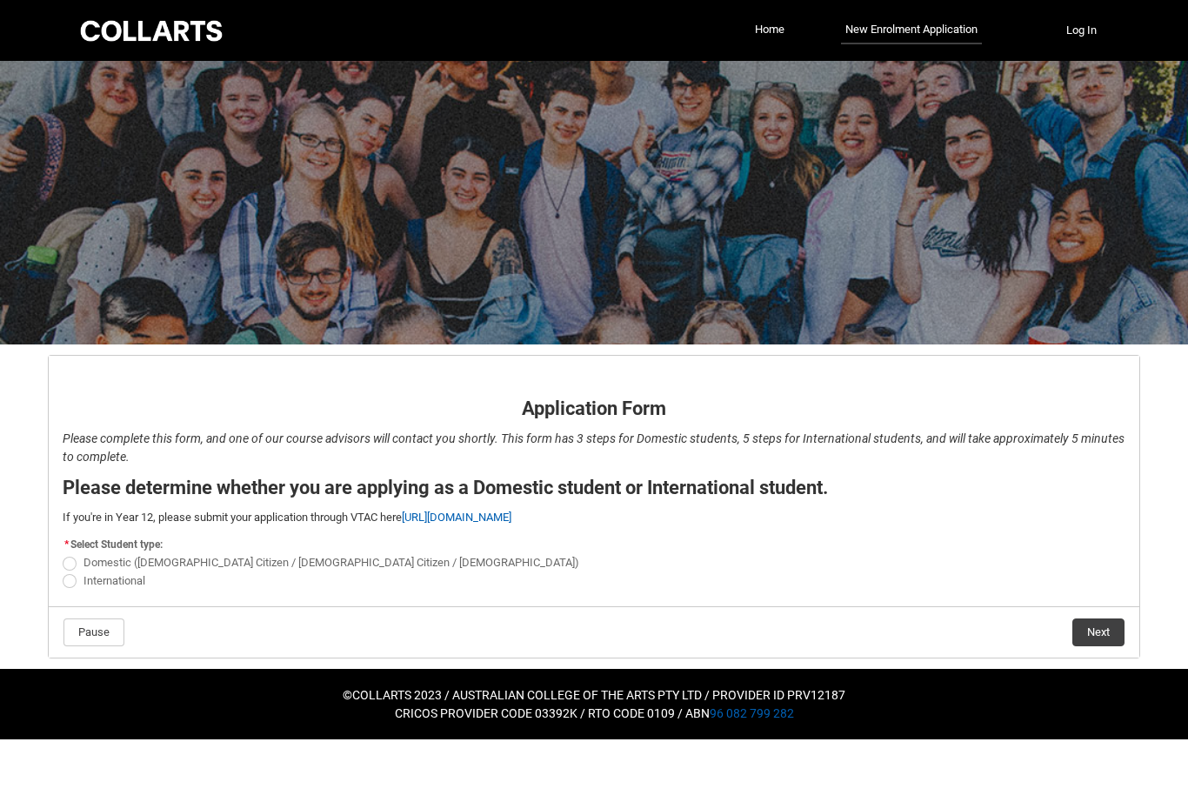
click at [143, 563] on span "Domestic ([DEMOGRAPHIC_DATA] Citizen / [DEMOGRAPHIC_DATA] Citizen / [DEMOGRAPHI…" at bounding box center [332, 562] width 496 height 13
click at [63, 554] on input "Domestic ([DEMOGRAPHIC_DATA] Citizen / [DEMOGRAPHIC_DATA] Citizen / [DEMOGRAPHI…" at bounding box center [62, 553] width 1 height 1
radio input "true"
click at [1107, 635] on button "Next" at bounding box center [1099, 633] width 52 height 28
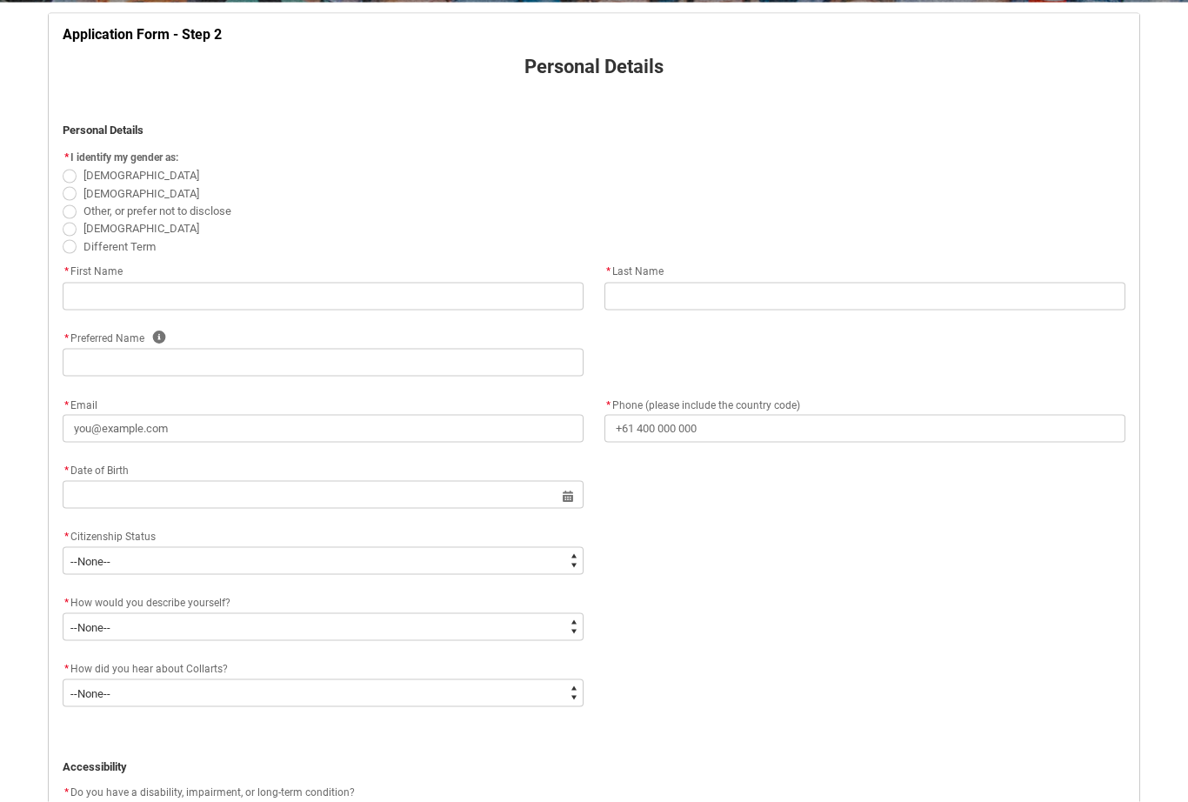
scroll to position [312, 0]
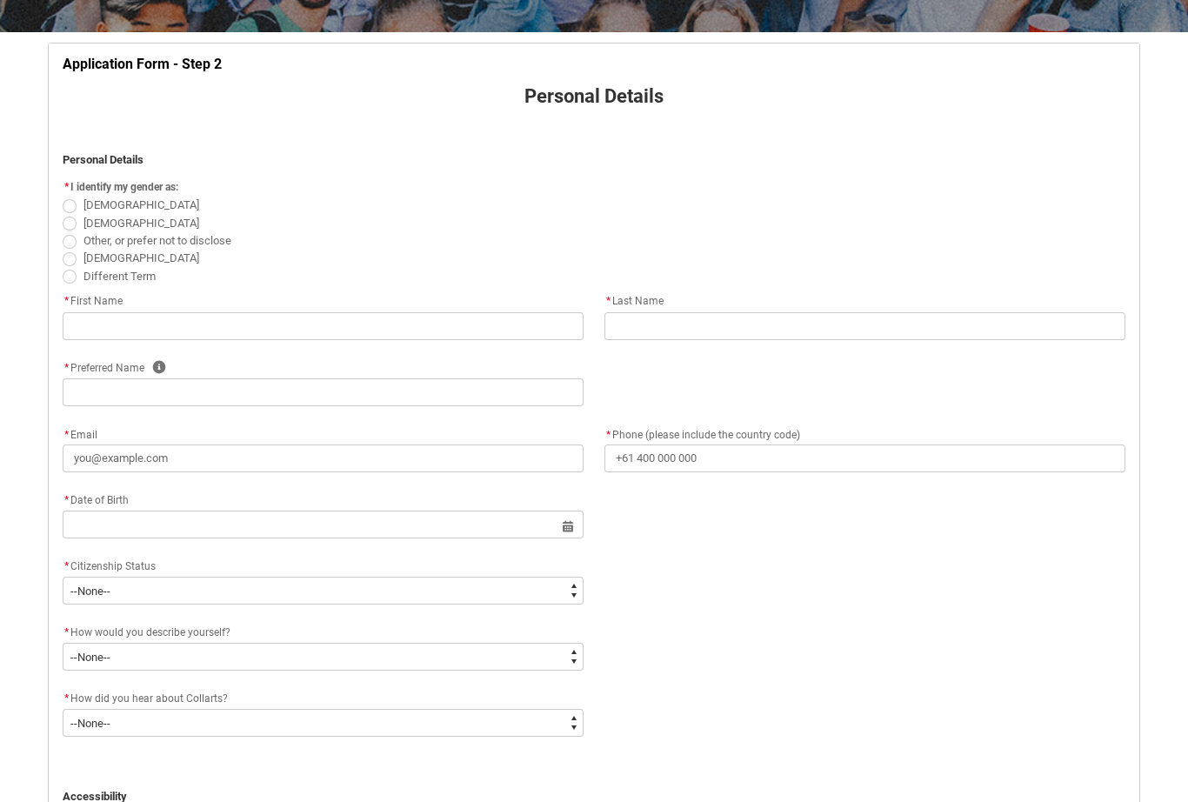
click at [92, 225] on span "[DEMOGRAPHIC_DATA]" at bounding box center [142, 223] width 116 height 13
click at [63, 214] on input "[DEMOGRAPHIC_DATA]" at bounding box center [62, 213] width 1 height 1
radio input "true"
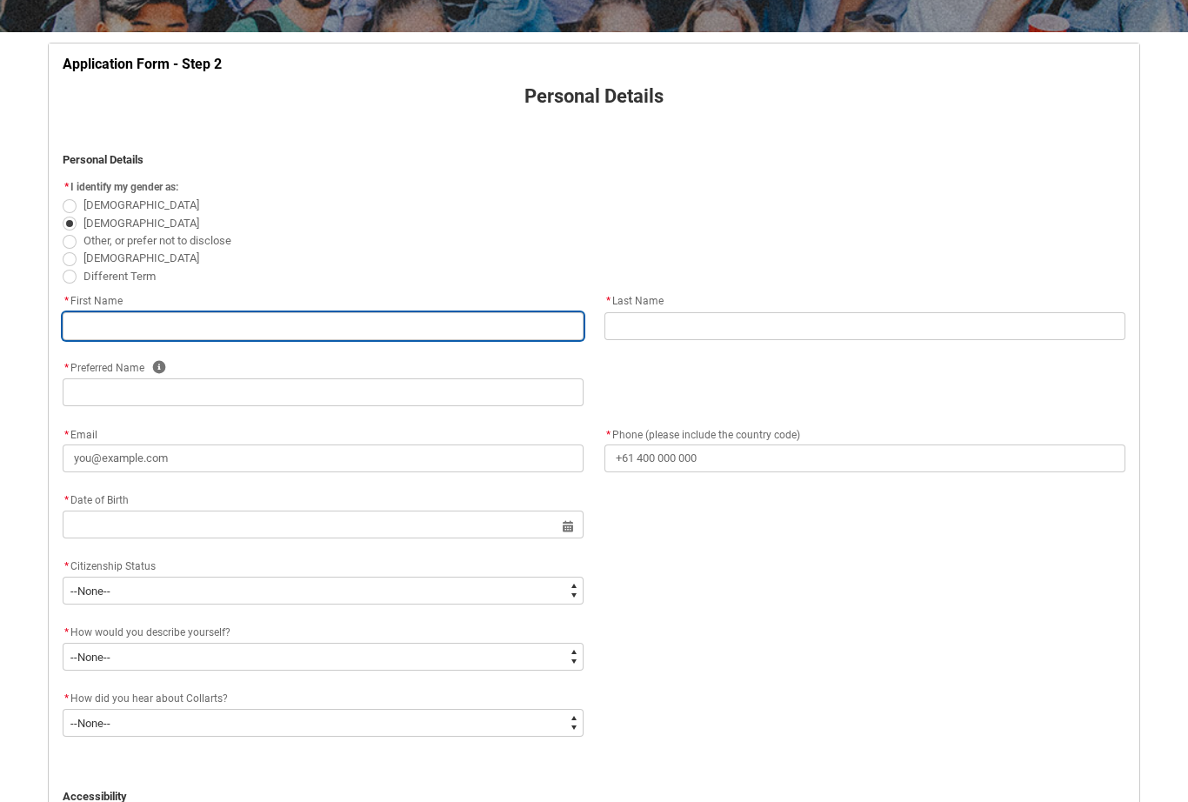
click at [215, 322] on input "REDU_Application_Form_for_Applicant flow" at bounding box center [323, 326] width 521 height 28
type lightning-primitive-input-simple "k"
type input "k"
type lightning-primitive-input-simple "K"
type input "K"
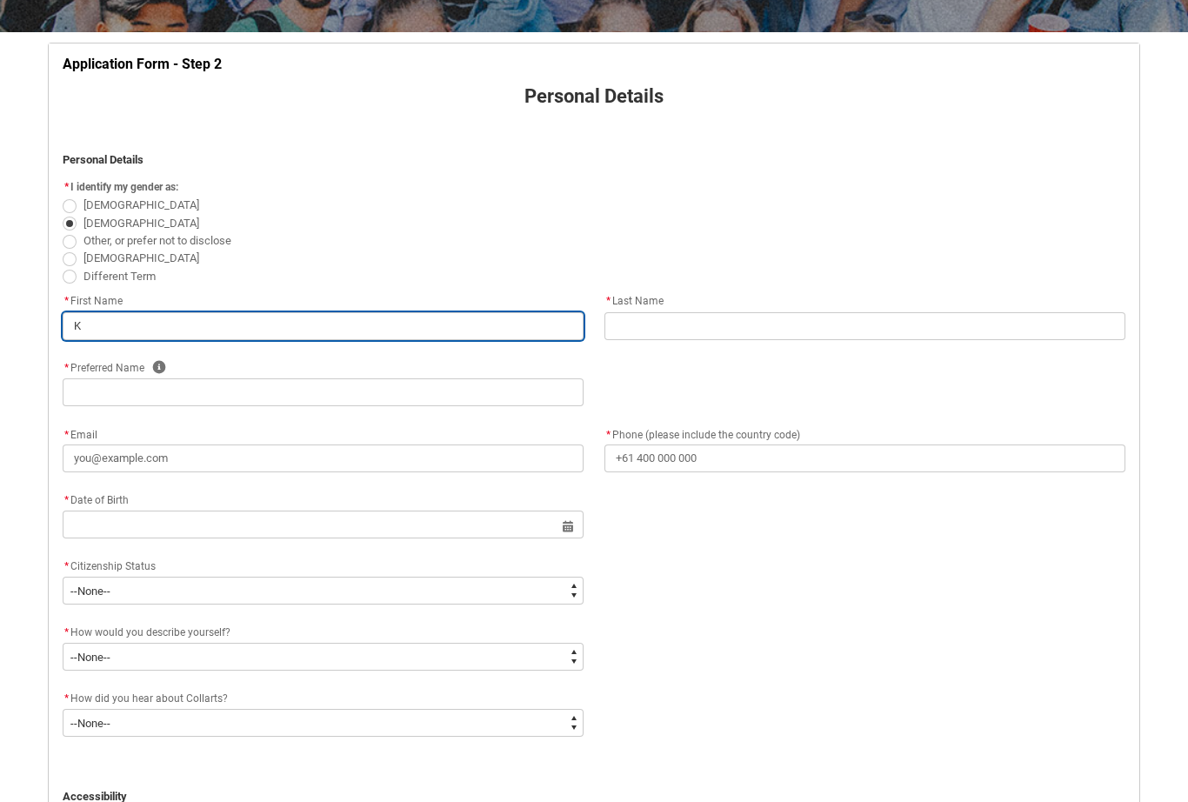
type lightning-primitive-input-simple "Ka"
type input "Ka"
type lightning-primitive-input-simple "[PERSON_NAME]"
type input "[PERSON_NAME]"
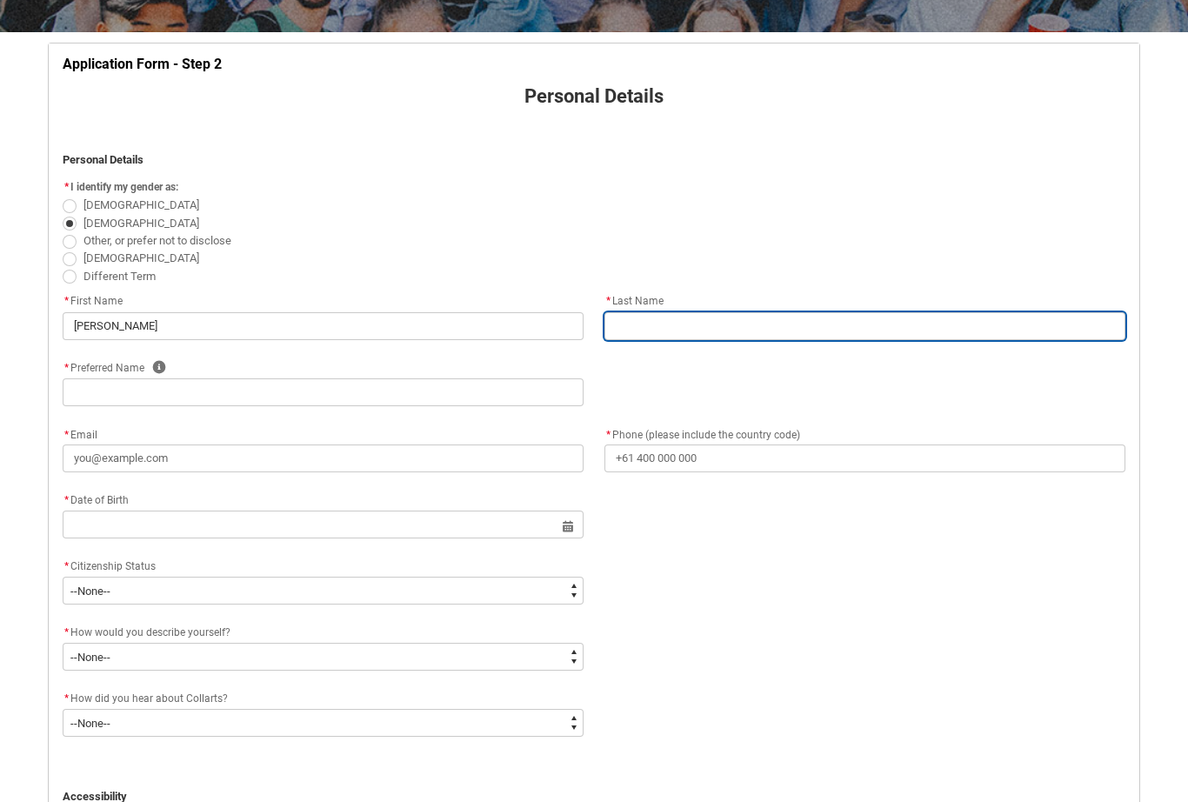
type lightning-primitive-input-simple "E"
type input "E"
type lightning-primitive-input-simple "Ev"
type input "Ev"
type lightning-primitive-input-simple "Eve"
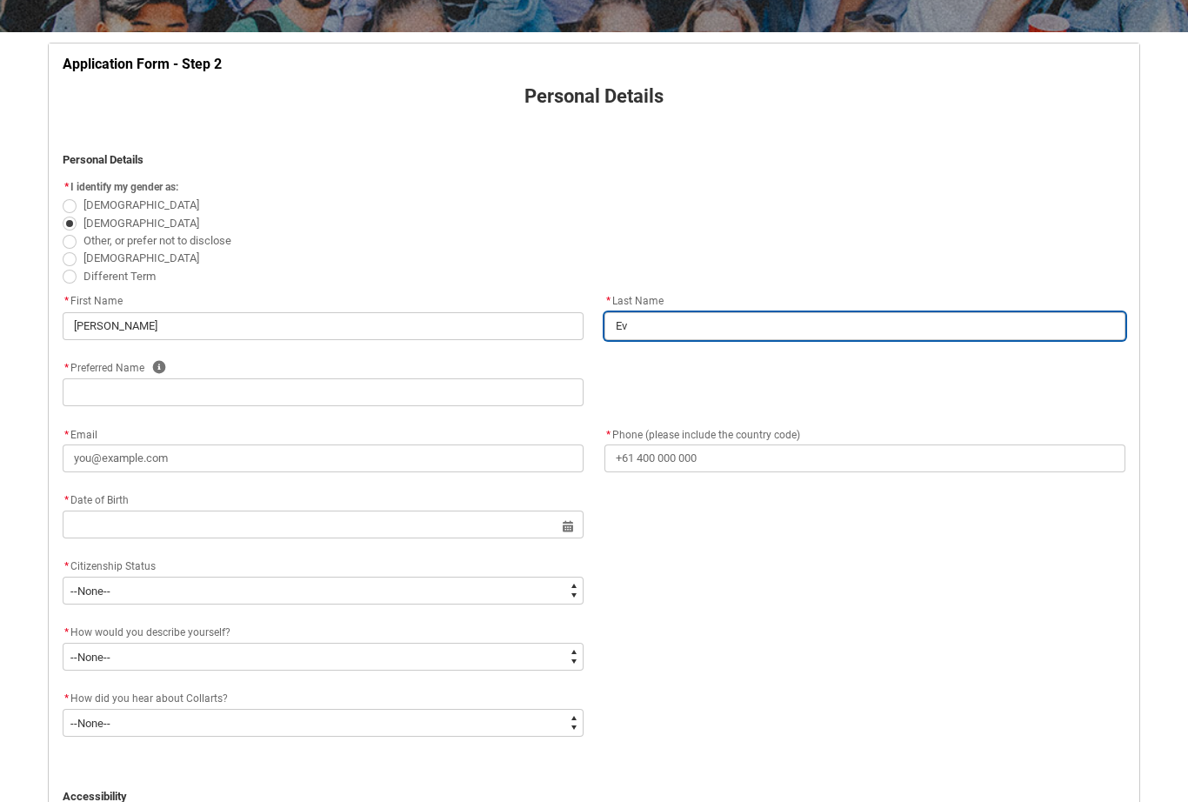
type input "Eve"
type lightning-primitive-input-simple "Ever"
type input "Ever"
type lightning-primitive-input-simple "Evere"
type input "Evere"
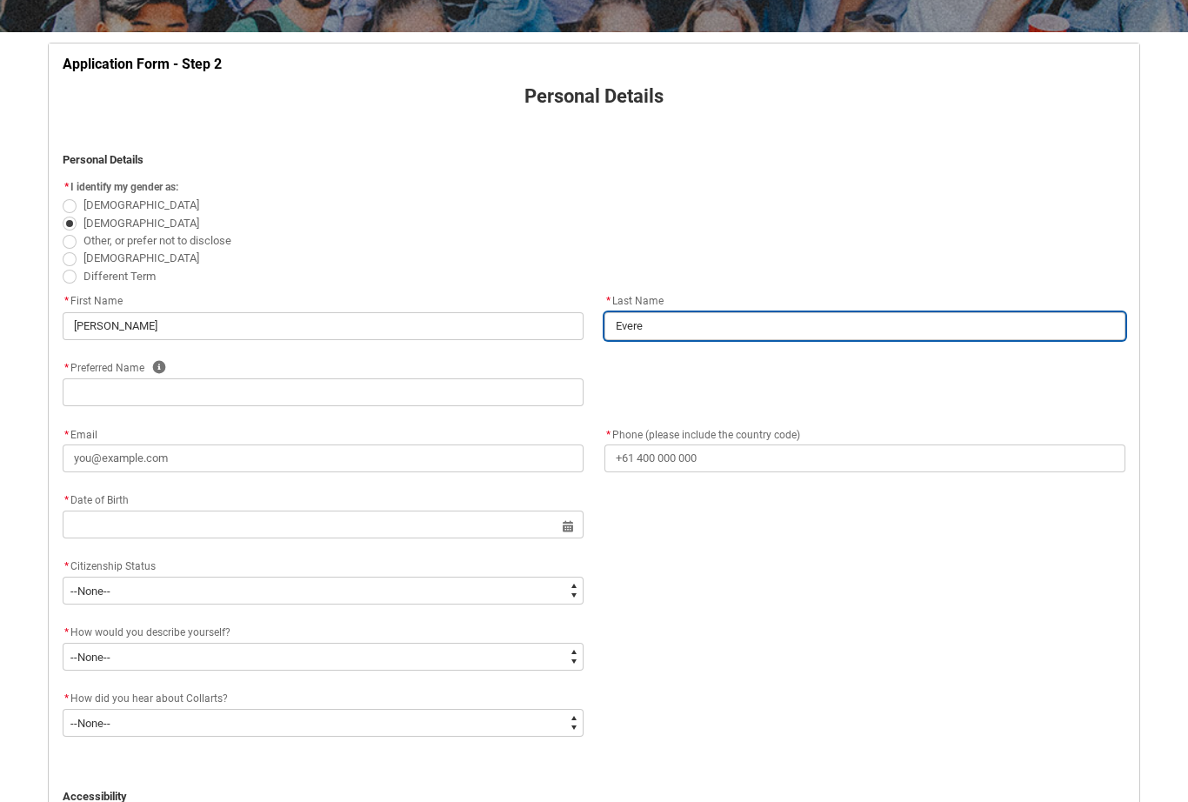
type lightning-primitive-input-simple "[PERSON_NAME]"
type input "[PERSON_NAME]"
type lightning-primitive-input-simple "[PERSON_NAME]"
type input "[PERSON_NAME]"
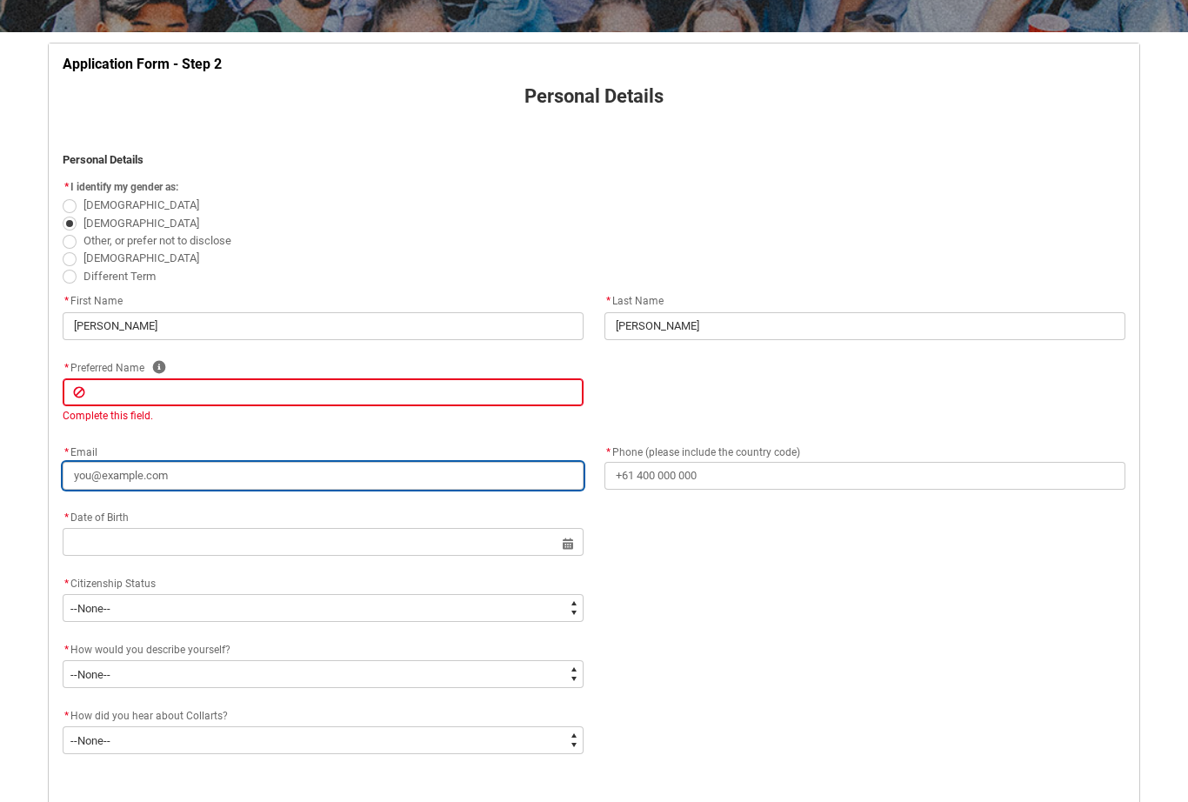
type lightning-primitive-input-simple "K"
type input "K"
type lightning-primitive-input-simple "Ke"
type input "Ke"
type lightning-primitive-input-simple "Kev"
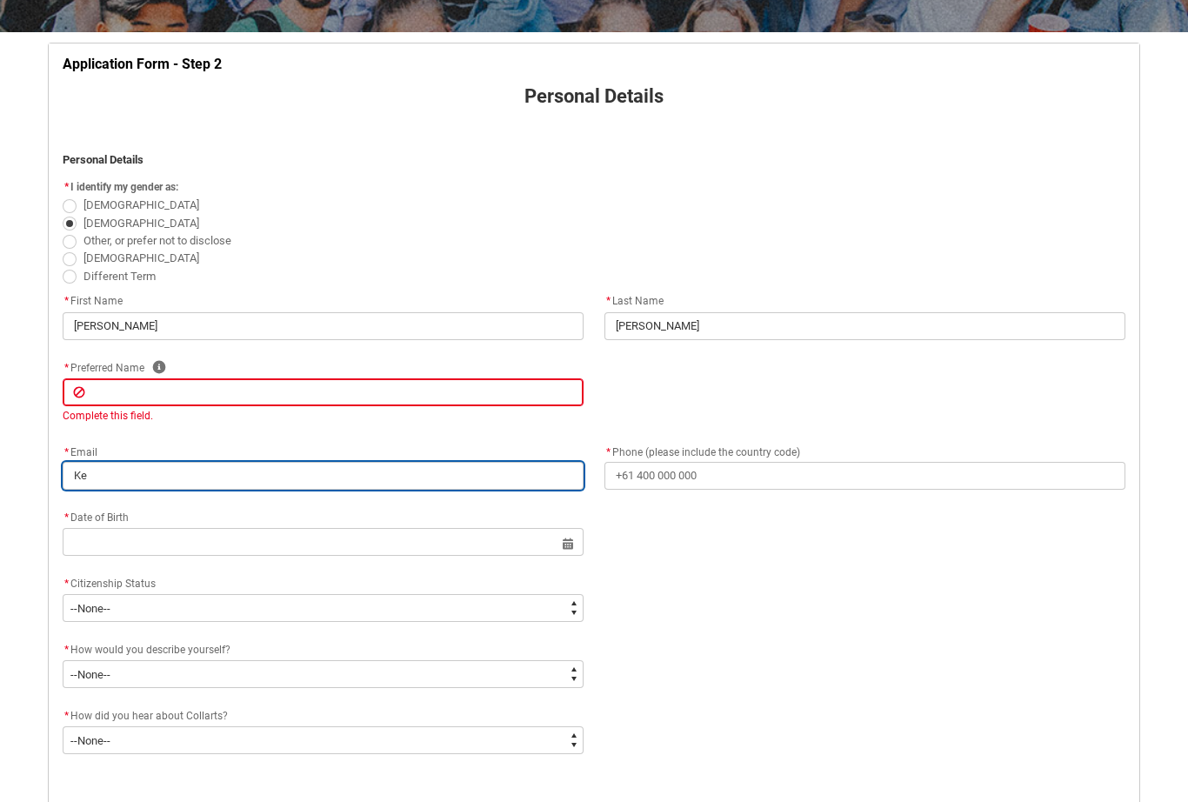
type input "Kev"
type lightning-primitive-input-simple "Keve"
type input "Keve"
type lightning-primitive-input-simple "[PERSON_NAME]"
type input "[PERSON_NAME]"
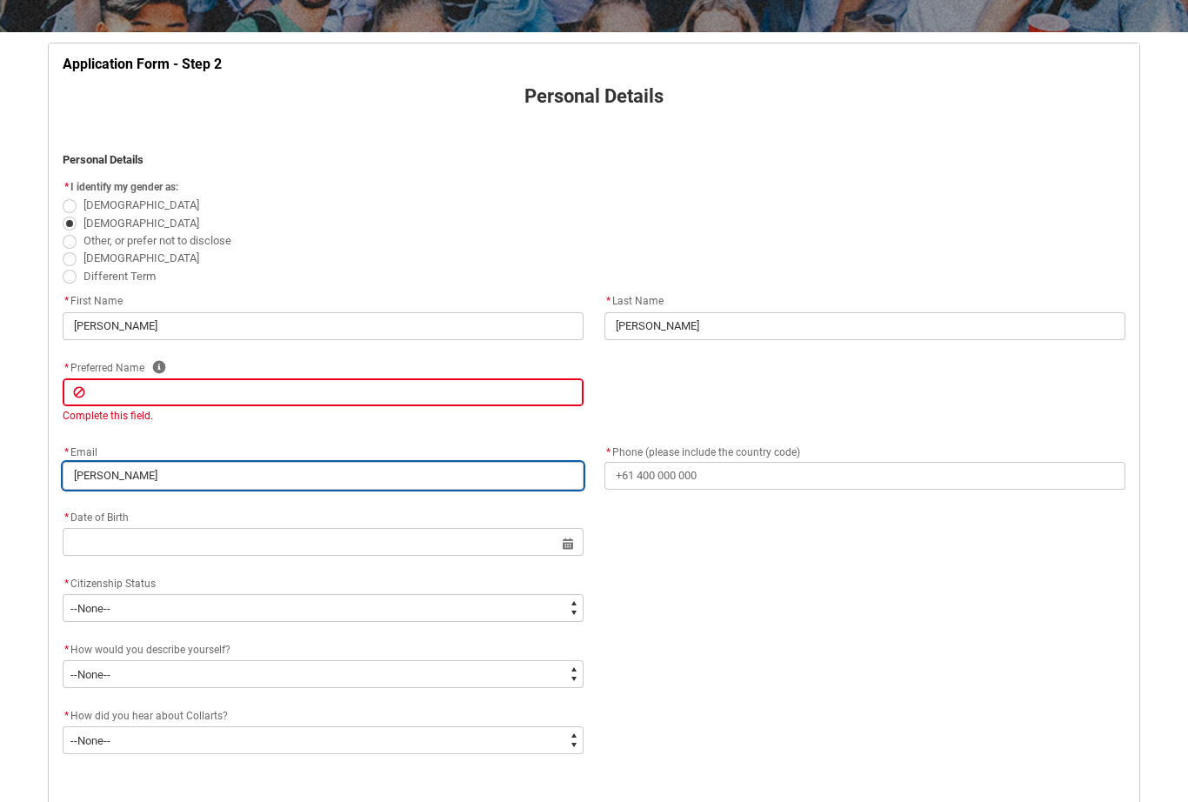
type lightning-primitive-input-simple "Kevere"
type input "Kevere"
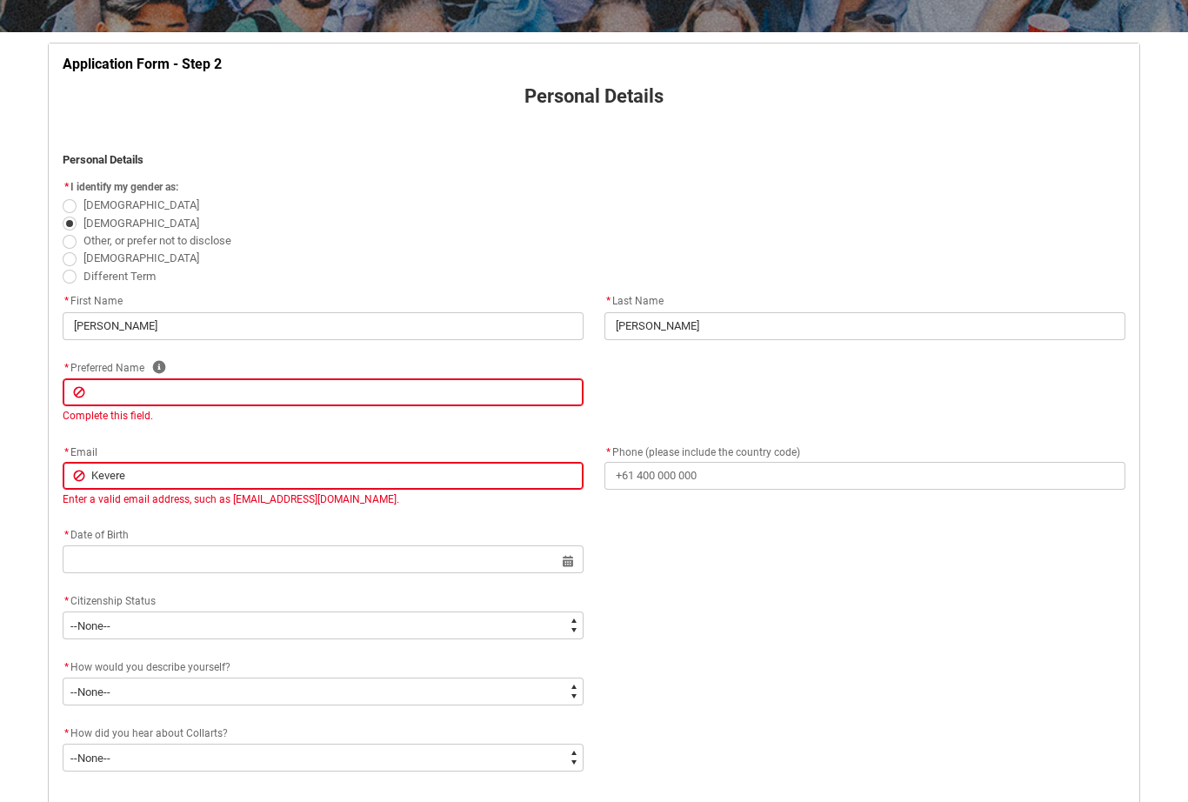
click at [233, 408] on div "Complete this field." at bounding box center [323, 416] width 521 height 16
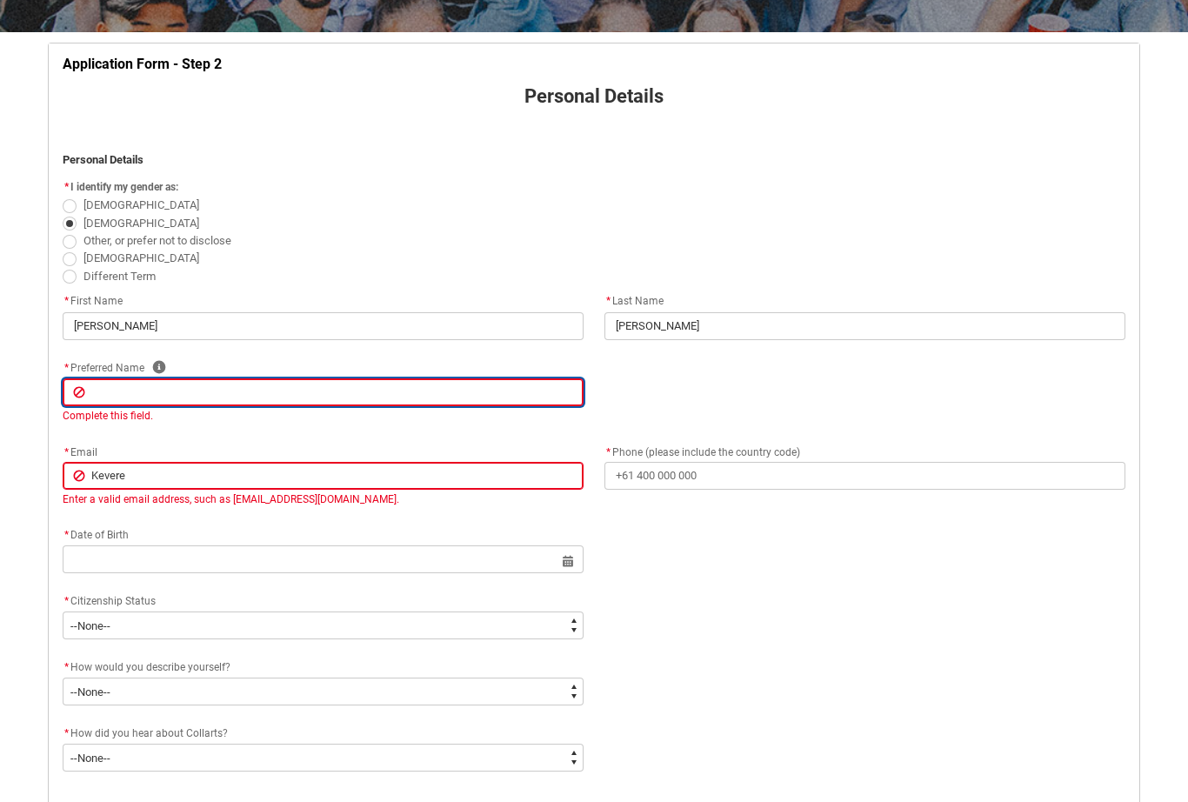
click at [241, 397] on input "REDU_Application_Form_for_Applicant flow" at bounding box center [323, 392] width 521 height 28
type lightning-primitive-input-simple "N"
type input "N"
type lightning-primitive-input-simple "N/"
type input "N/"
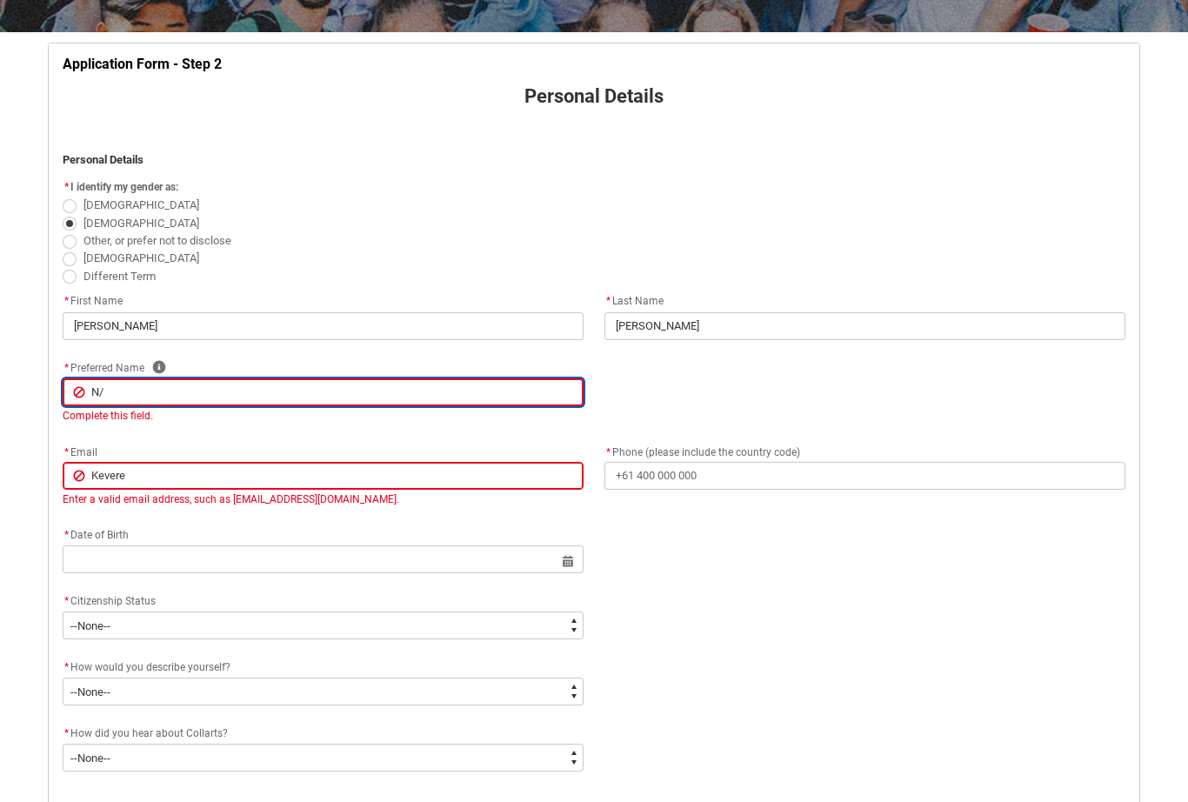
type lightning-primitive-input-simple "N"
type input "N"
type lightning-primitive-input-simple "N?"
type input "N?"
type lightning-primitive-input-simple "N?a"
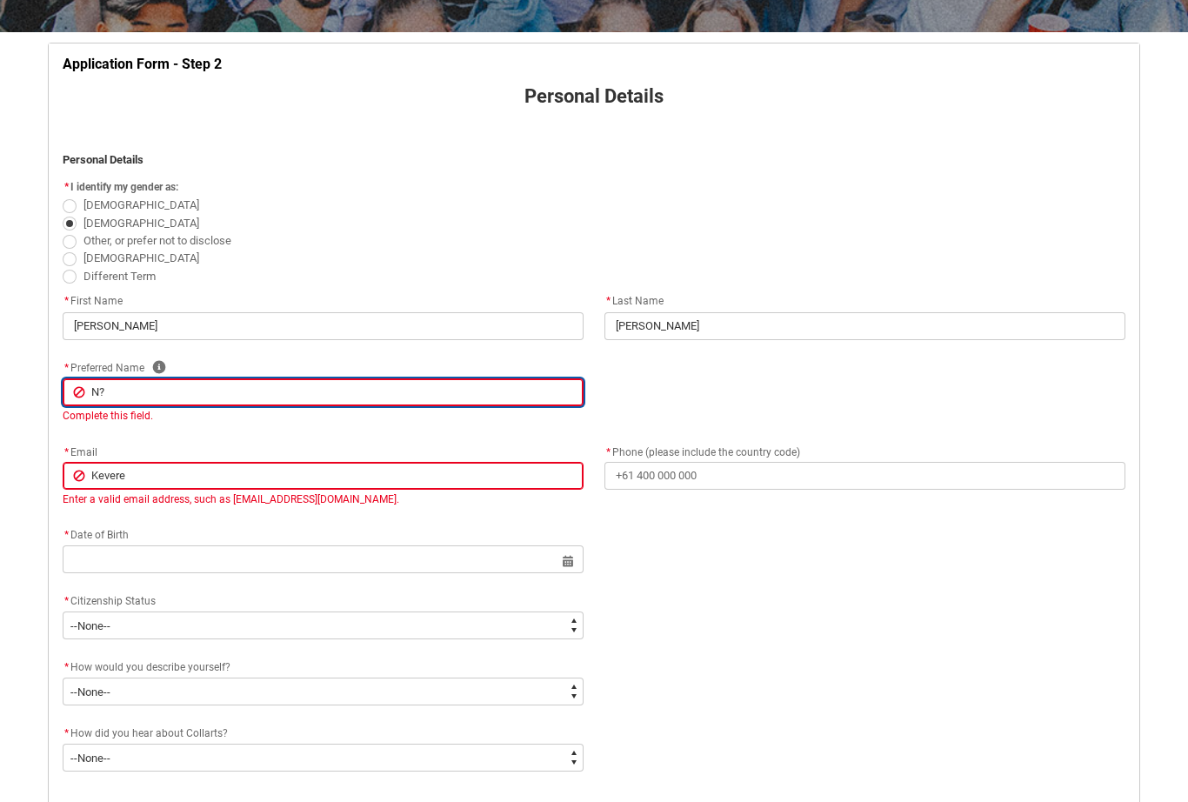
type input "N?a"
type lightning-primitive-input-simple "N?"
type input "N?"
type lightning-primitive-input-simple "N"
type input "N"
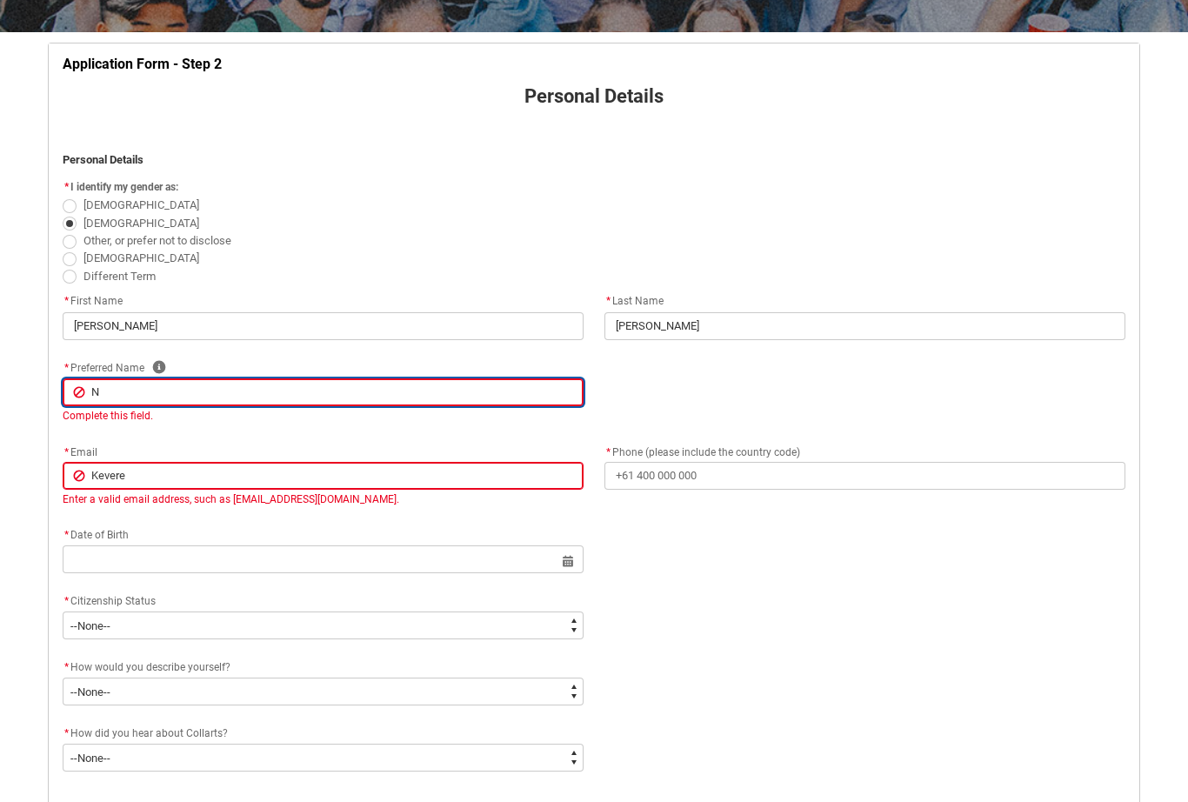
type lightning-primitive-input-simple "N/"
type input "N/"
type lightning-primitive-input-simple "N/."
type input "N/."
type lightning-primitive-input-simple "N/.+"
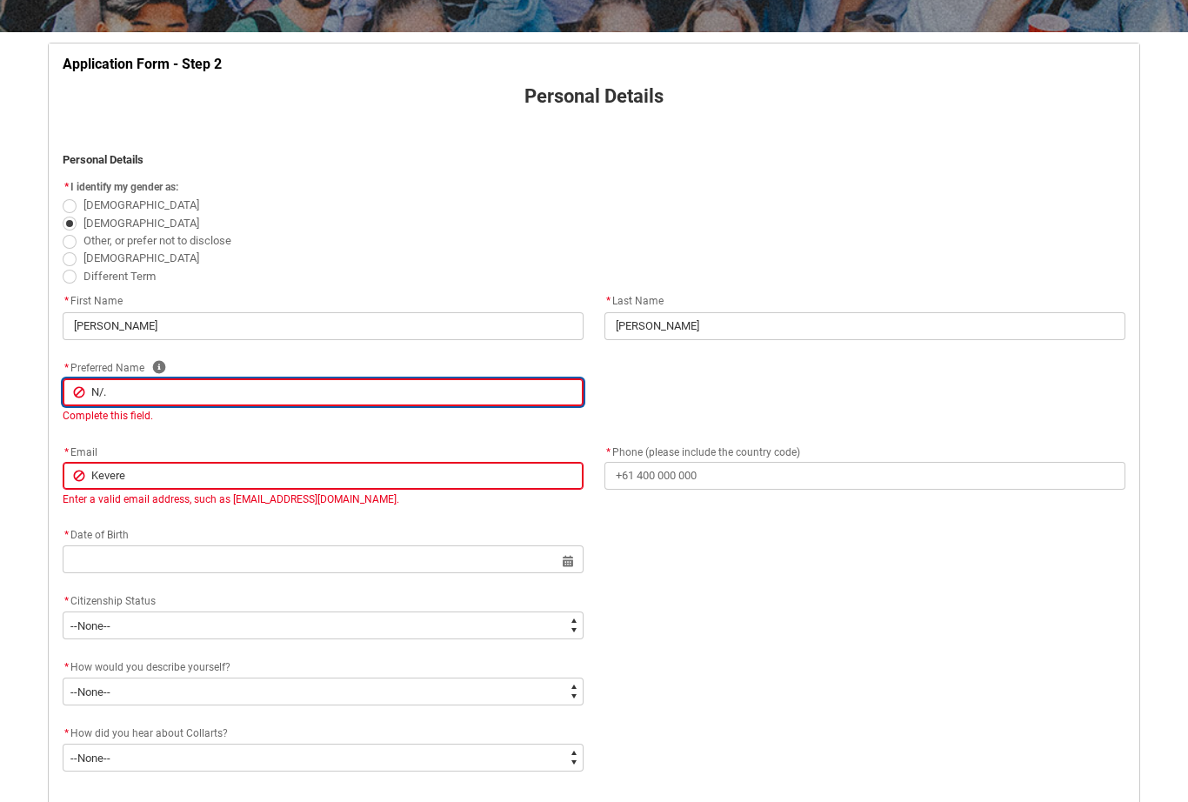
type input "N/.+"
type lightning-primitive-input-simple "N/."
type input "N/."
type lightning-primitive-input-simple "N/"
type input "N/"
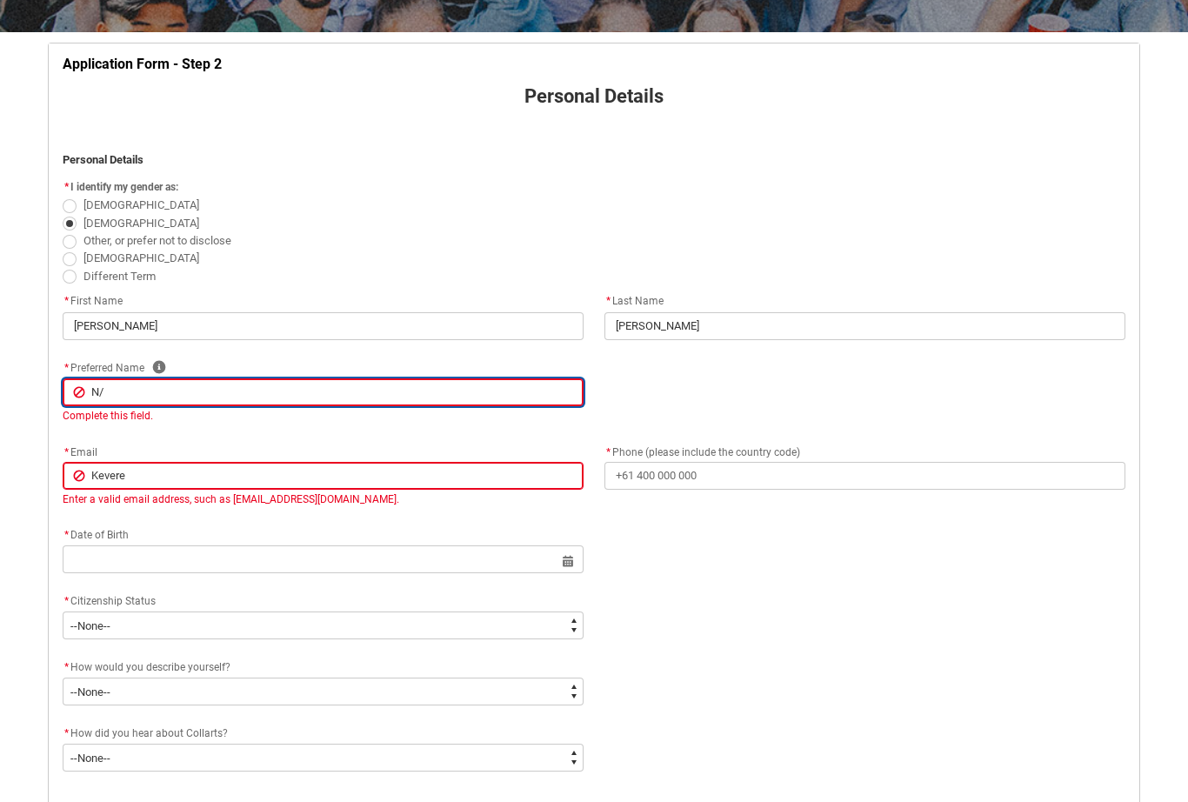
type lightning-primitive-input-simple "N/A"
type input "N/A"
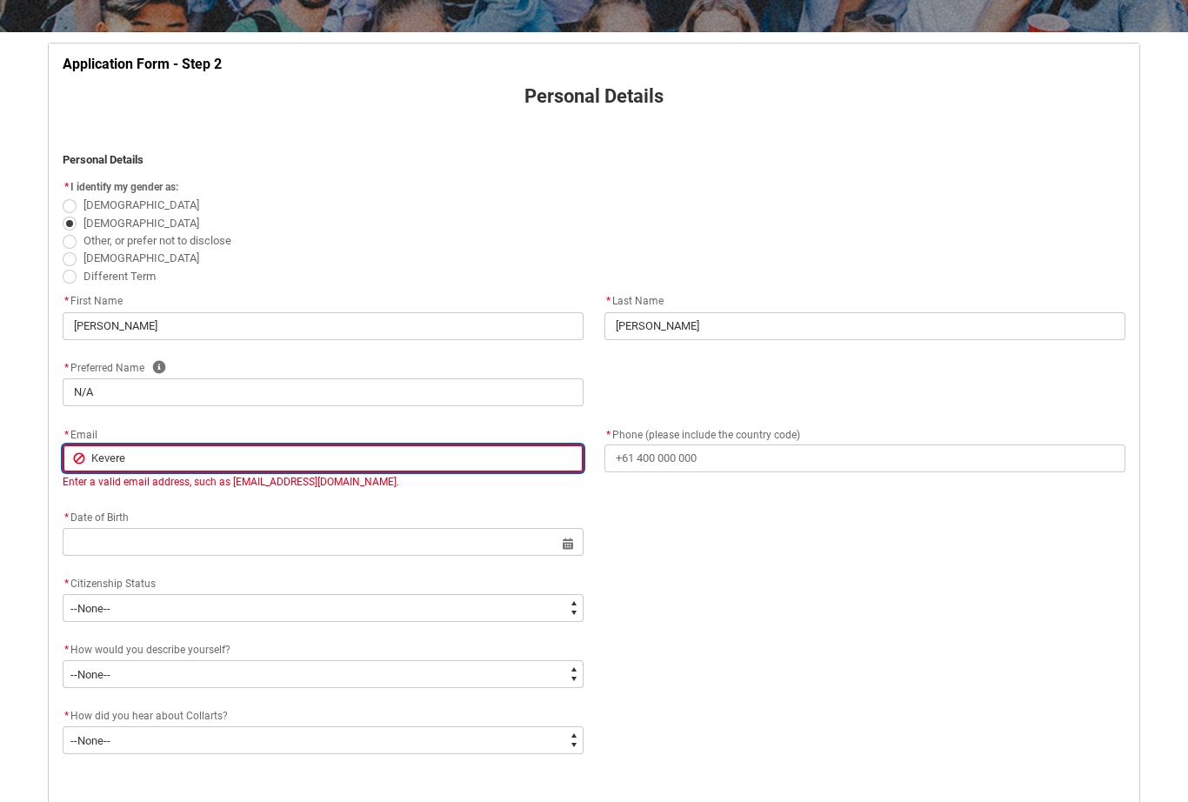
click at [190, 472] on lightning-primitive-input-simple "* Email Kevere Email Enter a valid email address, such as [EMAIL_ADDRESS][DOMAI…" at bounding box center [323, 457] width 521 height 66
type lightning-primitive-input-simple "[PERSON_NAME]"
type input "[PERSON_NAME]"
type lightning-primitive-input-simple "Keve"
type input "Keve"
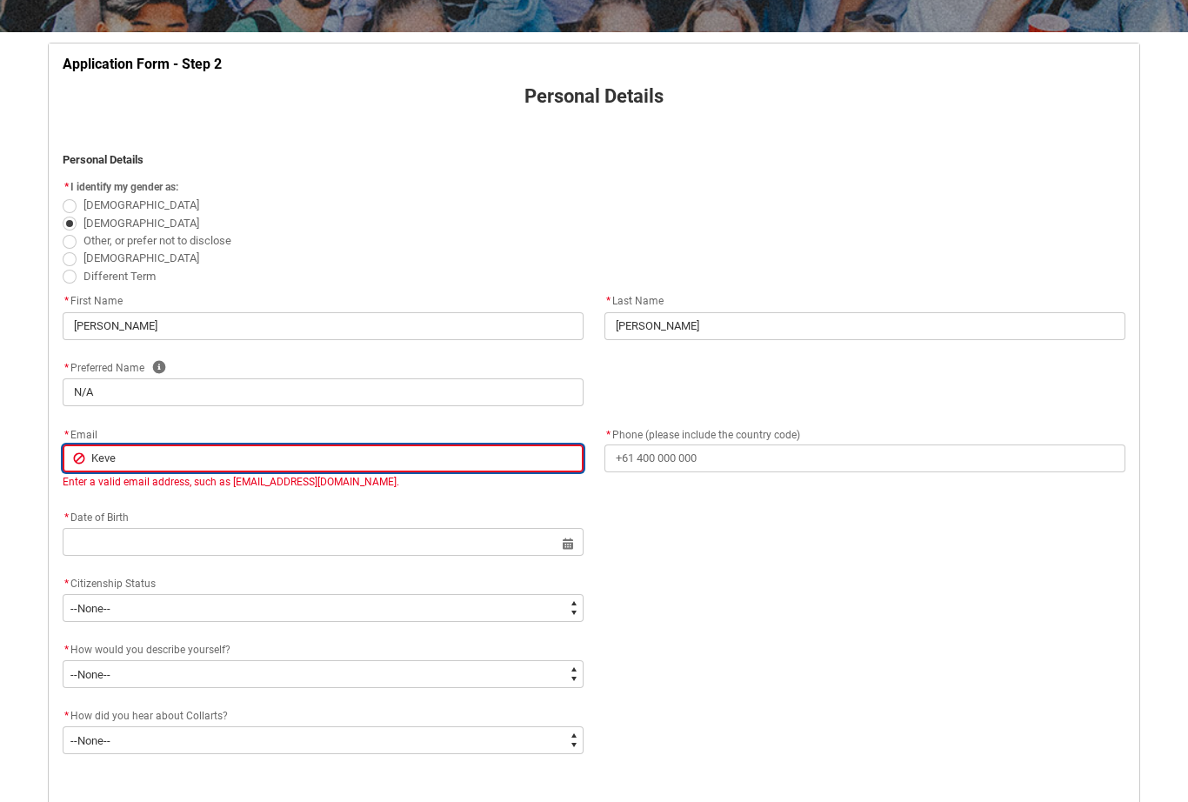
type lightning-primitive-input-simple "Kev"
type input "Kev"
type lightning-primitive-input-simple "Ke"
type input "Ke"
type lightning-primitive-input-simple "K"
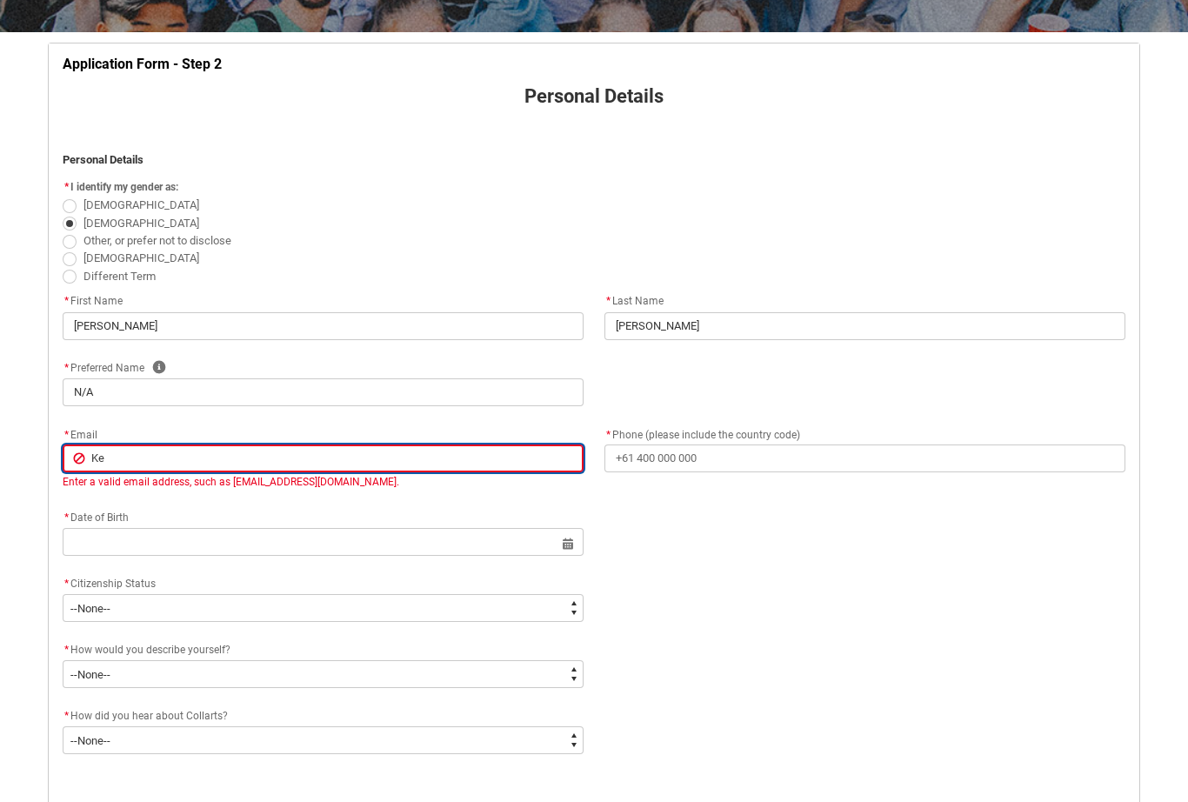
type input "K"
type lightning-primitive-input-simple "K"
type input "K"
type lightning-primitive-input-simple "Ke"
type input "Ke"
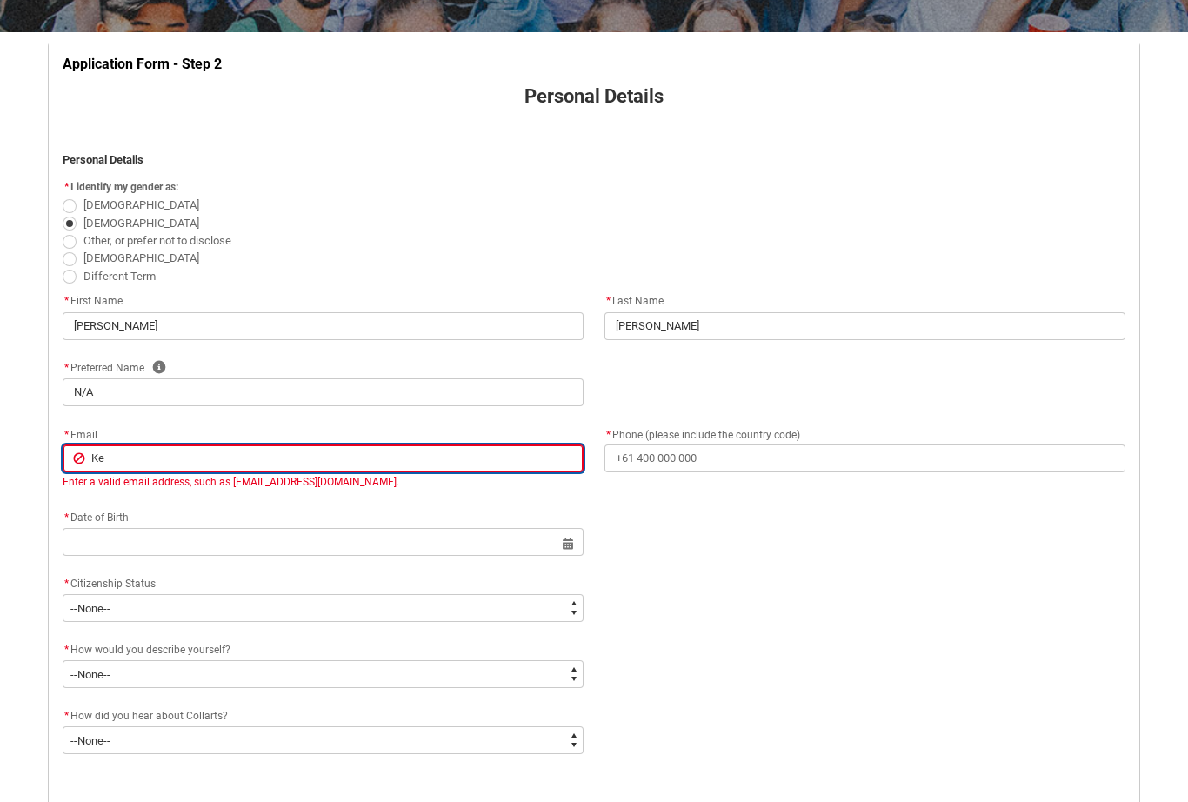
type lightning-primitive-input-simple "Kev"
type input "Kev"
type lightning-primitive-input-simple "Keve"
type input "Keve"
type lightning-primitive-input-simple "[PERSON_NAME]"
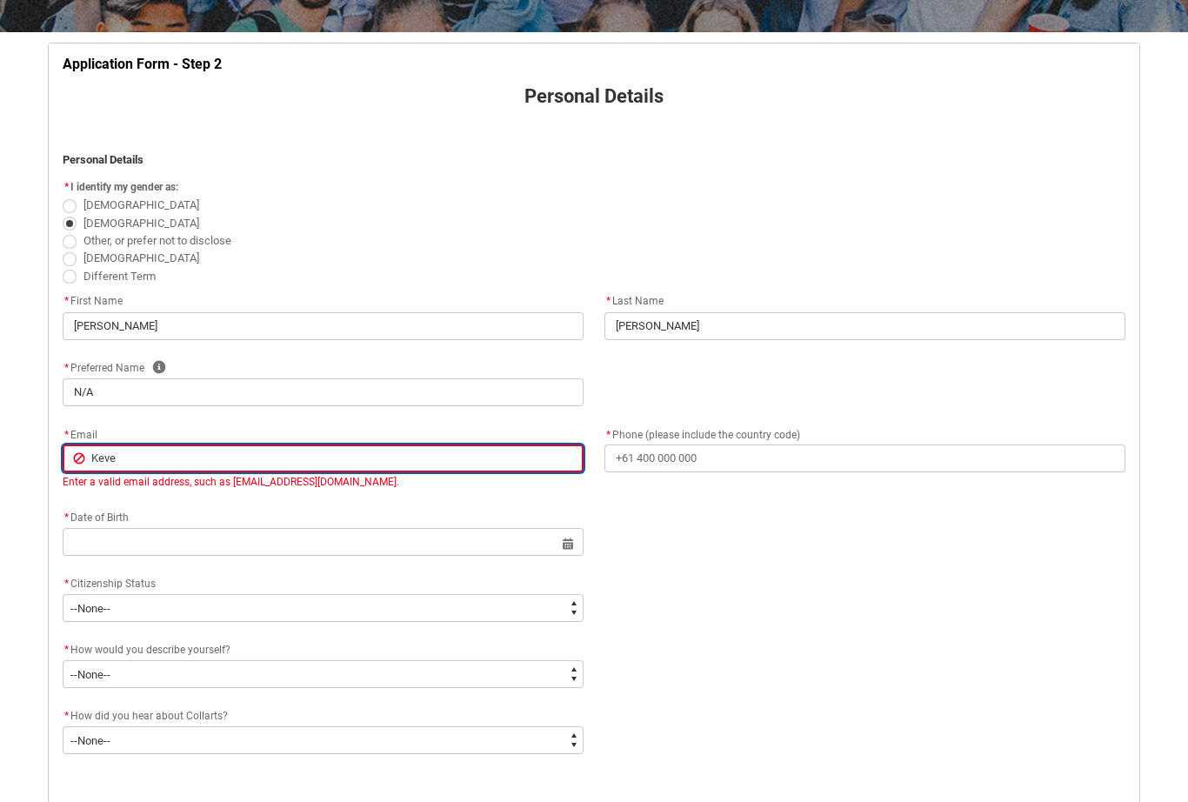
type input "[PERSON_NAME]"
type lightning-primitive-input-simple "Kevere"
type input "Kevere"
type lightning-primitive-input-simple "Keveret"
type input "Keveret"
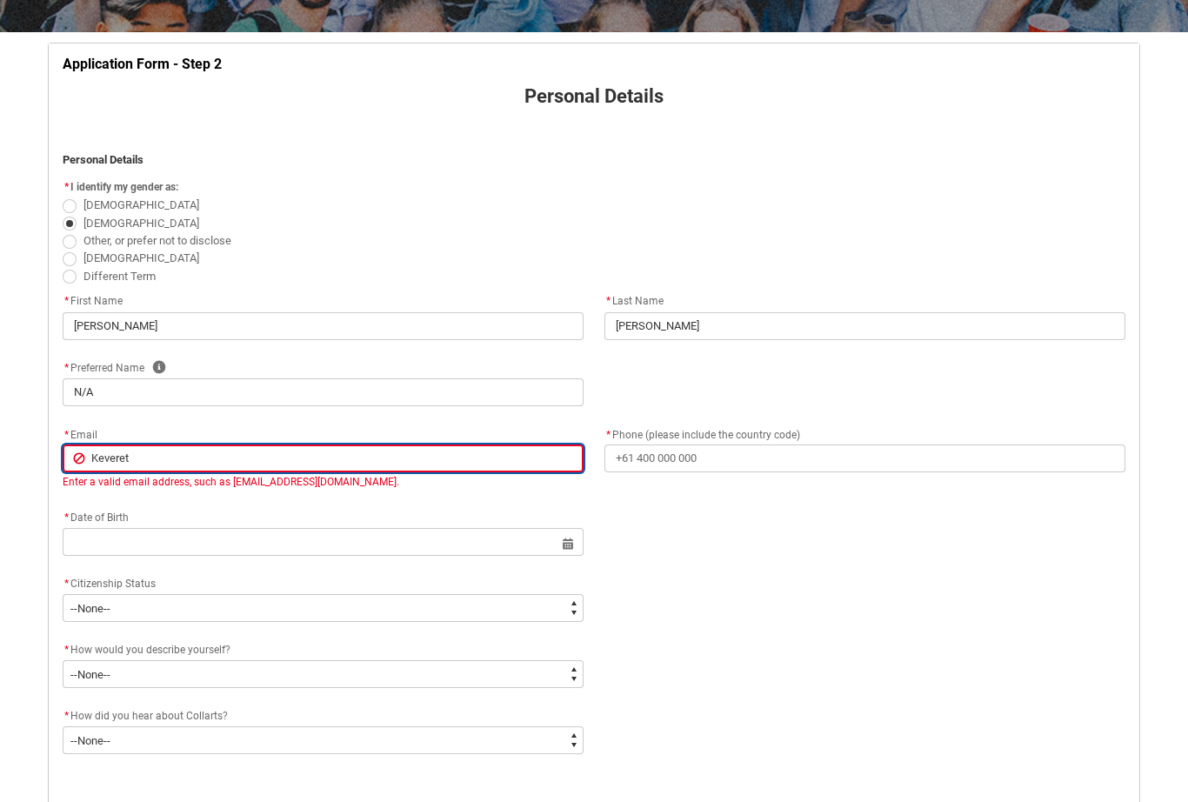
type lightning-primitive-input-simple "Keverett"
type input "Keverett"
type lightning-primitive-input-simple "Keverett0"
type input "Keverett0"
type lightning-primitive-input-simple "Keverett05"
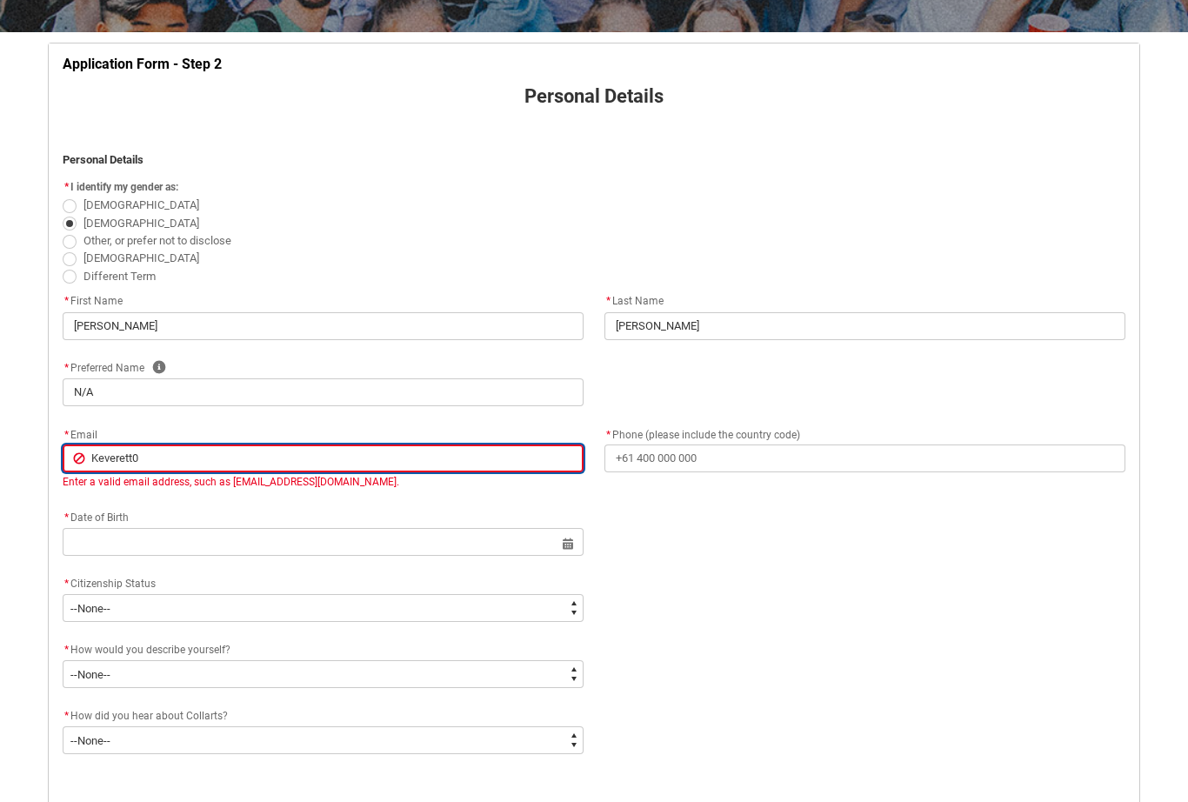
type input "Keverett05"
type lightning-primitive-input-simple "Keverett050"
type input "Keverett050"
type lightning-primitive-input-simple "Keverett0505"
type input "Keverett0505"
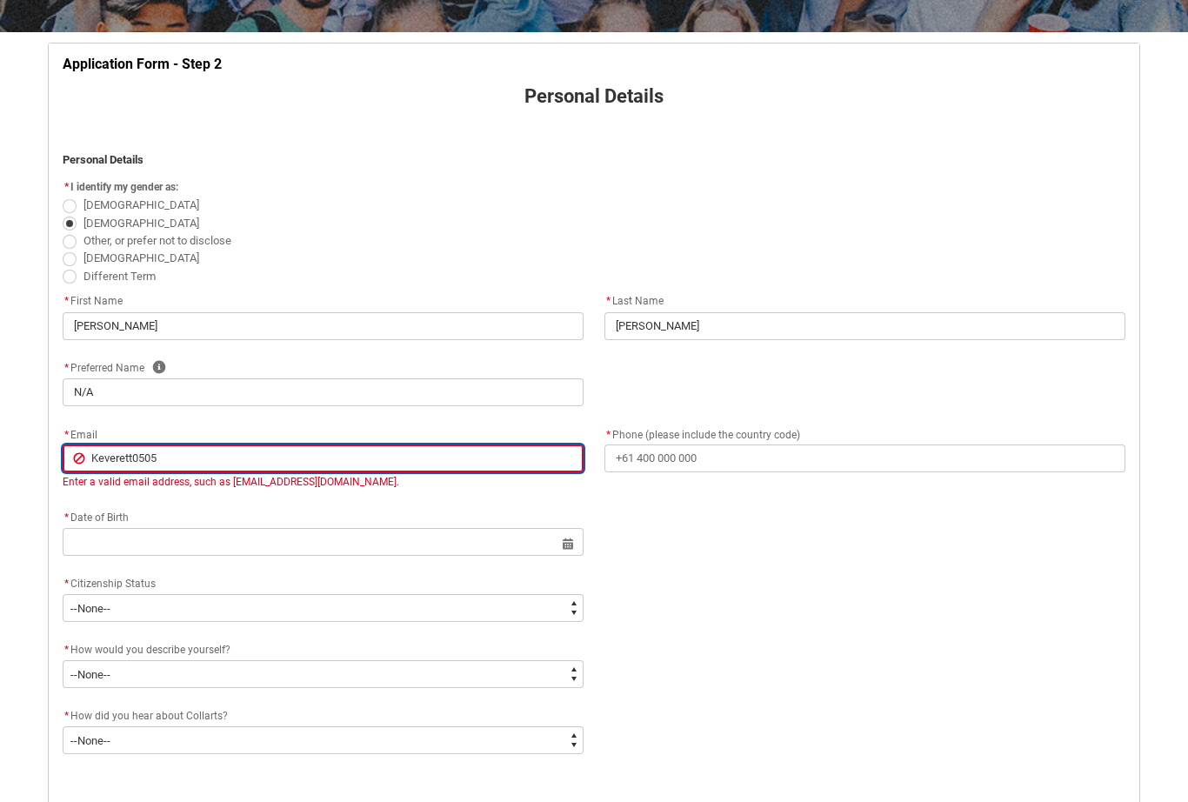
type lightning-primitive-input-simple "Keverett0505@"
type input "Keverett0505@"
type lightning-primitive-input-simple "Keverett0505@g"
type input "Keverett0505@g"
type lightning-primitive-input-simple "Keverett0505@gm"
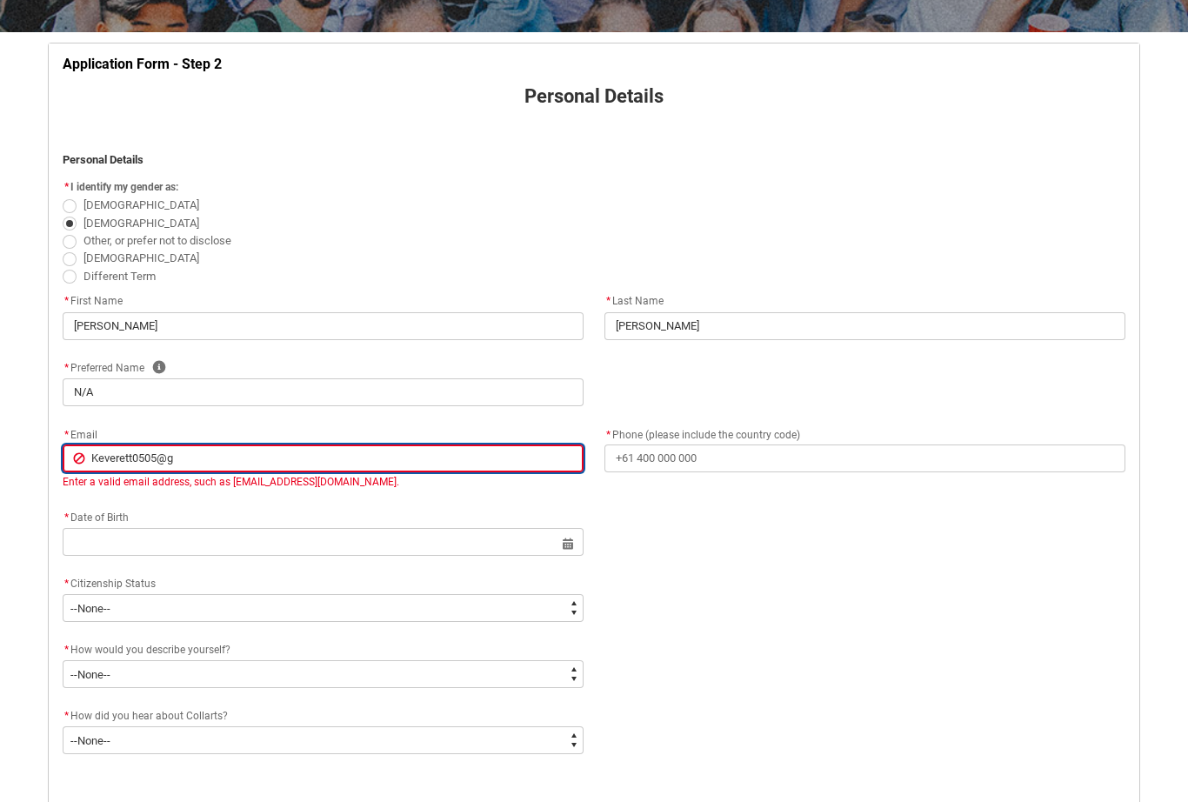
type input "Keverett0505@gm"
type lightning-primitive-input-simple "Keverett0505@gma"
type input "Keverett0505@gma"
type lightning-primitive-input-simple "Keverett0505@gmai"
type input "Keverett0505@gmai"
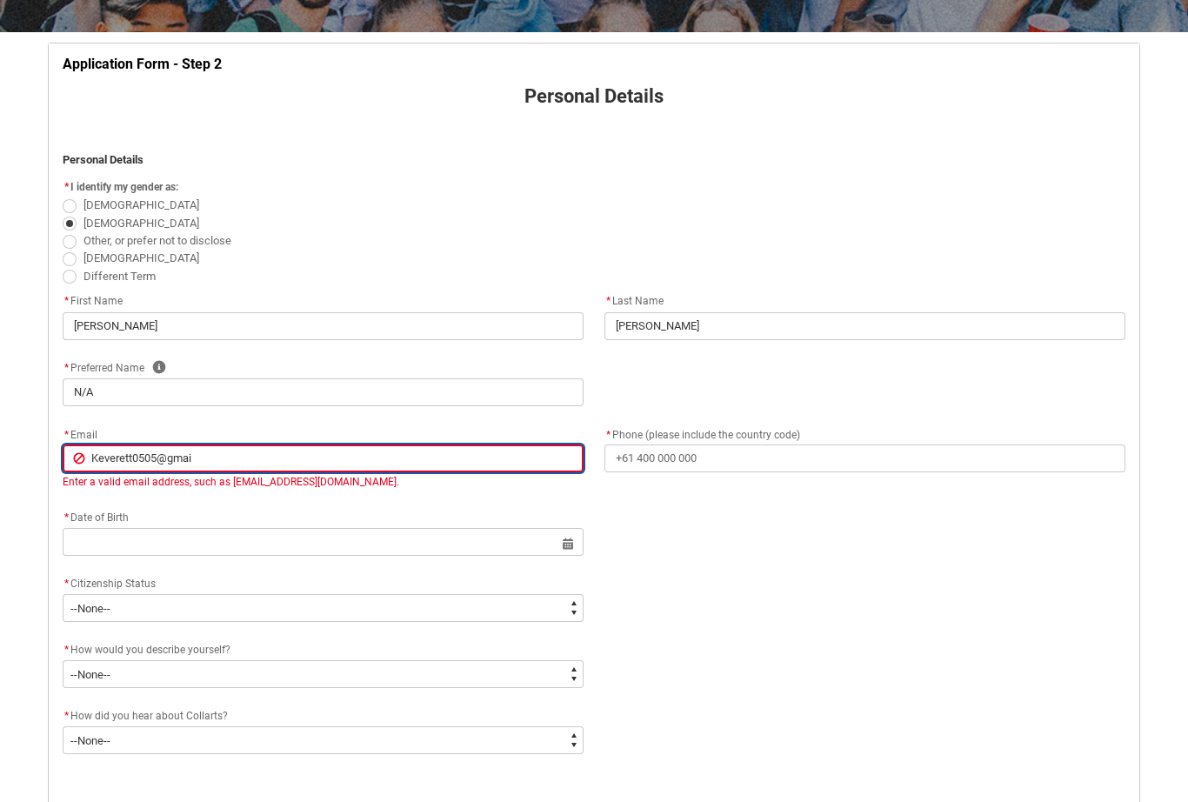
type lightning-primitive-input-simple "[EMAIL_ADDRESS]"
type input "[EMAIL_ADDRESS]"
type lightning-primitive-input-simple "[EMAIL_ADDRESS]="
type input "[EMAIL_ADDRESS]="
type lightning-primitive-input-simple "[EMAIL_ADDRESS]"
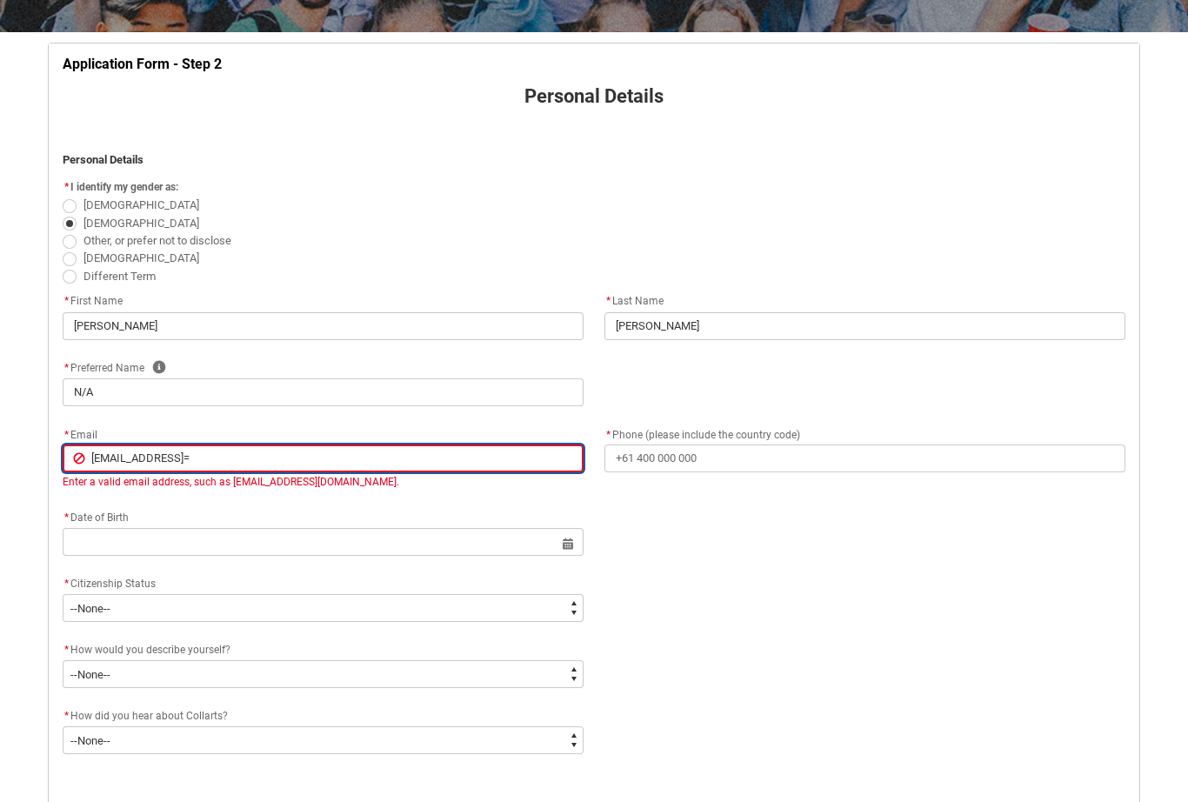
type input "[EMAIL_ADDRESS]"
type lightning-primitive-input-simple "[EMAIL_ADDRESS]/"
type input "[EMAIL_ADDRESS]/"
type lightning-primitive-input-simple "[EMAIL_ADDRESS]/c"
type input "[EMAIL_ADDRESS]/c"
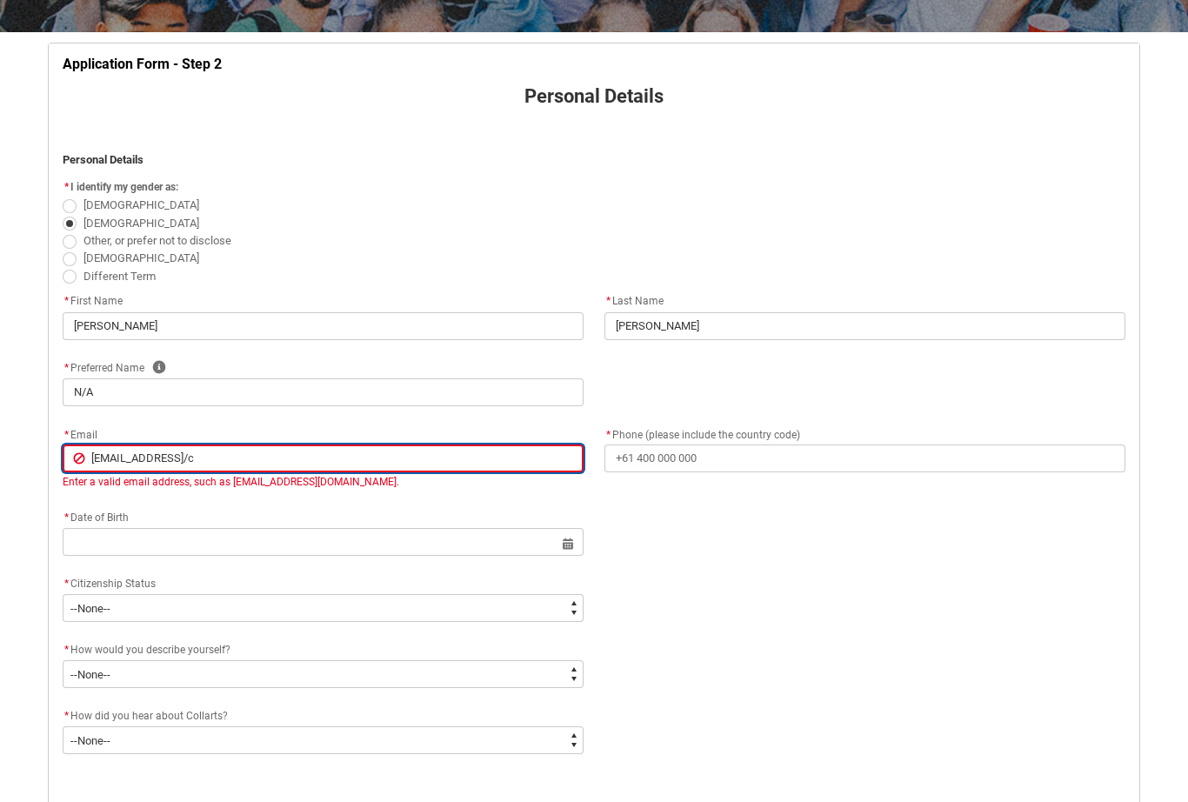
type lightning-primitive-input-simple "[EMAIL_ADDRESS]/co"
type input "[EMAIL_ADDRESS]/co"
type lightning-primitive-input-simple "[EMAIL_ADDRESS]/com"
type input "[EMAIL_ADDRESS]/com"
type lightning-primitive-input-simple "[EMAIL_ADDRESS]/co"
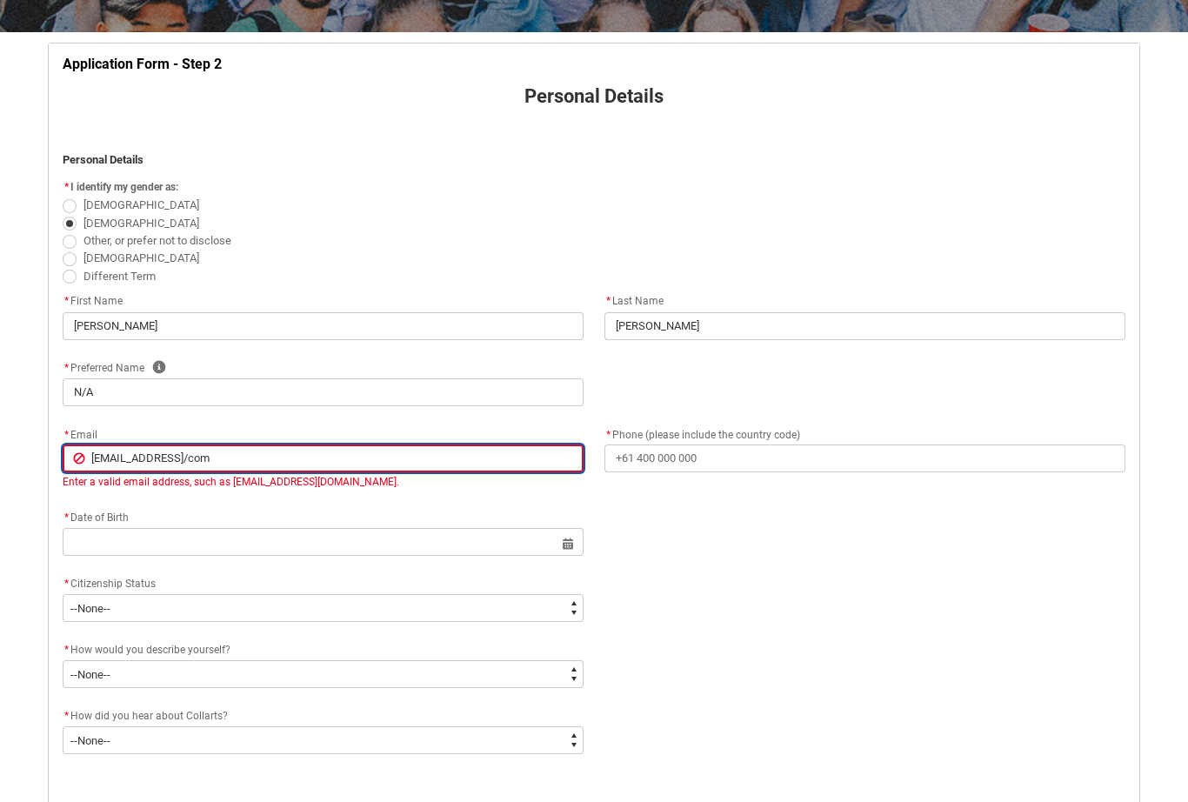
type input "[EMAIL_ADDRESS]/co"
type lightning-primitive-input-simple "[EMAIL_ADDRESS]/c"
type input "[EMAIL_ADDRESS]/c"
type lightning-primitive-input-simple "[EMAIL_ADDRESS]/"
type input "[EMAIL_ADDRESS]/"
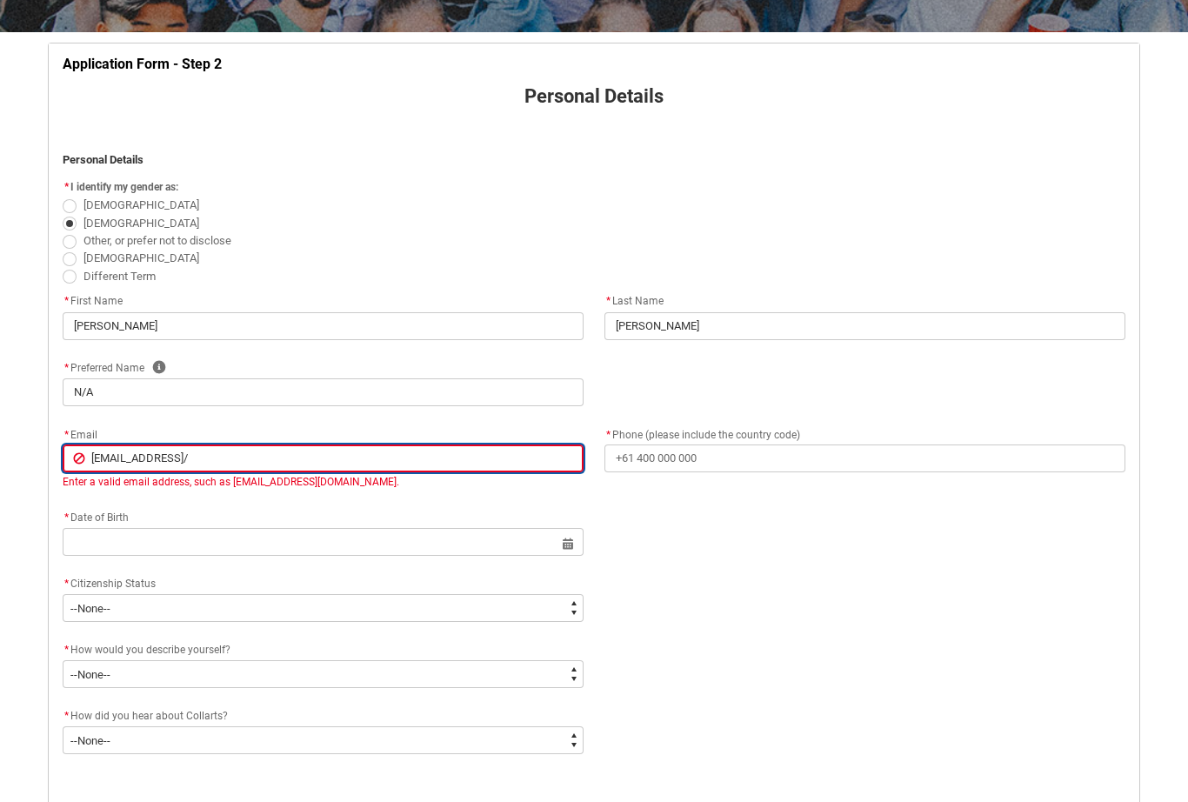
type lightning-primitive-input-simple "[EMAIL_ADDRESS]"
type input "[EMAIL_ADDRESS]"
type lightning-primitive-input-simple "[EMAIL_ADDRESS]."
type input "[EMAIL_ADDRESS]."
type lightning-primitive-input-simple "Keverett0505@gmail.c"
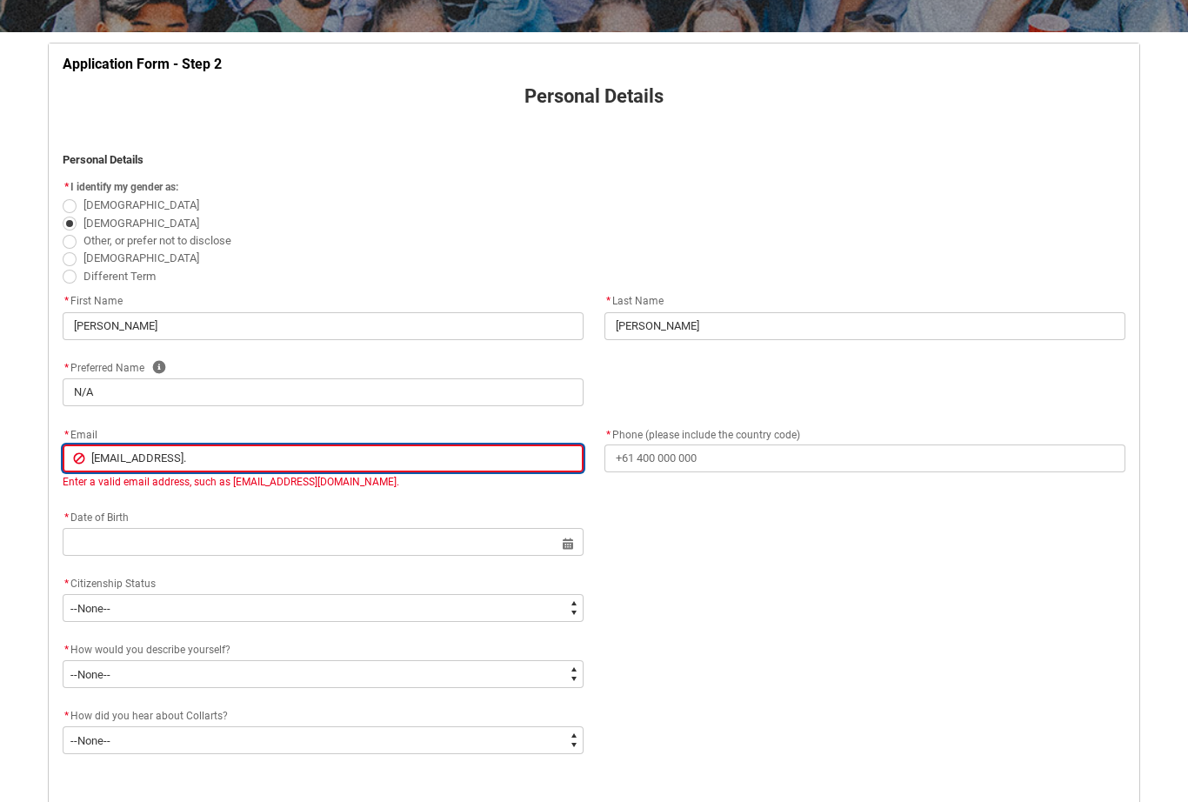
type input "Keverett0505@gmail.c"
type lightning-primitive-input-simple "[EMAIL_ADDRESS][DOMAIN_NAME]"
type input "[EMAIL_ADDRESS][DOMAIN_NAME]"
type lightning-primitive-input-simple "[EMAIL_ADDRESS][DOMAIN_NAME]"
type input "[EMAIL_ADDRESS][DOMAIN_NAME]"
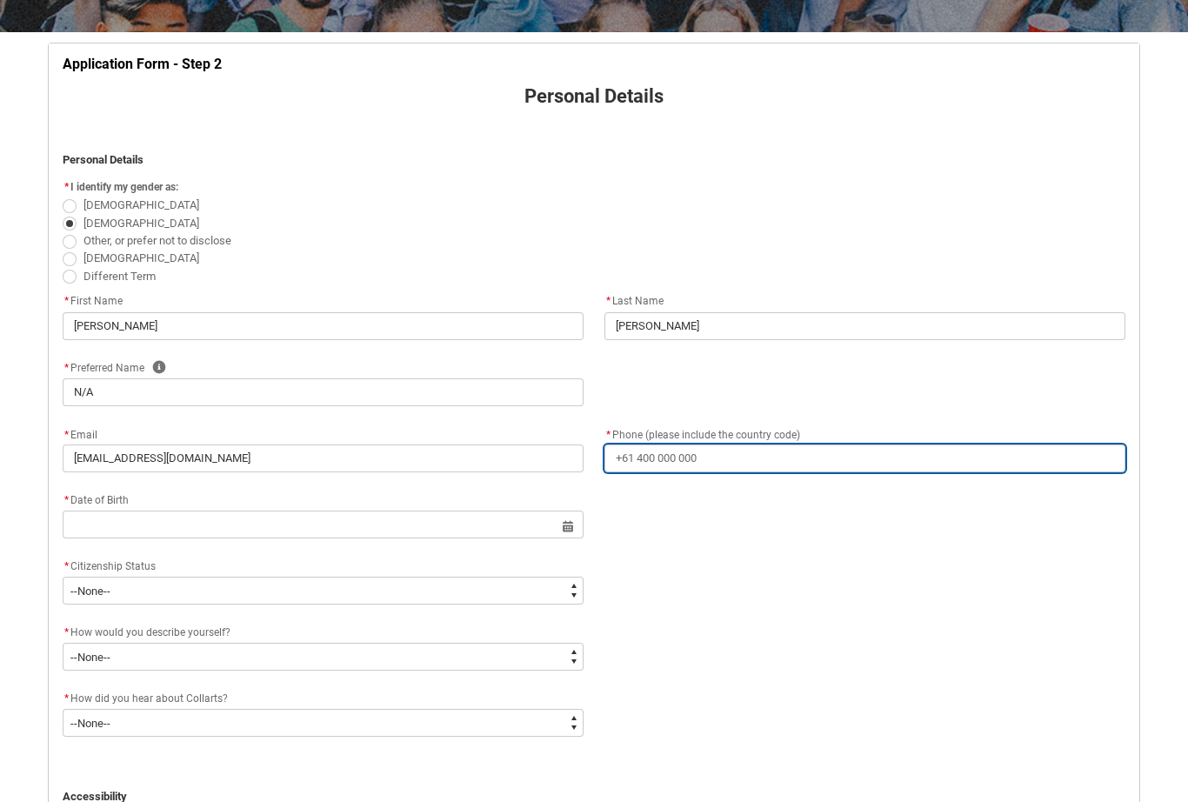
type lightning-primitive-input-simple "0"
type input "0"
type lightning-primitive-input-simple "04"
type input "04"
type lightning-primitive-input-simple "041"
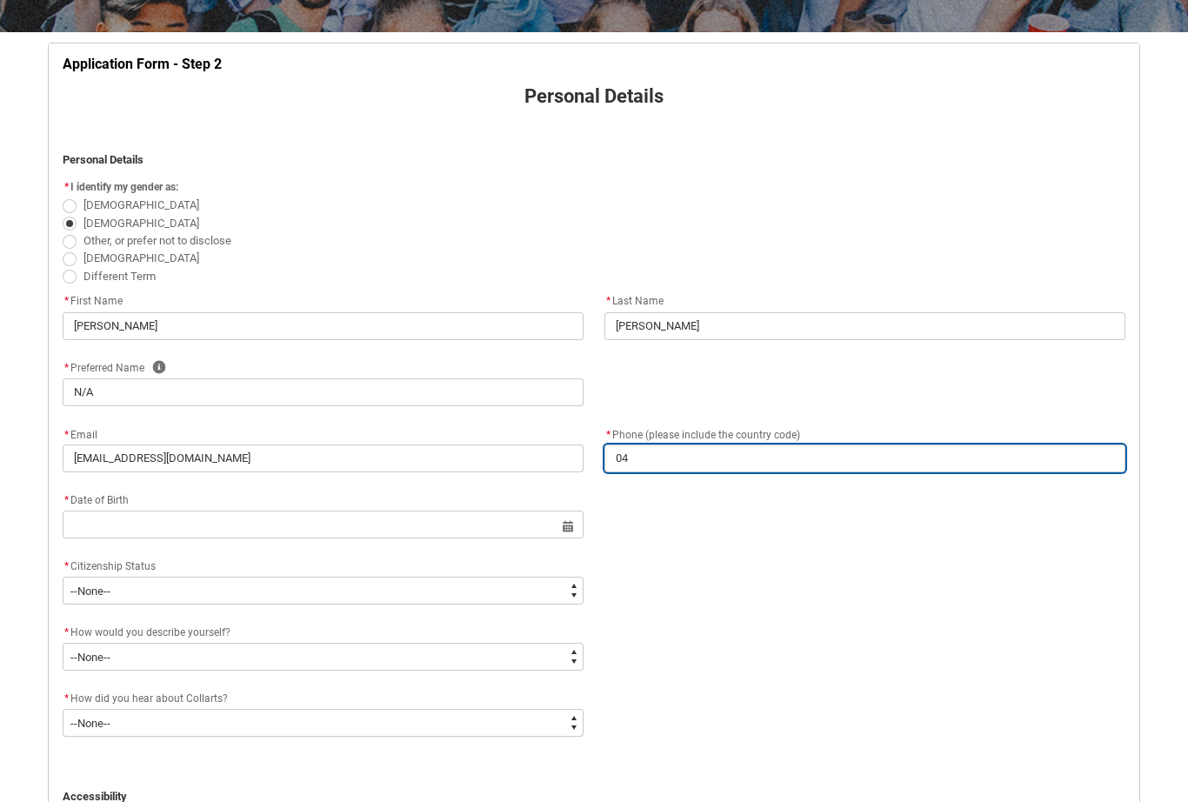
type input "041"
type lightning-primitive-input-simple "0412"
type input "0412"
type lightning-primitive-input-simple "04125"
type input "04125"
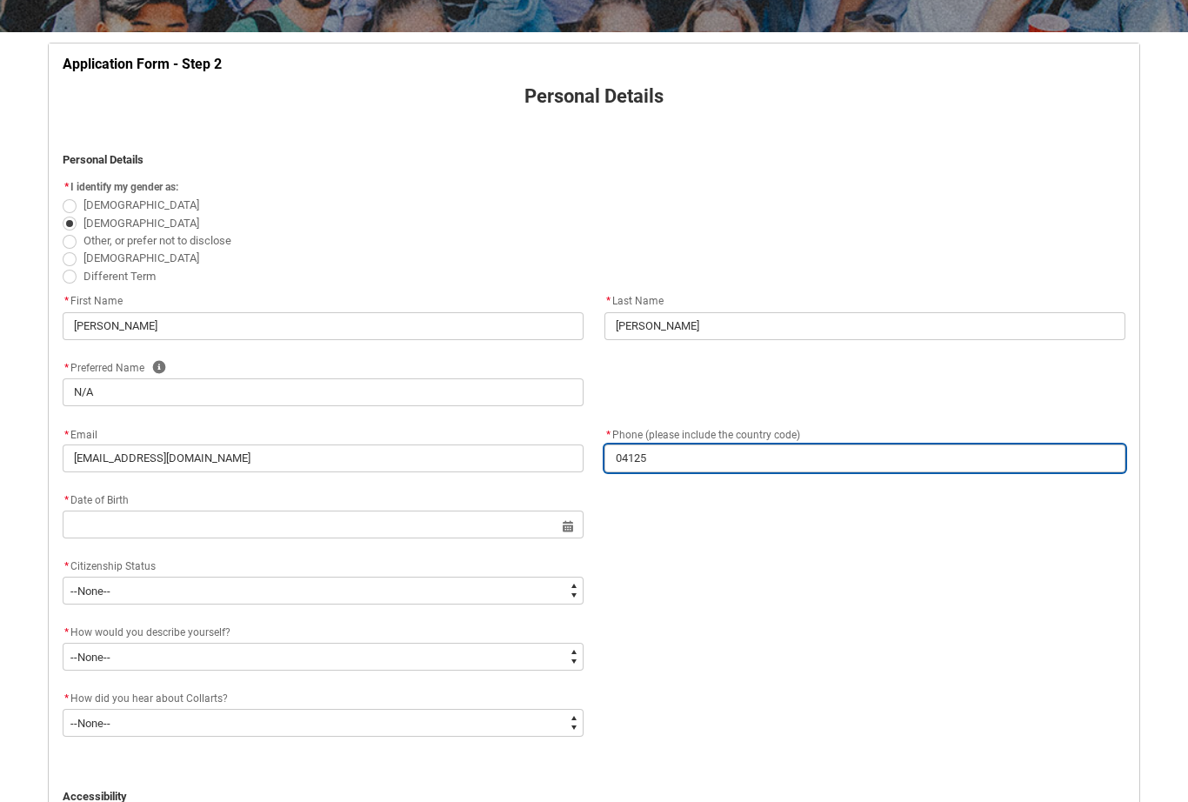
type lightning-primitive-input-simple "041250"
type input "041250"
type lightning-primitive-input-simple "0412506"
type input "0412506"
type lightning-primitive-input-simple "04125069"
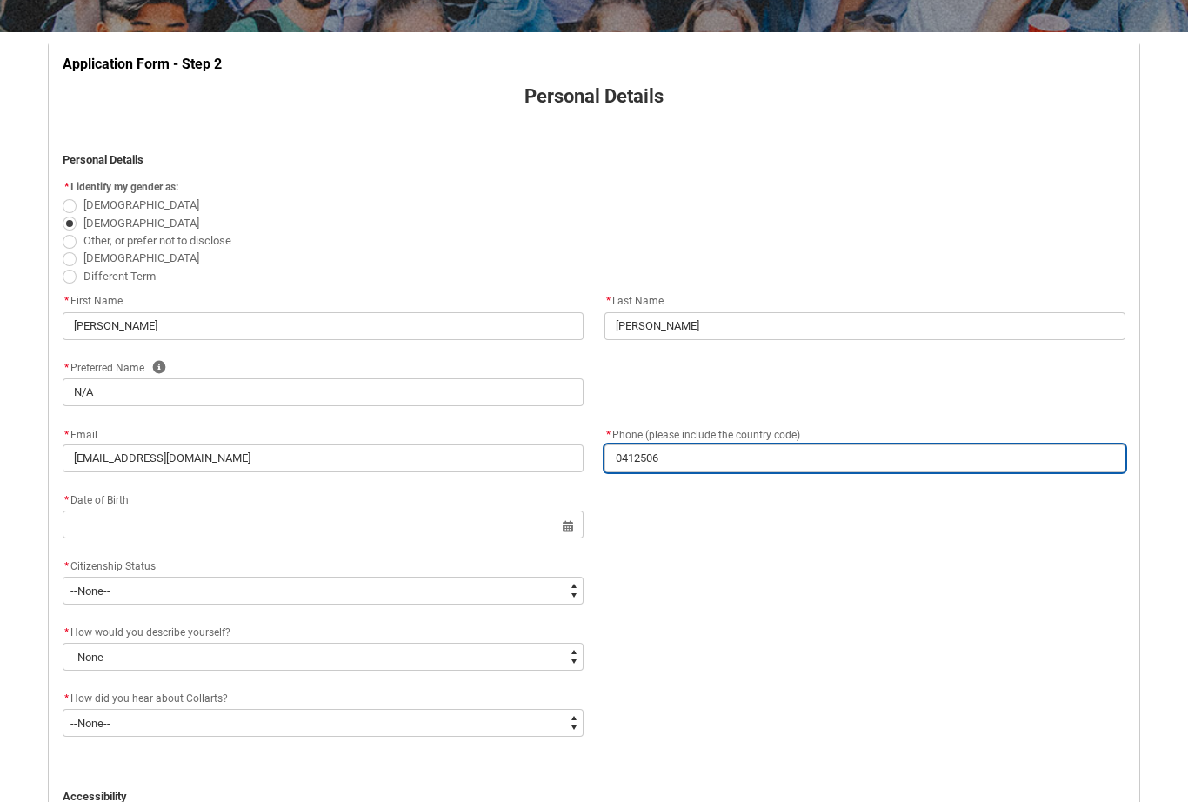
type input "04125069"
type lightning-primitive-input-simple "041250690"
type input "041250690"
type lightning-primitive-input-simple "0"
type input "0"
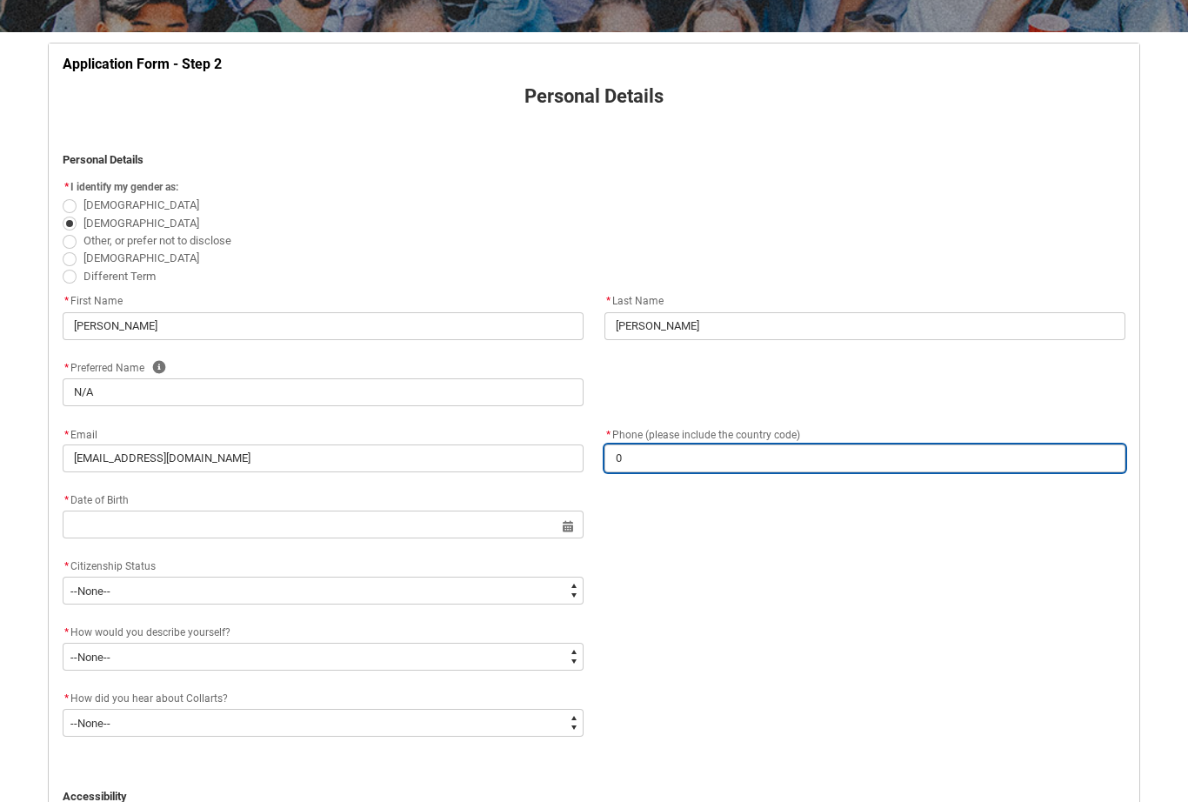
type lightning-primitive-input-simple "04"
type input "04"
type lightning-primitive-input-simple "041"
type input "041"
type lightning-primitive-input-simple "0412"
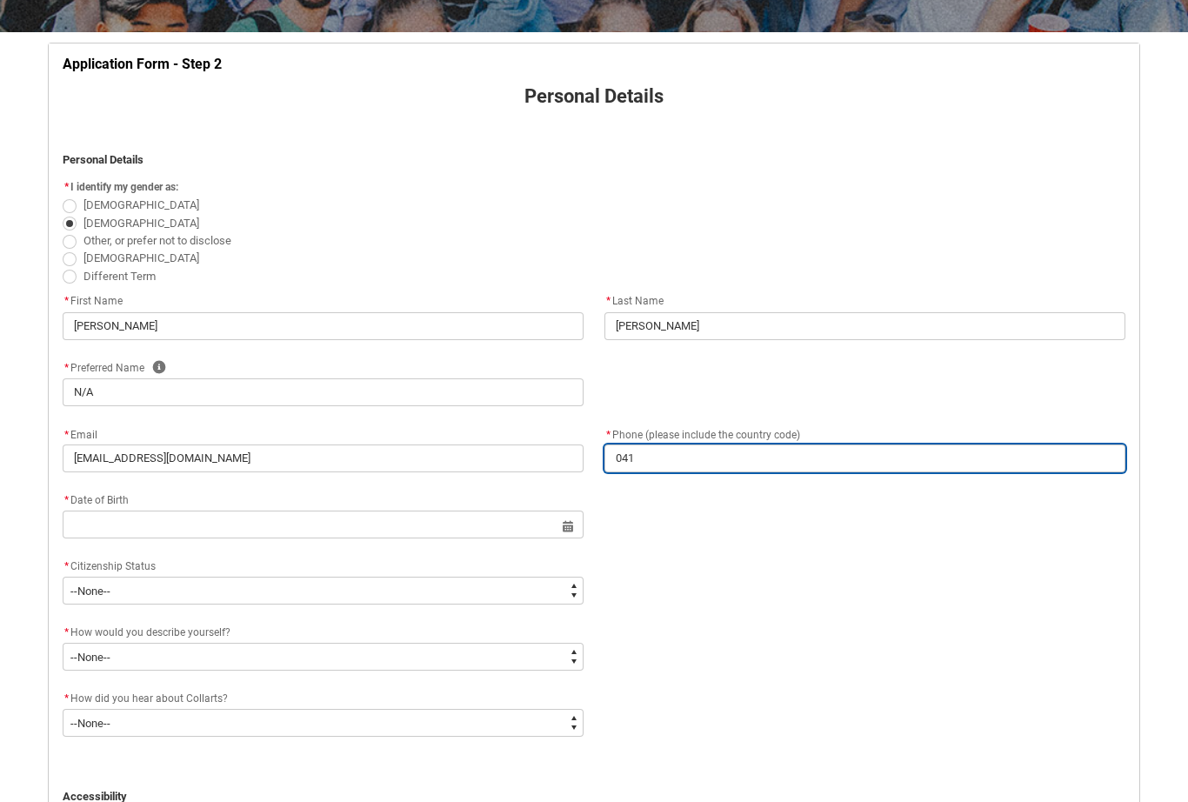
type input "0412"
type lightning-primitive-input-simple "04125"
type input "04125"
type lightning-primitive-input-simple "041250"
type input "041250"
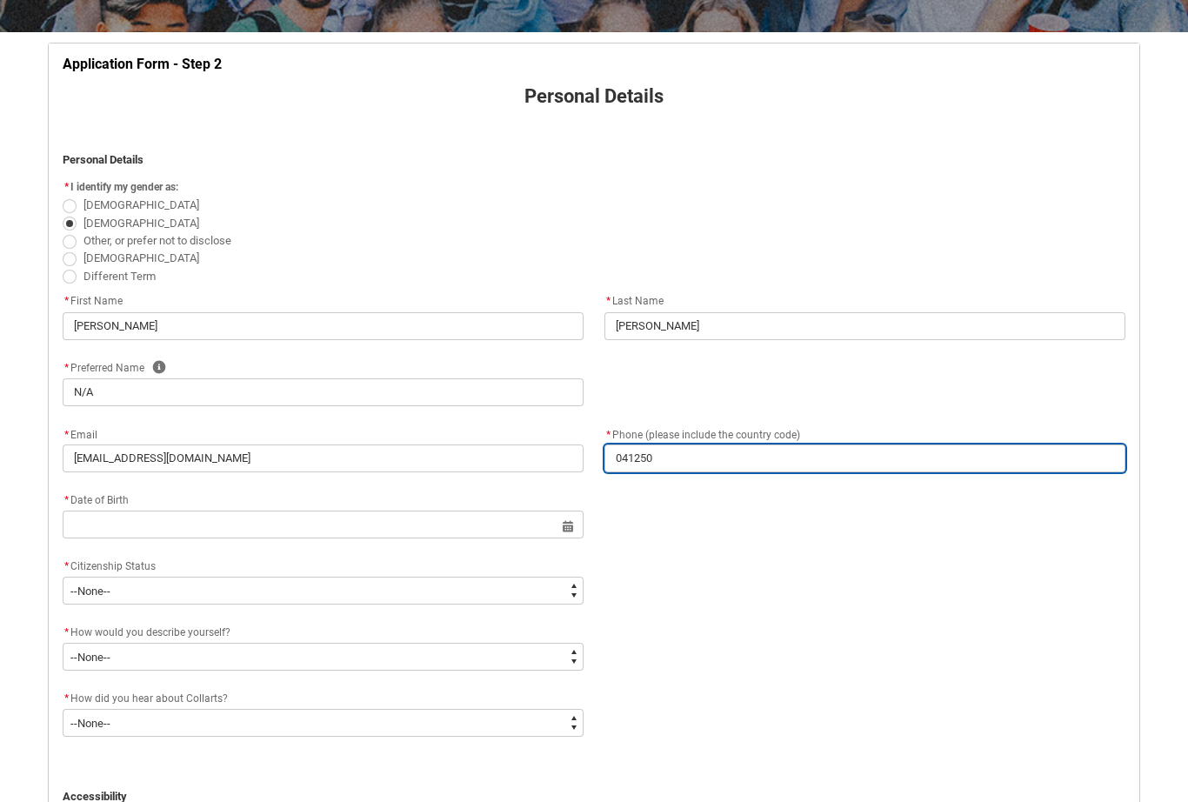
type lightning-primitive-input-simple "0412506"
type input "0412506"
type lightning-primitive-input-simple "04125069"
type input "04125069"
type lightning-primitive-input-simple "041250690"
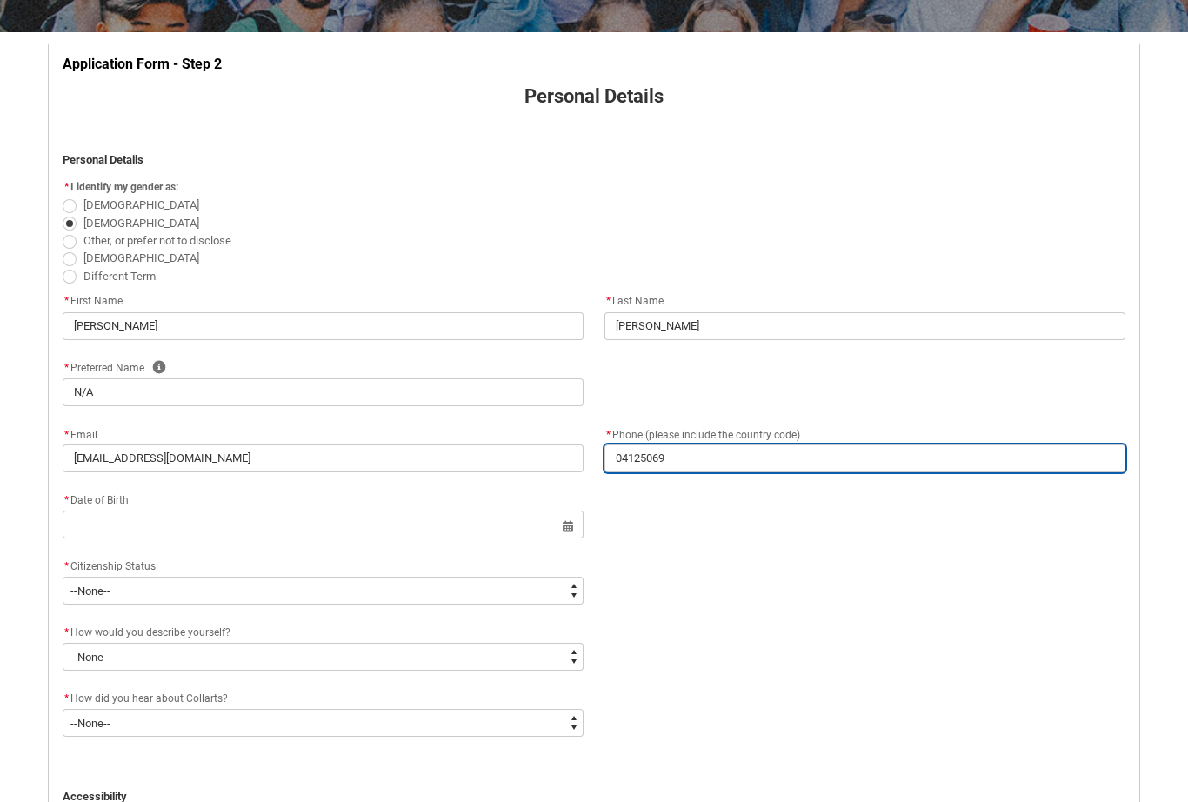
type input "041250690"
type lightning-primitive-input-simple "0412506906"
type input "0412506906"
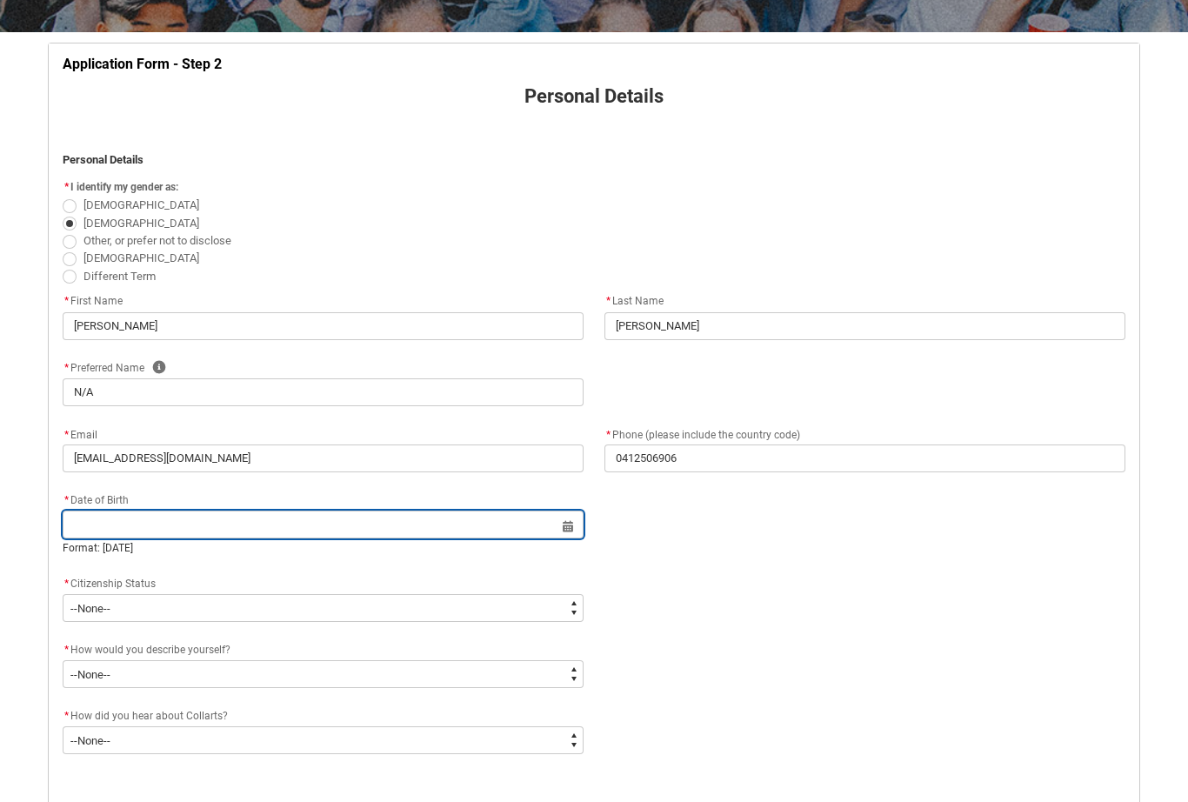
click at [204, 516] on input "REDU_Application_Form_for_Applicant flow" at bounding box center [323, 525] width 521 height 28
select select "2025"
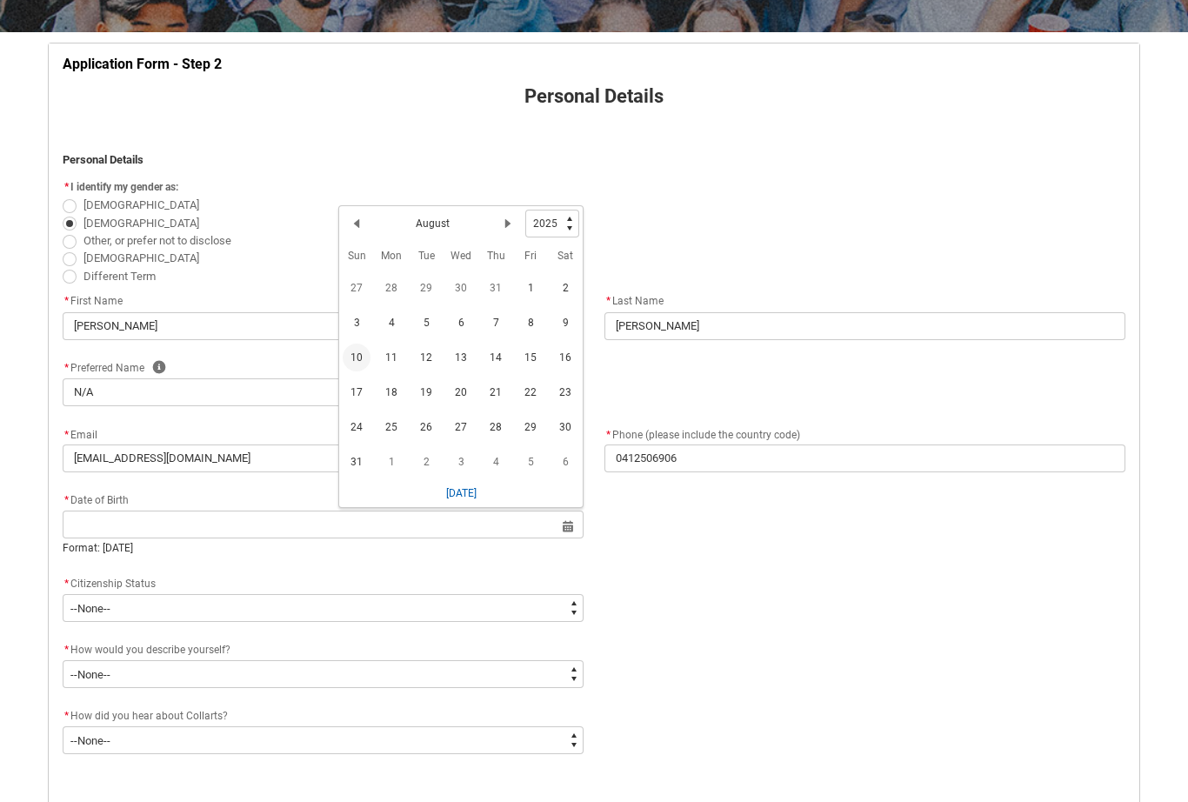
click at [421, 217] on h2 "August" at bounding box center [433, 224] width 34 height 16
click at [439, 223] on h2 "August" at bounding box center [433, 224] width 34 height 16
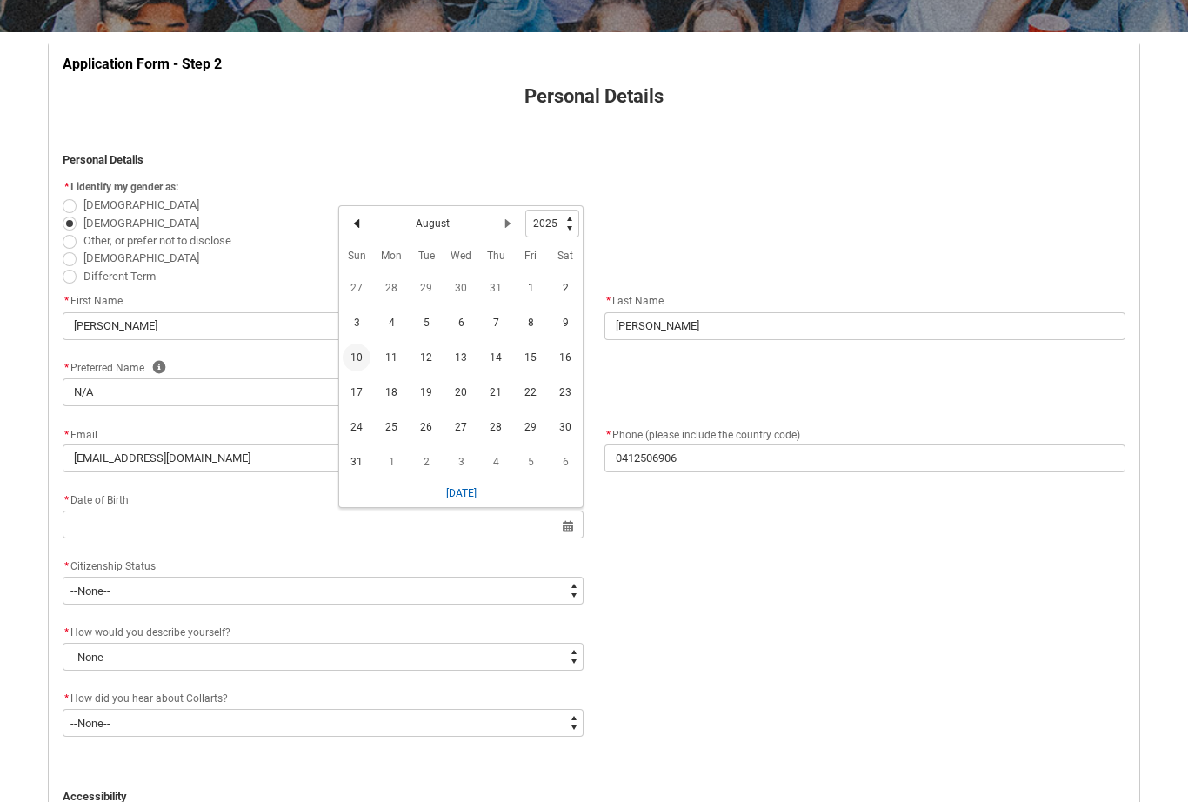
click at [348, 221] on button "Previous Month" at bounding box center [357, 224] width 28 height 28
click at [358, 224] on lightning-primitive-icon "Date picker: August" at bounding box center [357, 223] width 12 height 12
click at [358, 225] on lightning-primitive-icon "Date picker: June" at bounding box center [357, 227] width 12 height 12
click at [358, 226] on lightning-primitive-icon "Date picker: May" at bounding box center [357, 227] width 12 height 12
click at [356, 224] on lightning-primitive-icon "Date picker: April" at bounding box center [357, 227] width 12 height 12
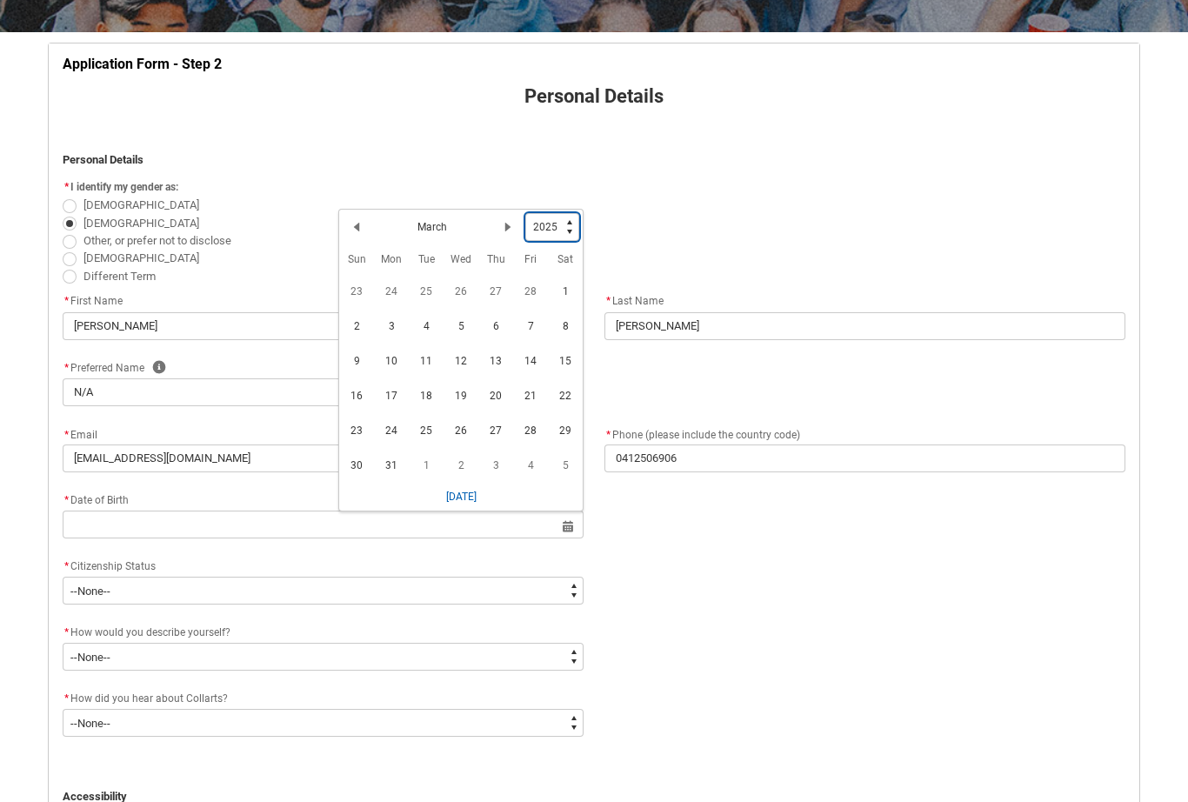
click at [556, 234] on select "1925 1926 1927 1928 1929 1930 1931 1932 1933 1934 1935 1936 1937 1938 1939 1940…" at bounding box center [552, 227] width 54 height 28
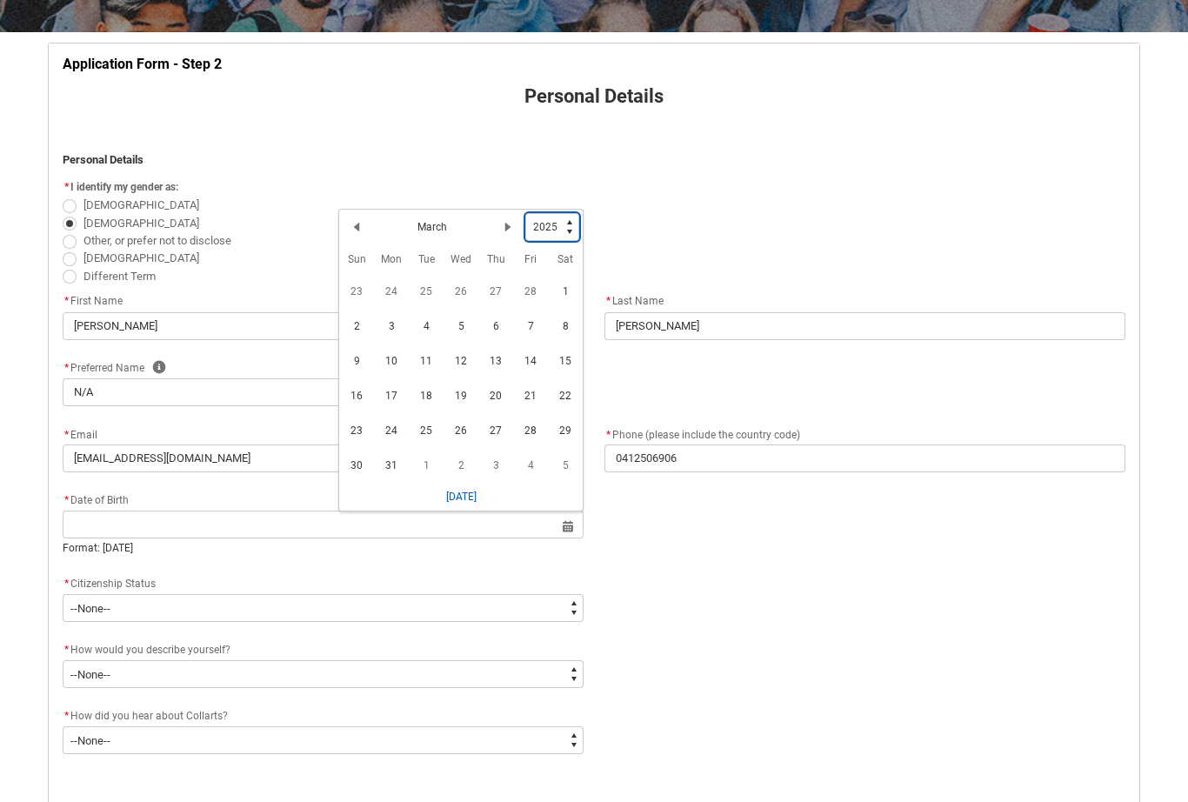
type lightning-select "1999"
click at [370, 227] on button "Previous Month" at bounding box center [357, 227] width 28 height 28
click at [370, 224] on button "Previous Month" at bounding box center [357, 227] width 28 height 28
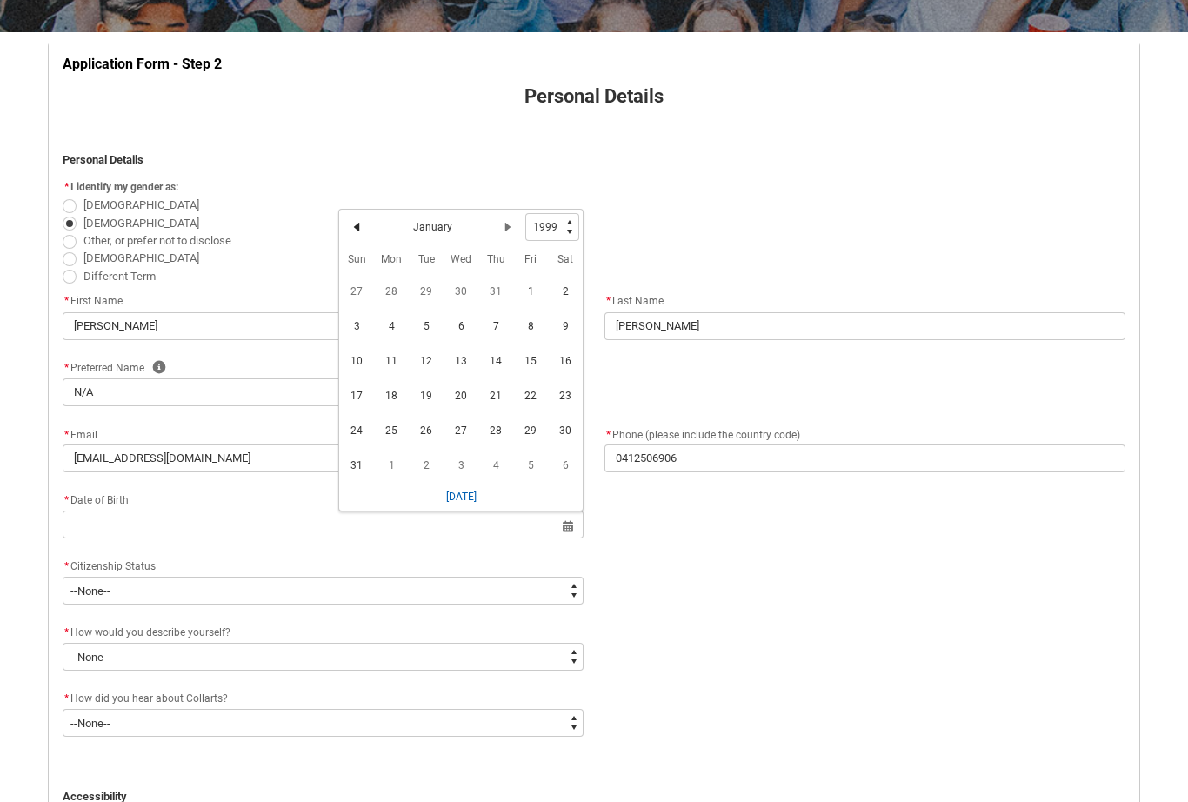
click at [365, 224] on button "Previous Month" at bounding box center [357, 227] width 28 height 28
click at [363, 223] on button "Previous Month" at bounding box center [357, 227] width 28 height 28
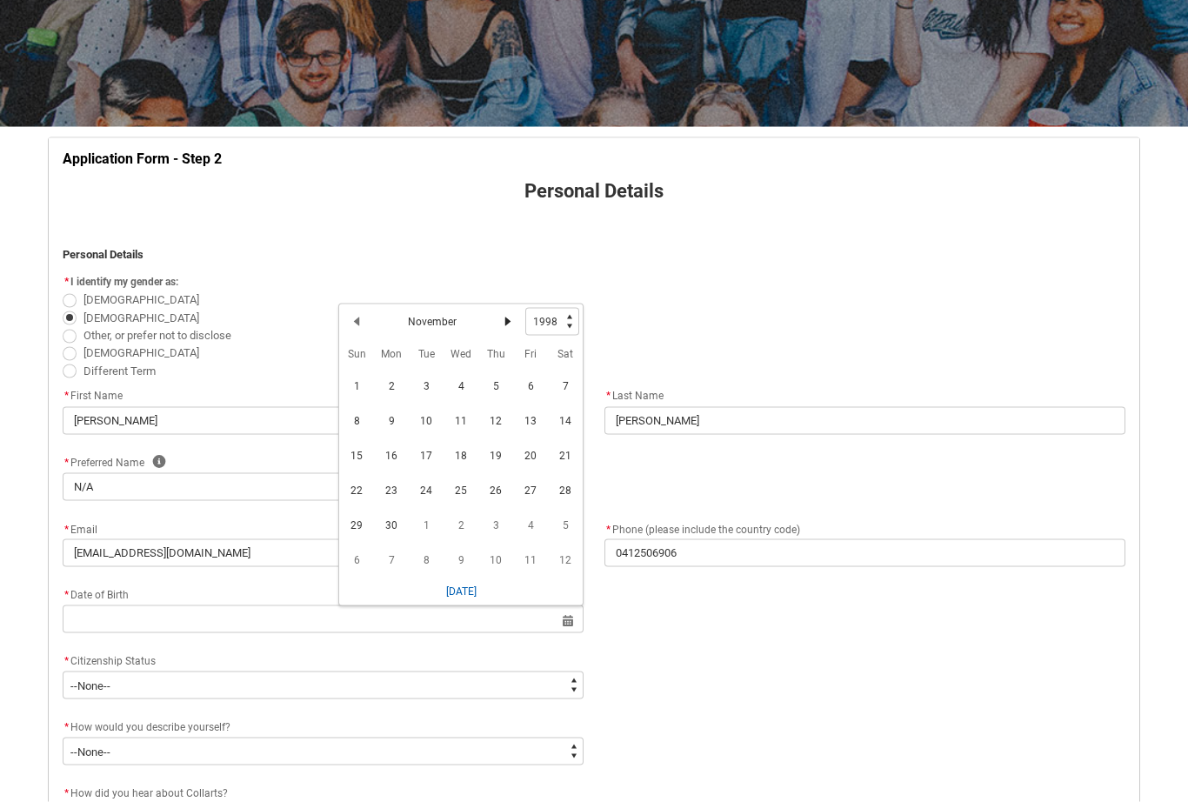
click at [501, 331] on button "Next Month" at bounding box center [508, 322] width 28 height 28
click at [503, 331] on button "Next Month" at bounding box center [508, 321] width 28 height 28
select select "1999"
click at [506, 325] on button "Next Month" at bounding box center [508, 321] width 28 height 28
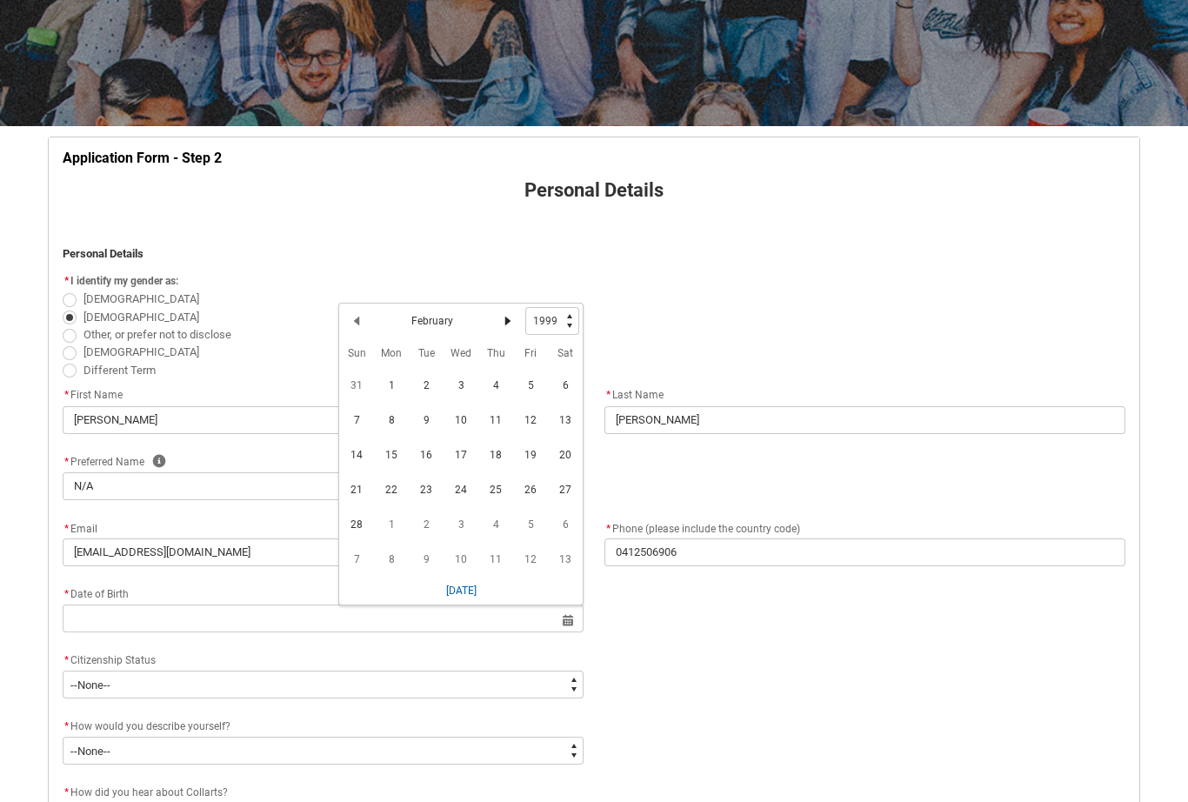
click at [509, 325] on button "Next Month" at bounding box center [508, 321] width 28 height 28
click at [511, 324] on lightning-primitive-icon "Date picker: March" at bounding box center [508, 321] width 12 height 12
click at [510, 320] on lightning-primitive-icon "Date picker: April" at bounding box center [508, 321] width 12 height 12
click at [467, 425] on span "5" at bounding box center [461, 420] width 28 height 28
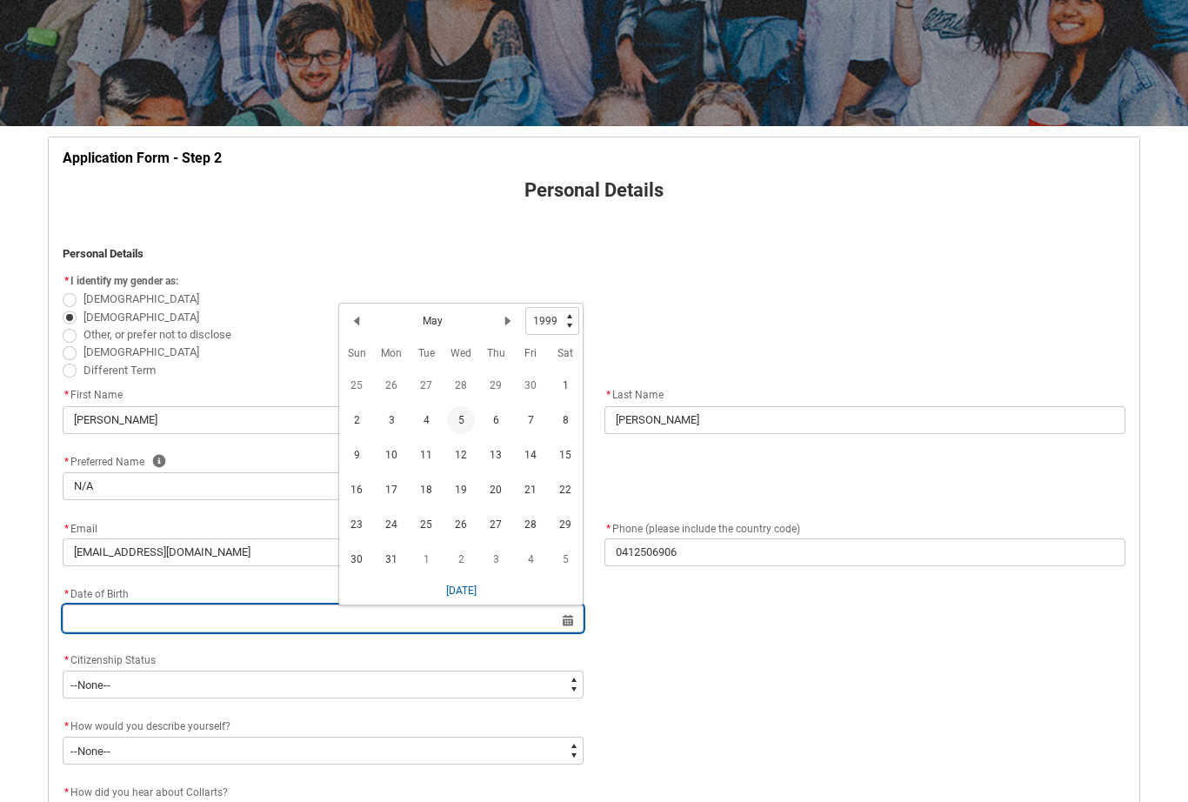
type lightning-datepicker "[DATE]"
type lightning-input "[DATE]"
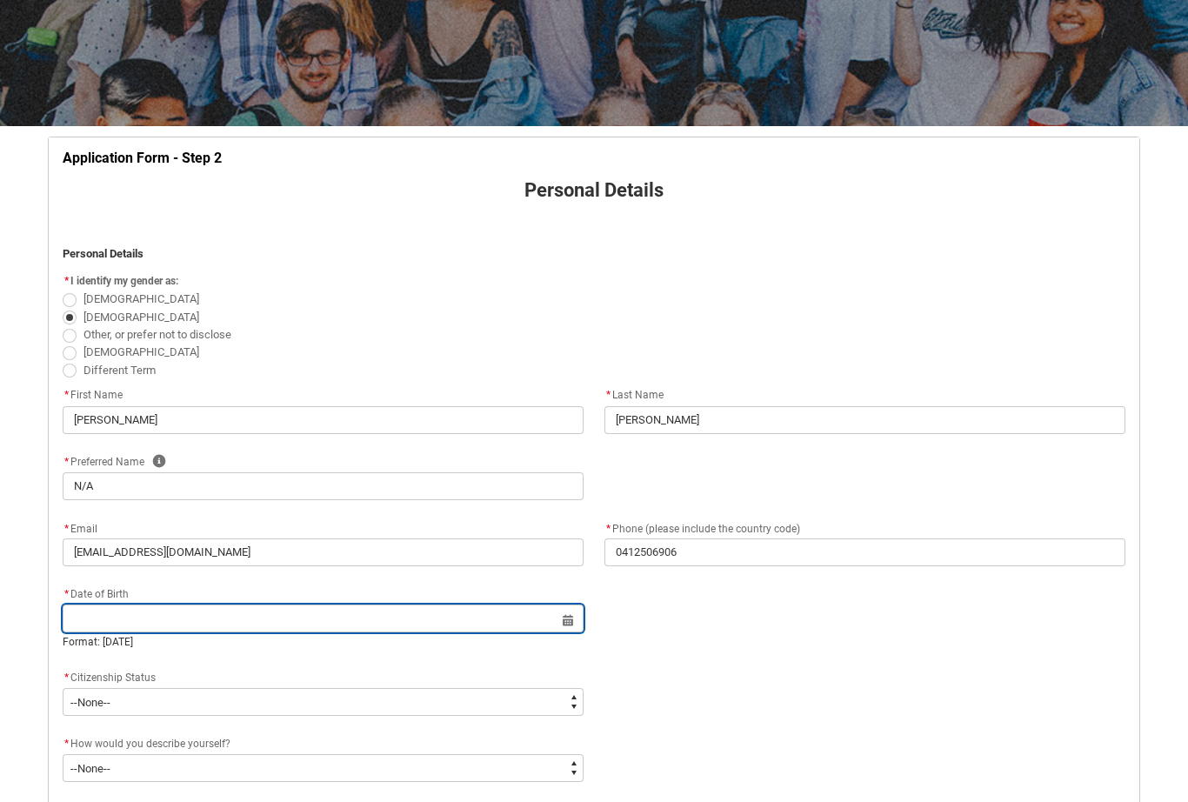
type input "[DATE]"
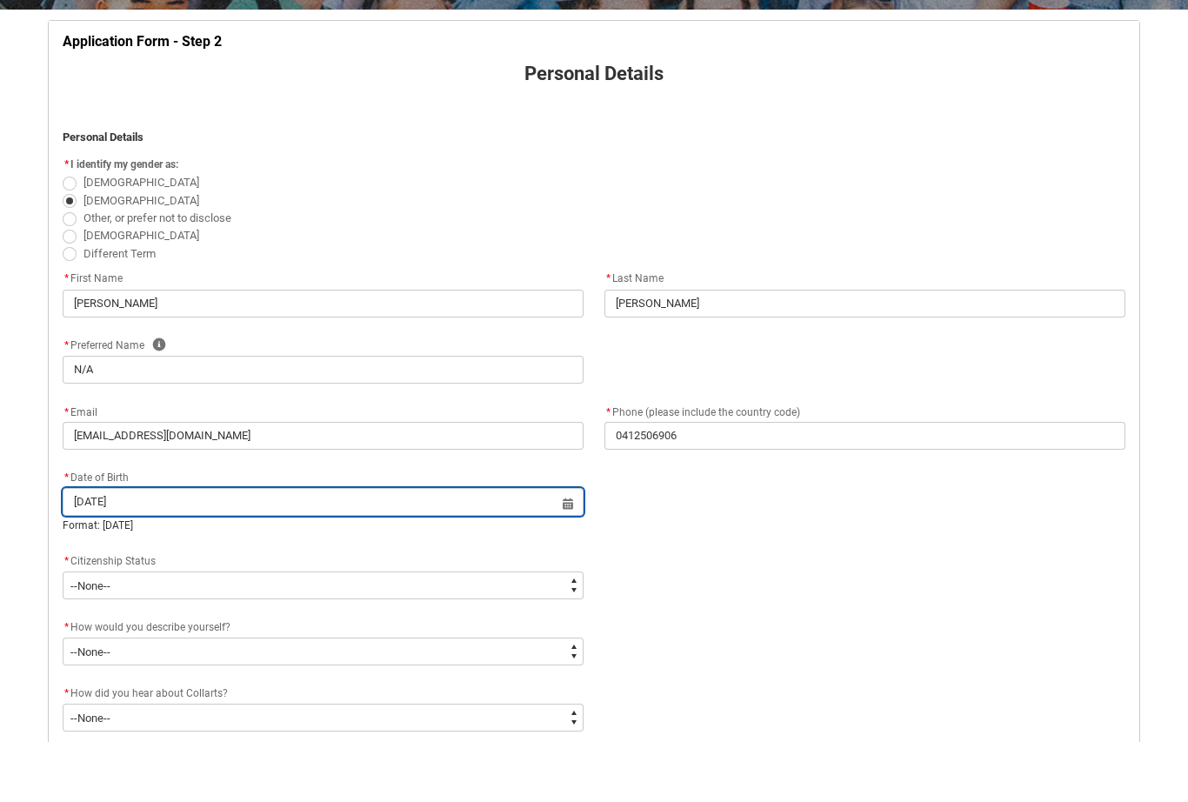
scroll to position [281, 0]
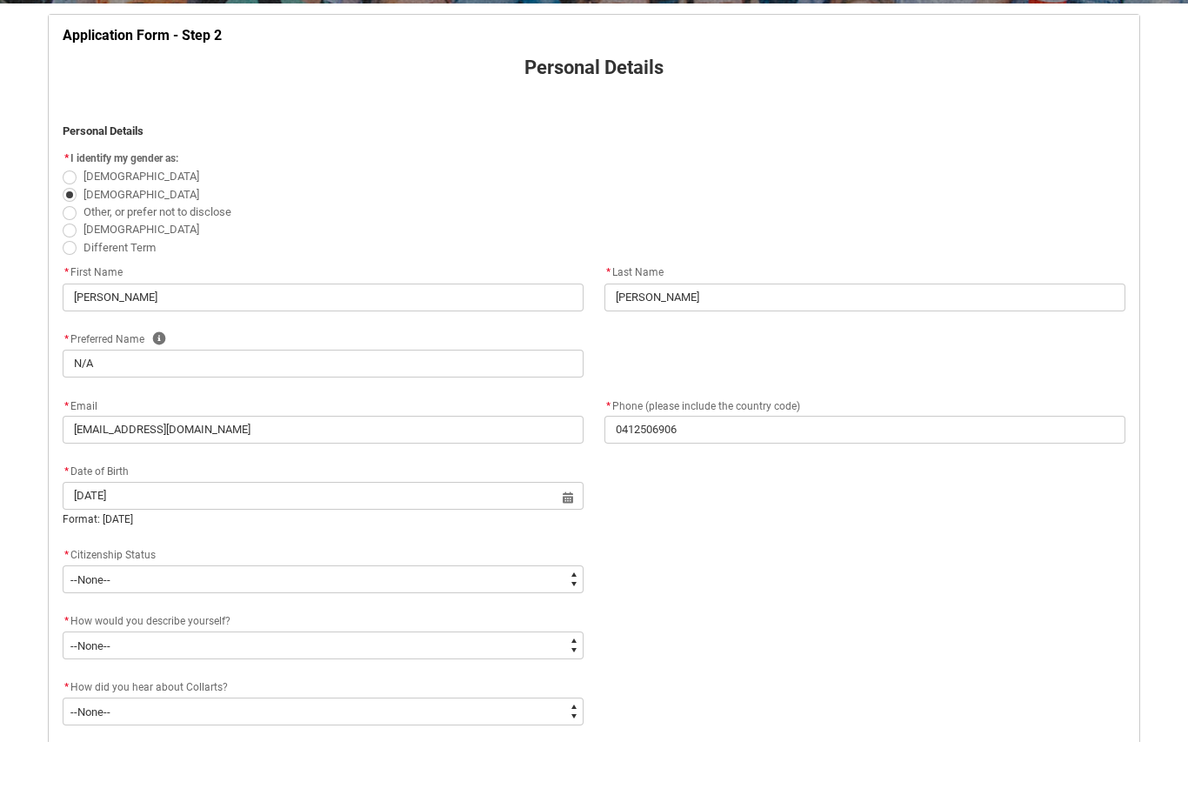
click at [472, 605] on div "* Citizenship Status" at bounding box center [323, 615] width 521 height 21
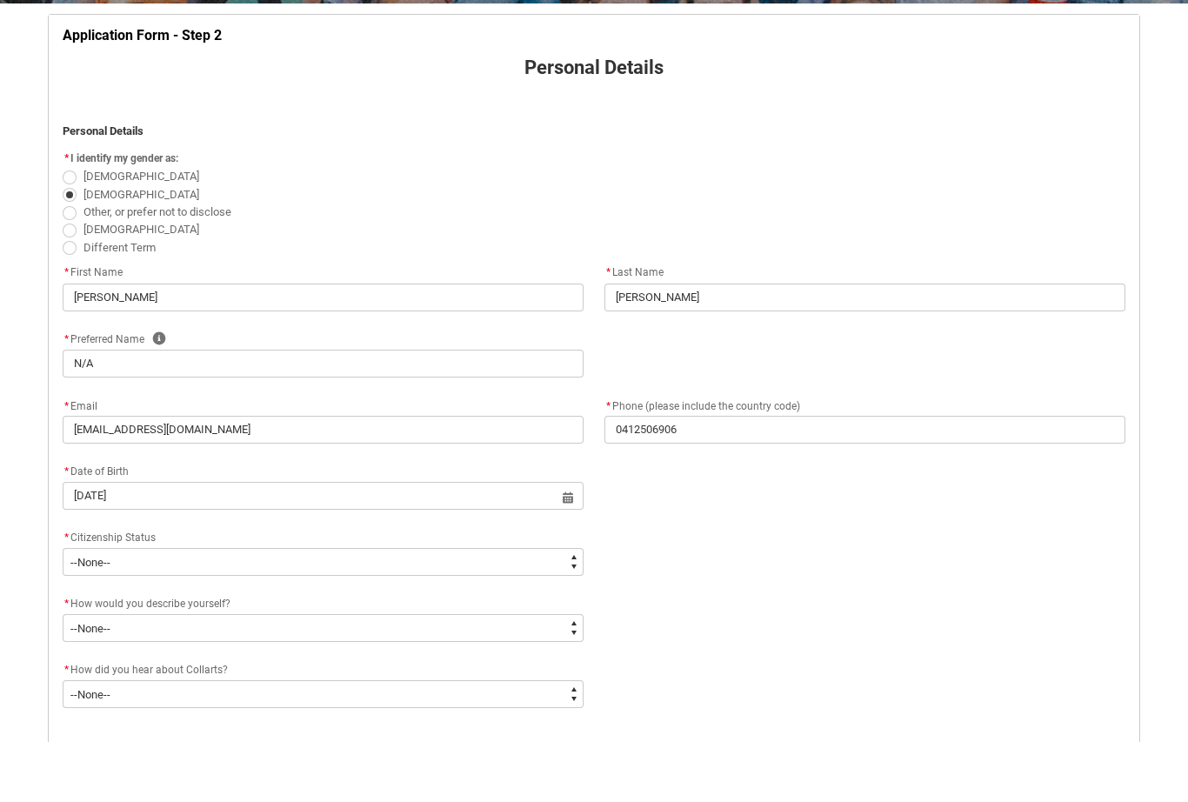
scroll to position [342, 0]
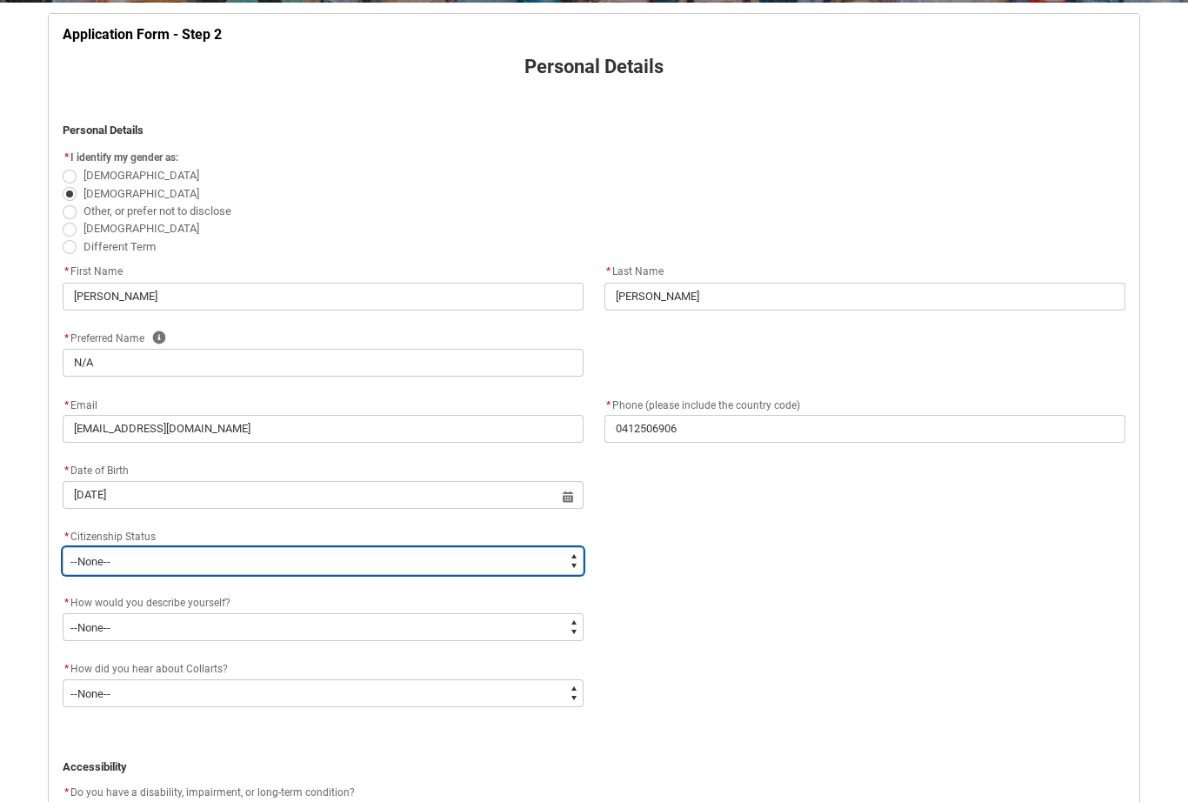
type lightning-select "Citizenship.1"
select select "Citizenship.1"
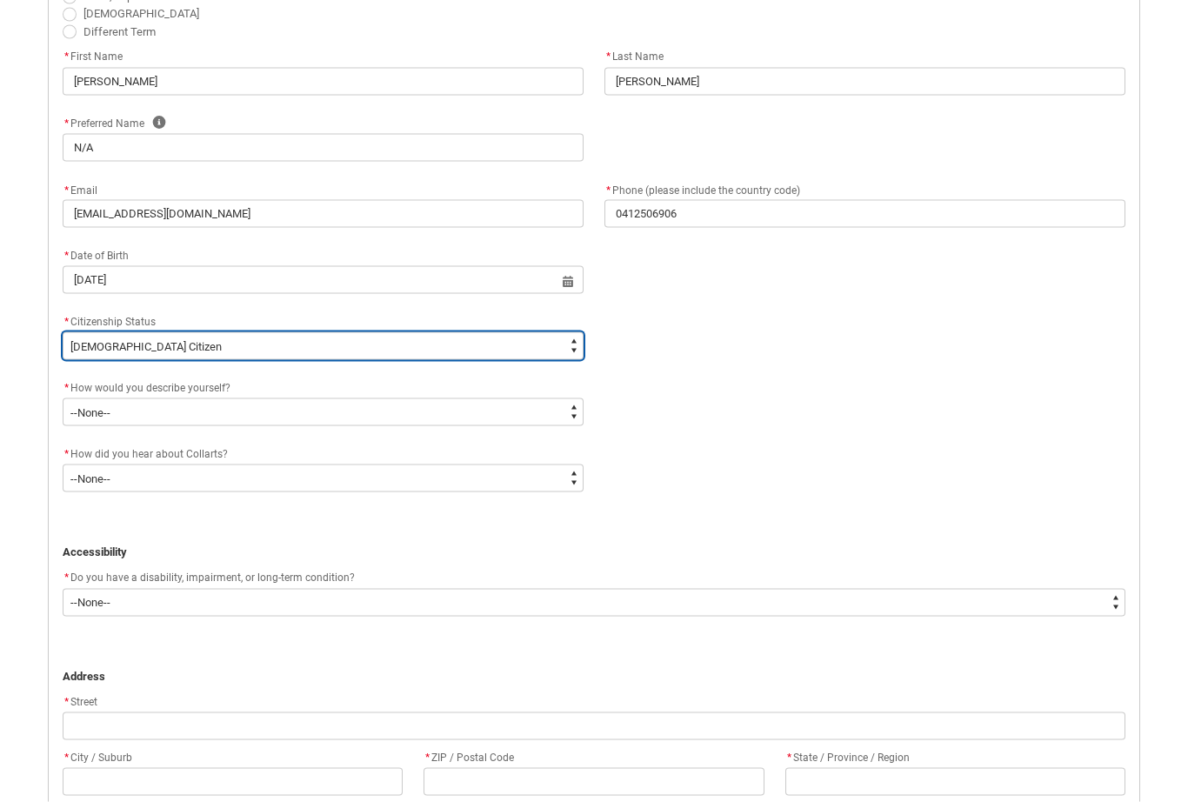
scroll to position [554, 0]
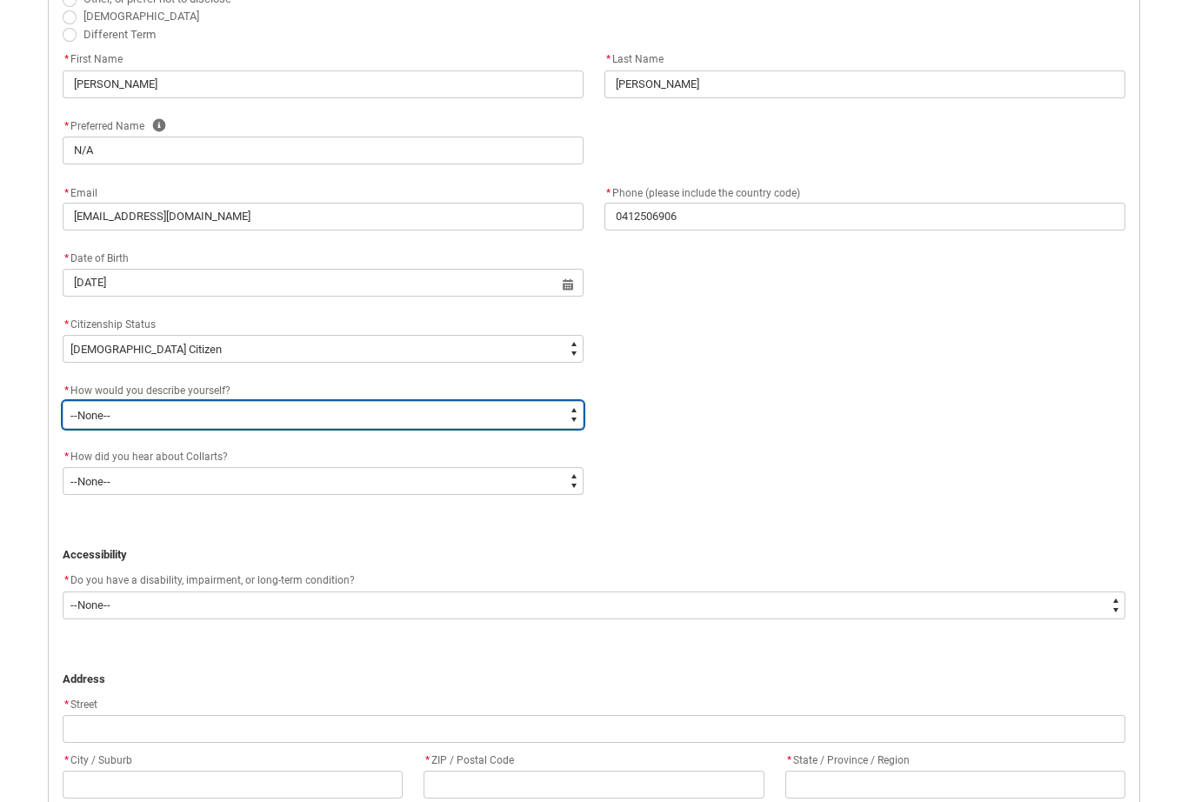
type lightning-select "HSLC_Domestic_b"
select select "HSLC_Domestic_b"
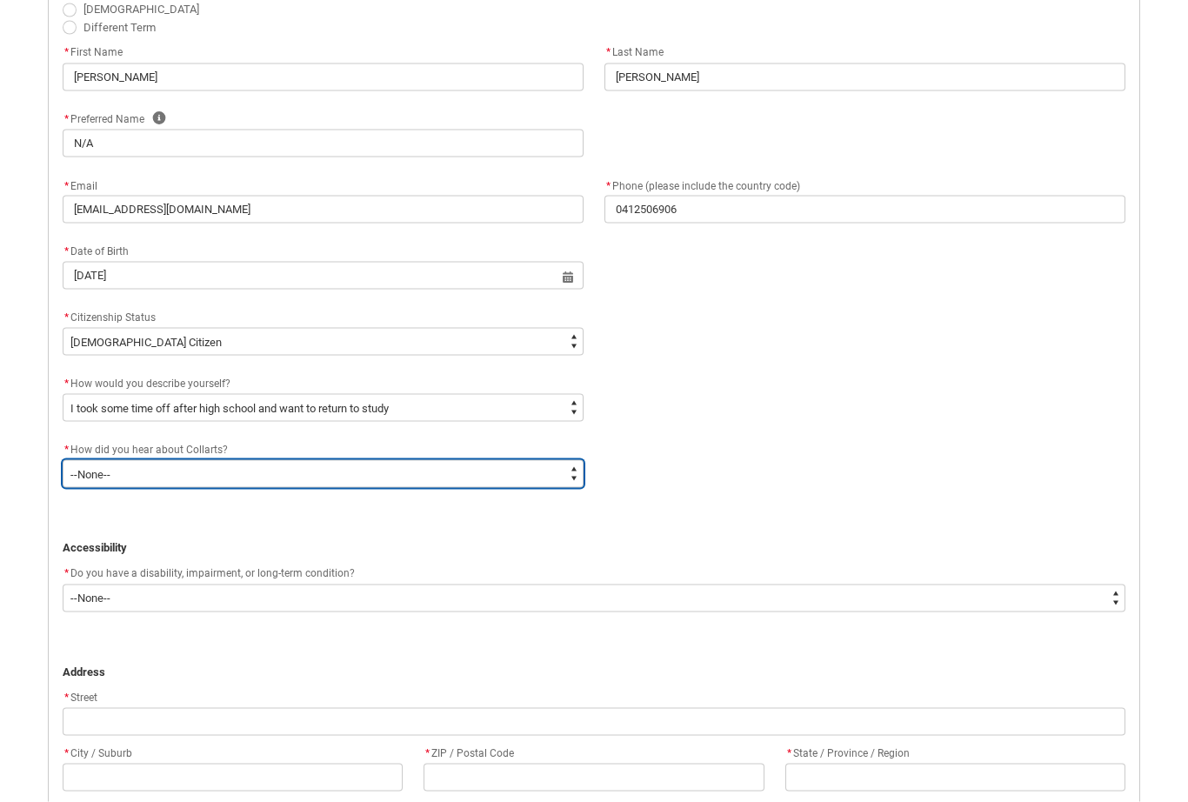
scroll to position [562, 0]
type lightning-select "Heard_About_Collarts_Picklist.Other"
select select "Heard_About_Collarts_Picklist.Other"
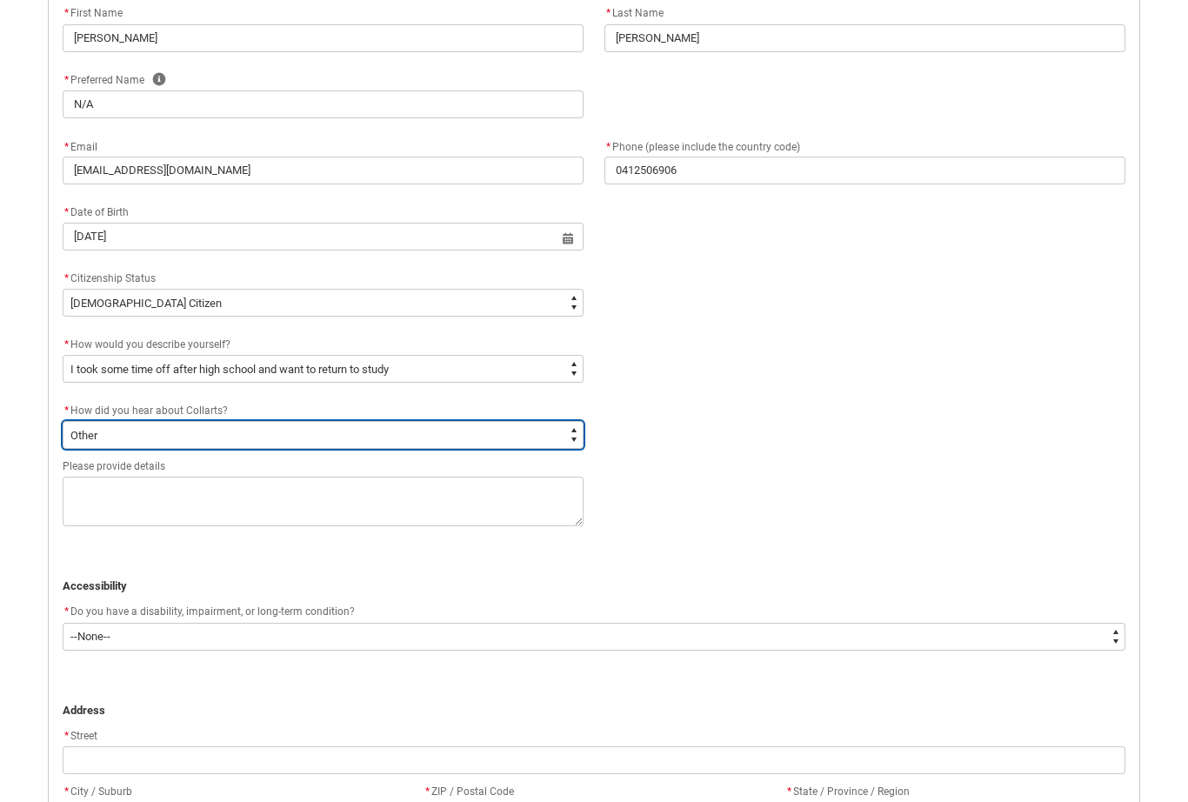
scroll to position [616, 0]
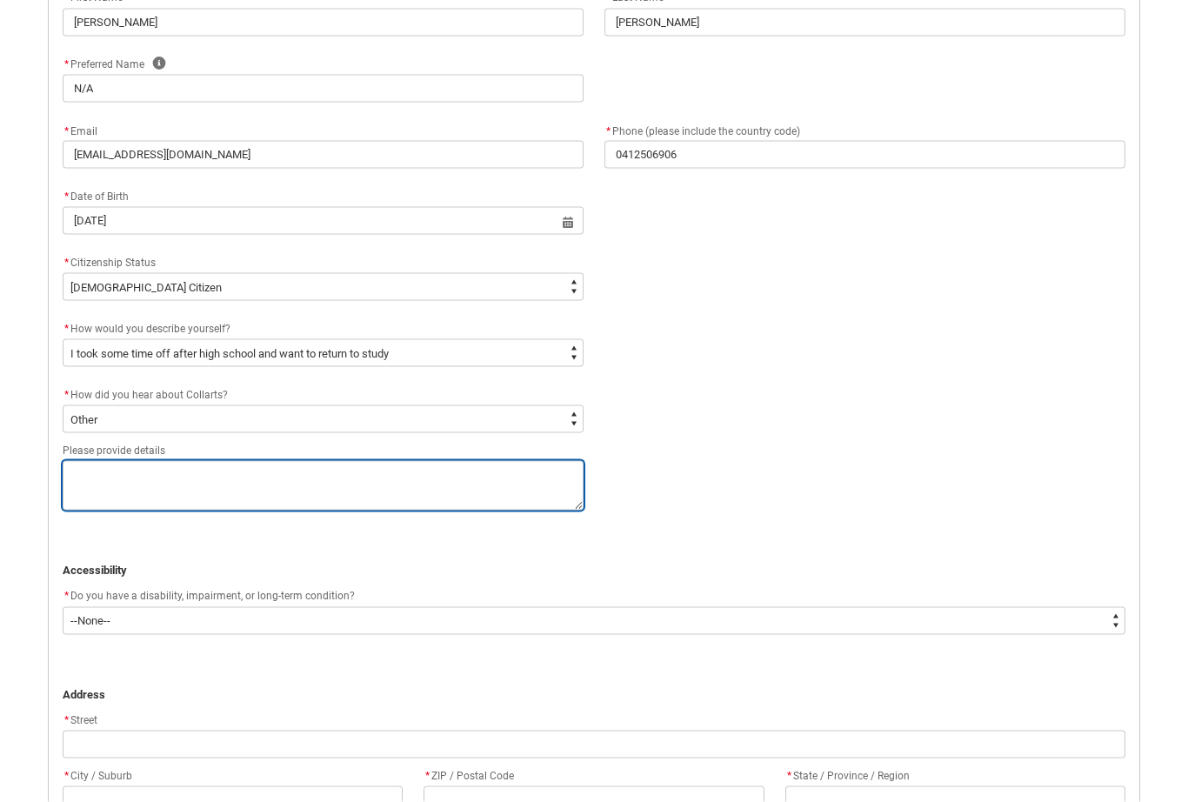
click at [307, 488] on textarea "REDU_Application_Form_for_Applicant flow" at bounding box center [323, 486] width 521 height 50
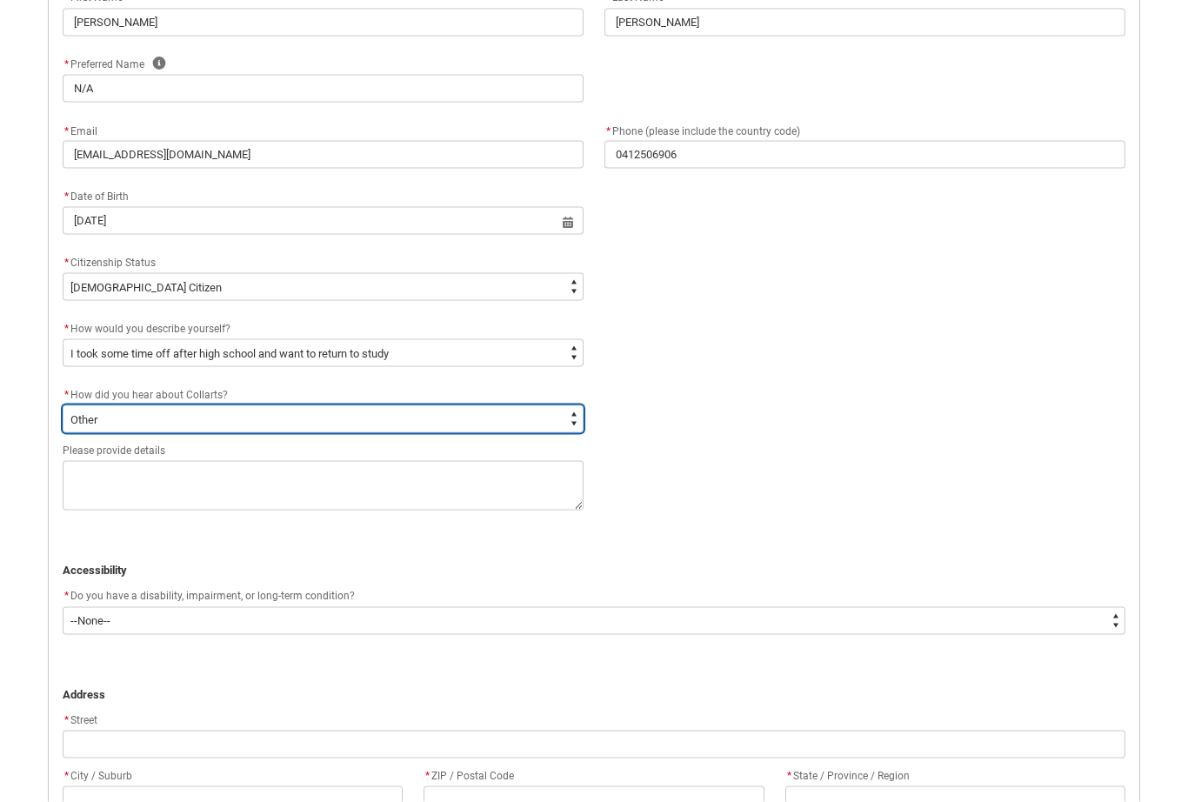
type lightning-select "Heard_About_Collarts_Picklist.Word of mouth"
select select "Heard_About_Collarts_Picklist.Word of mouth"
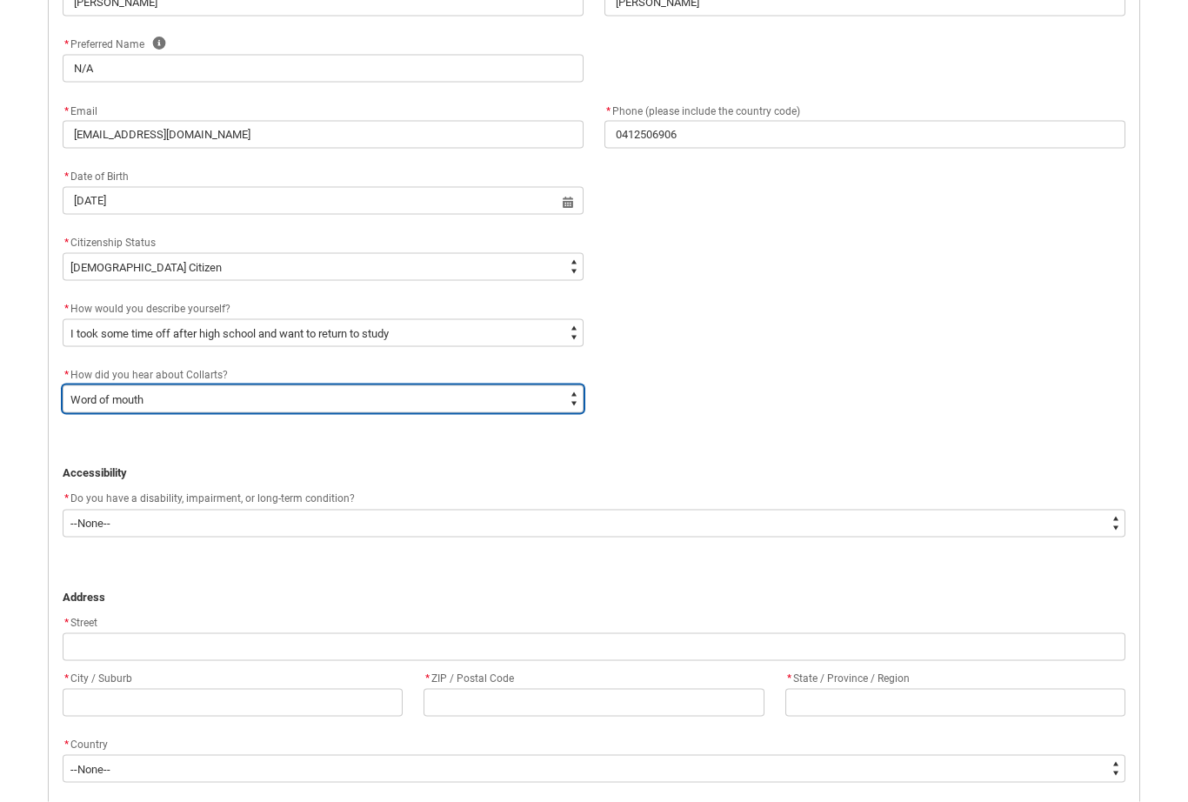
scroll to position [640, 0]
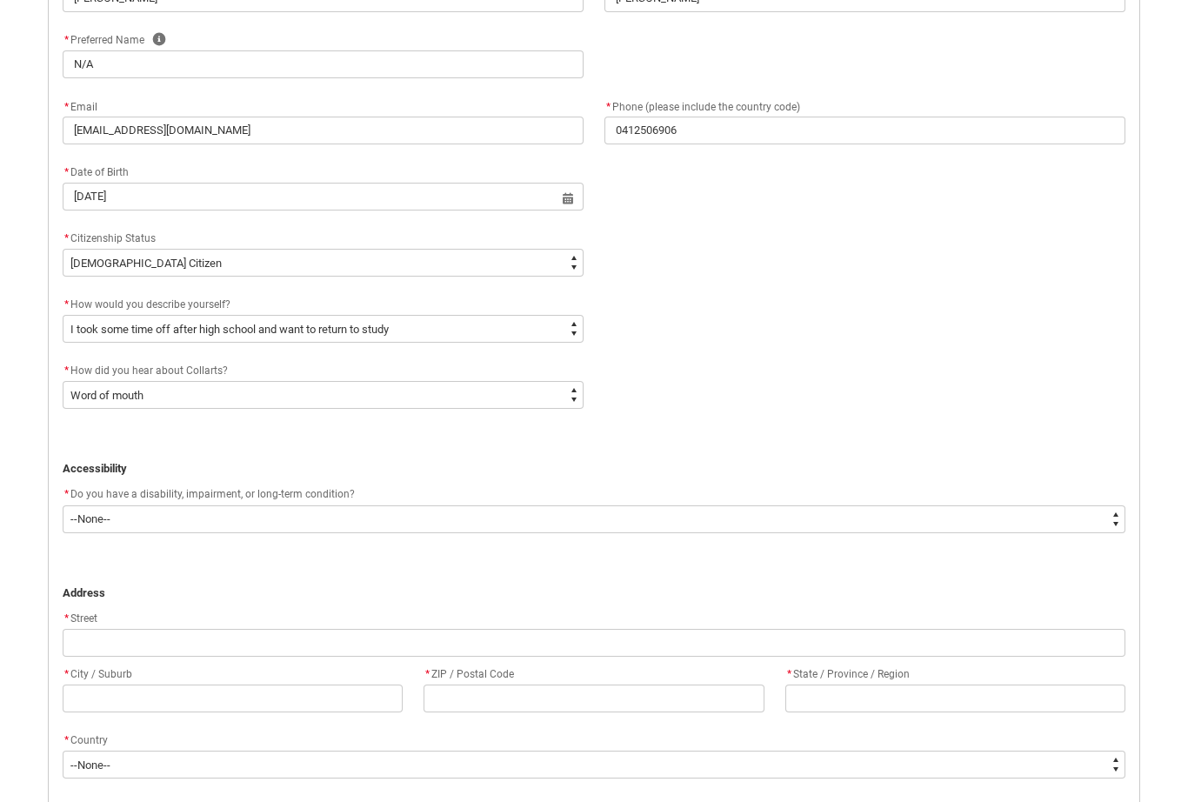
click at [345, 534] on flowruntime-screen-field "* Do you have a disability, impairment, or long-term condition? * --None-- Yes …" at bounding box center [594, 513] width 1084 height 56
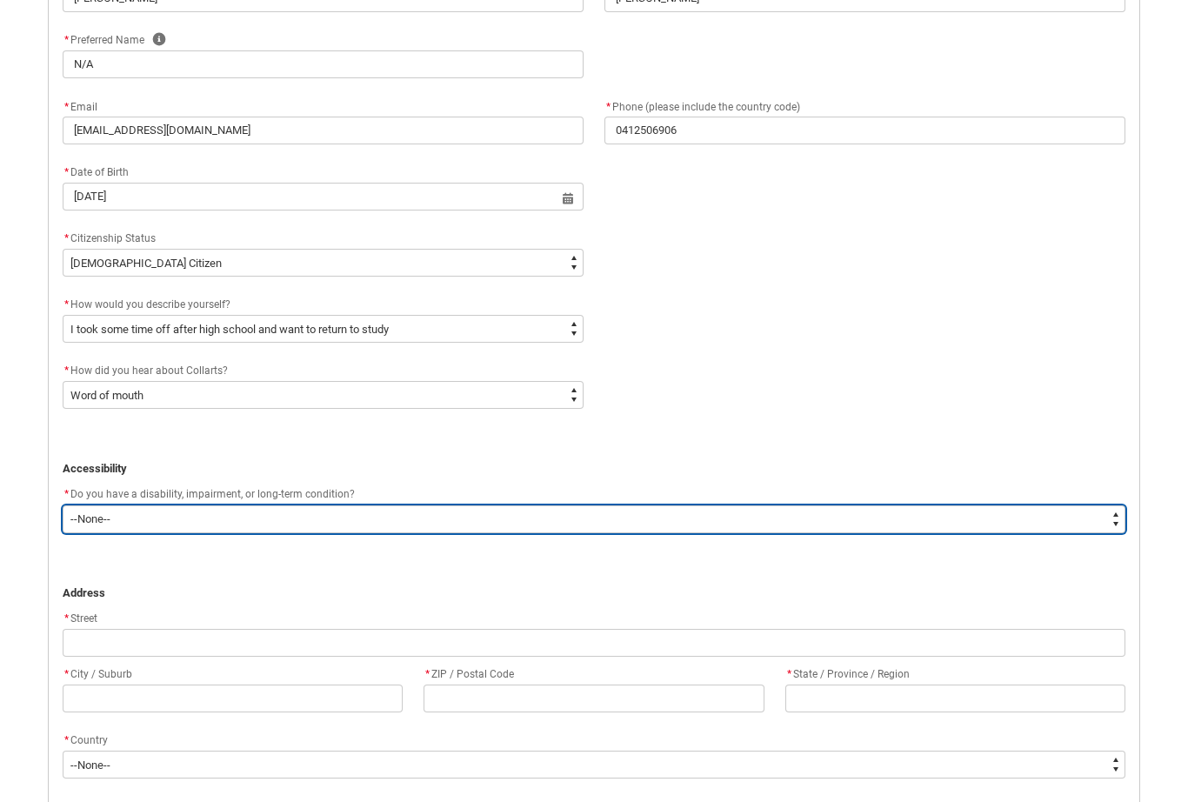
type lightning-select "Yes_TextChoice"
select select "Yes_TextChoice"
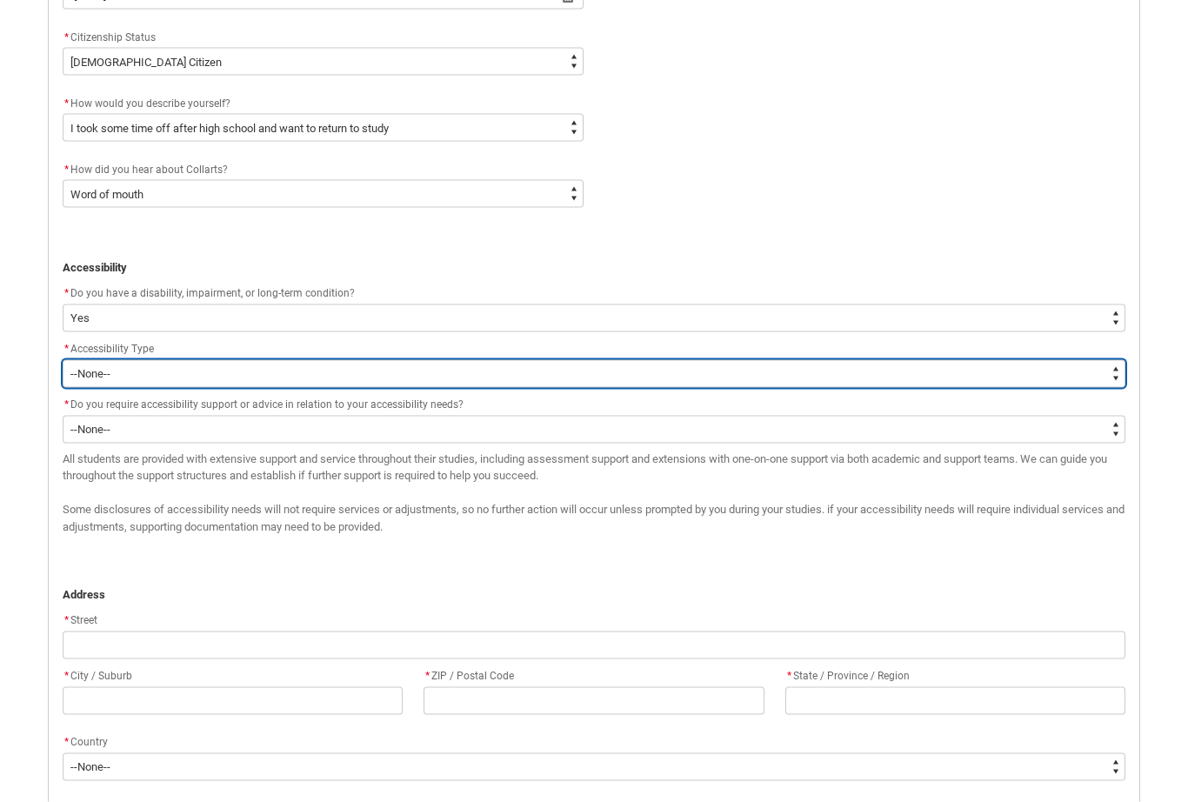
scroll to position [842, 0]
type lightning-select "Disability_IntellectualDisability"
select select "Disability_IntellectualDisability"
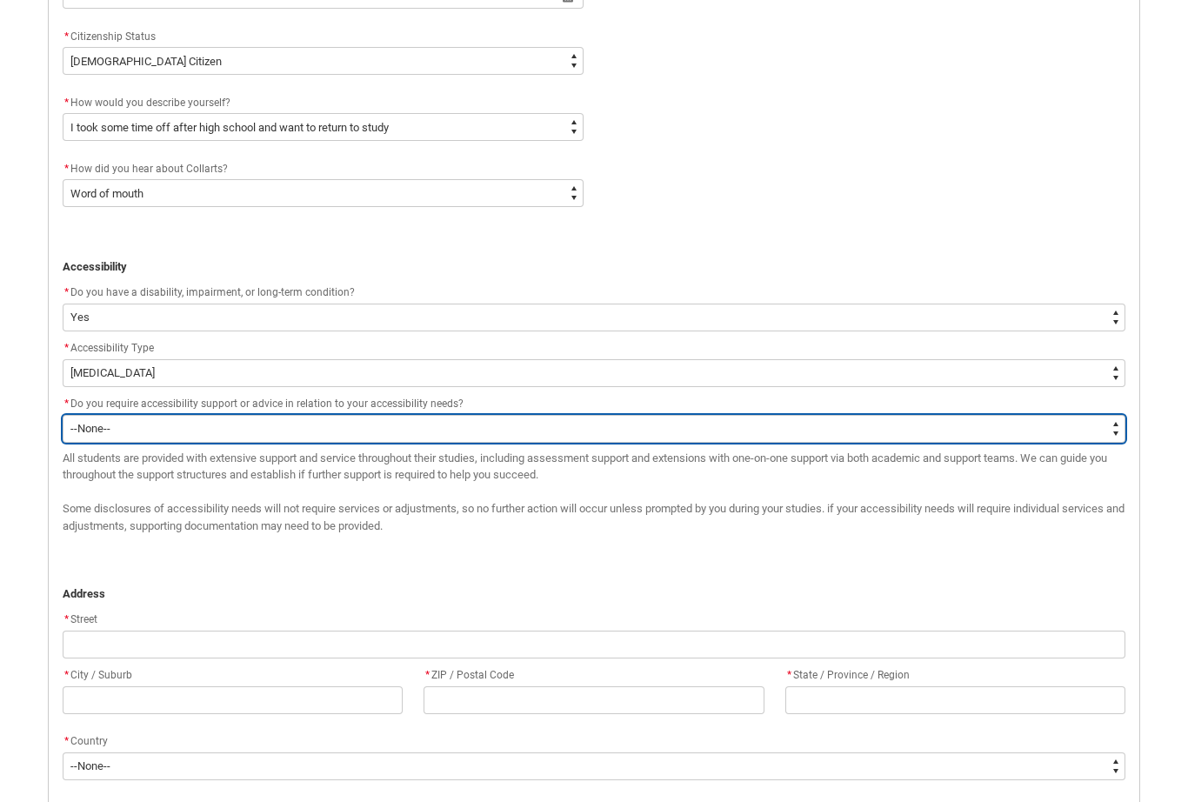
type lightning-select "Yes_TextChoice"
select select "Yes_TextChoice"
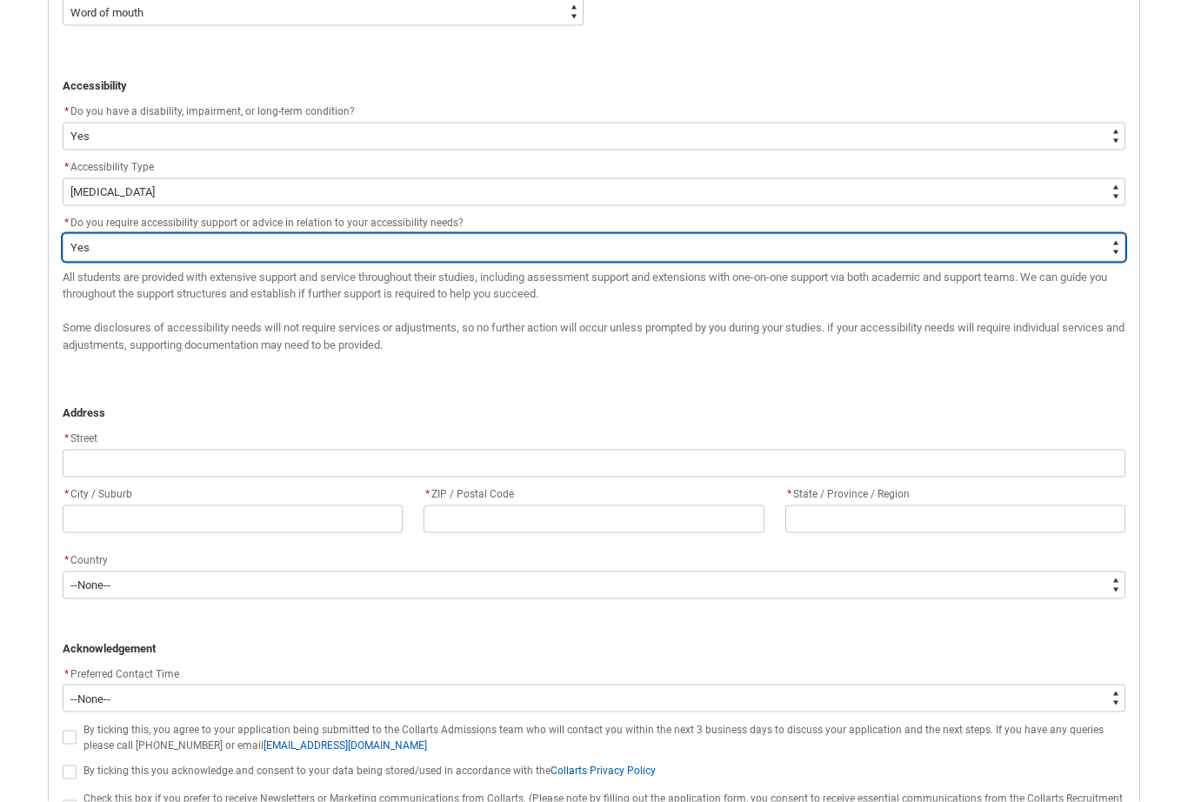
scroll to position [1023, 0]
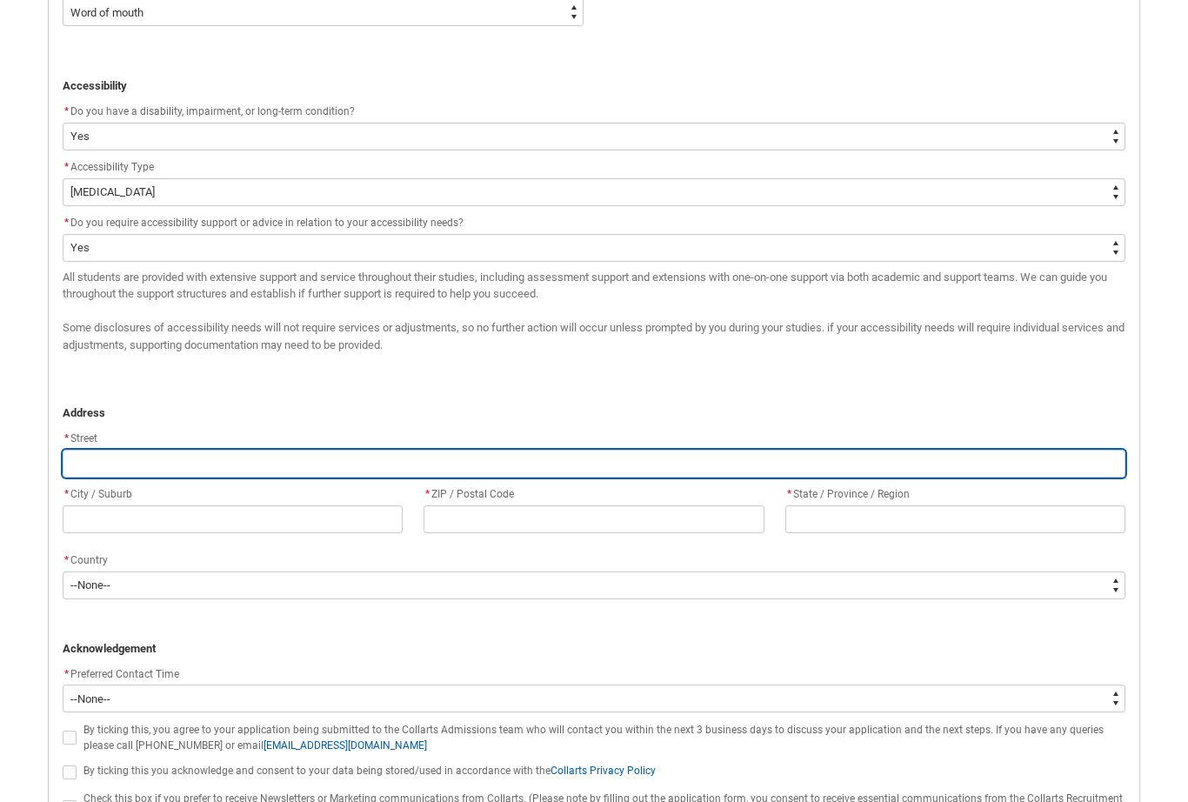
click at [352, 450] on input "REDU_Application_Form_for_Applicant flow" at bounding box center [594, 464] width 1063 height 28
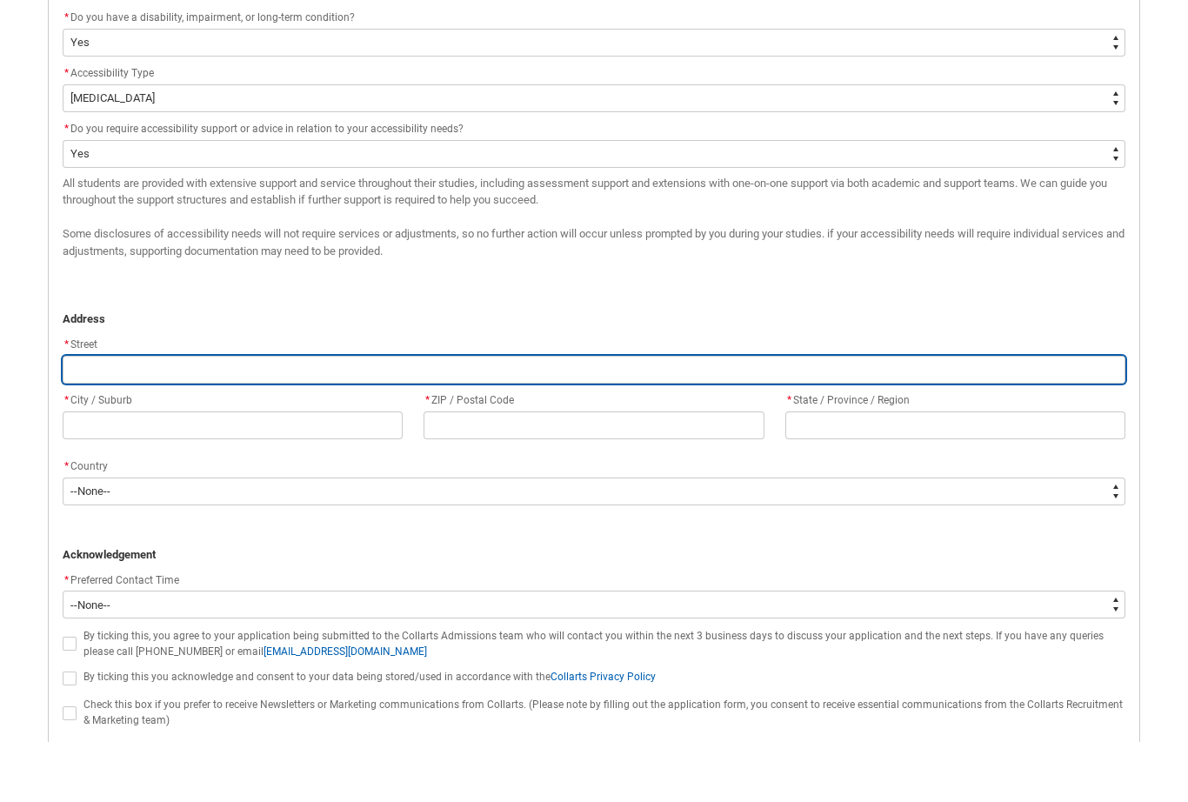
scroll to position [1060, 0]
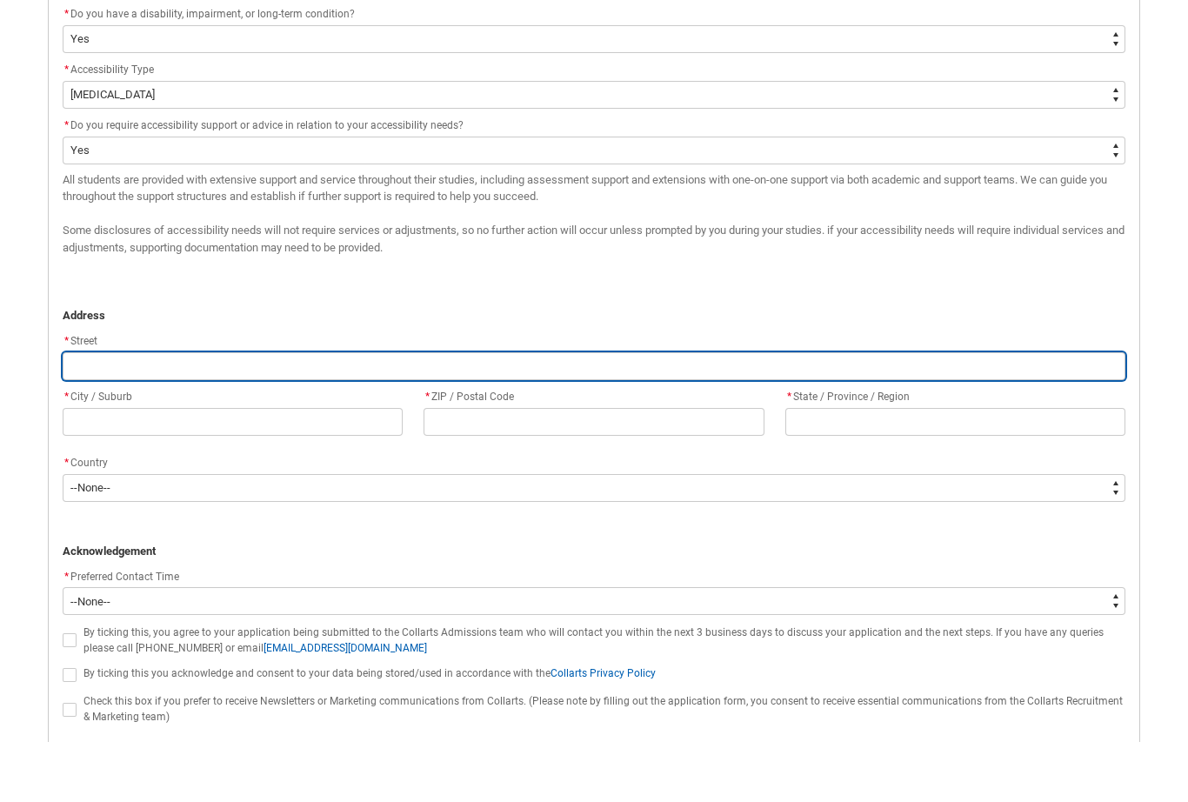
type lightning-primitive-input-simple "1"
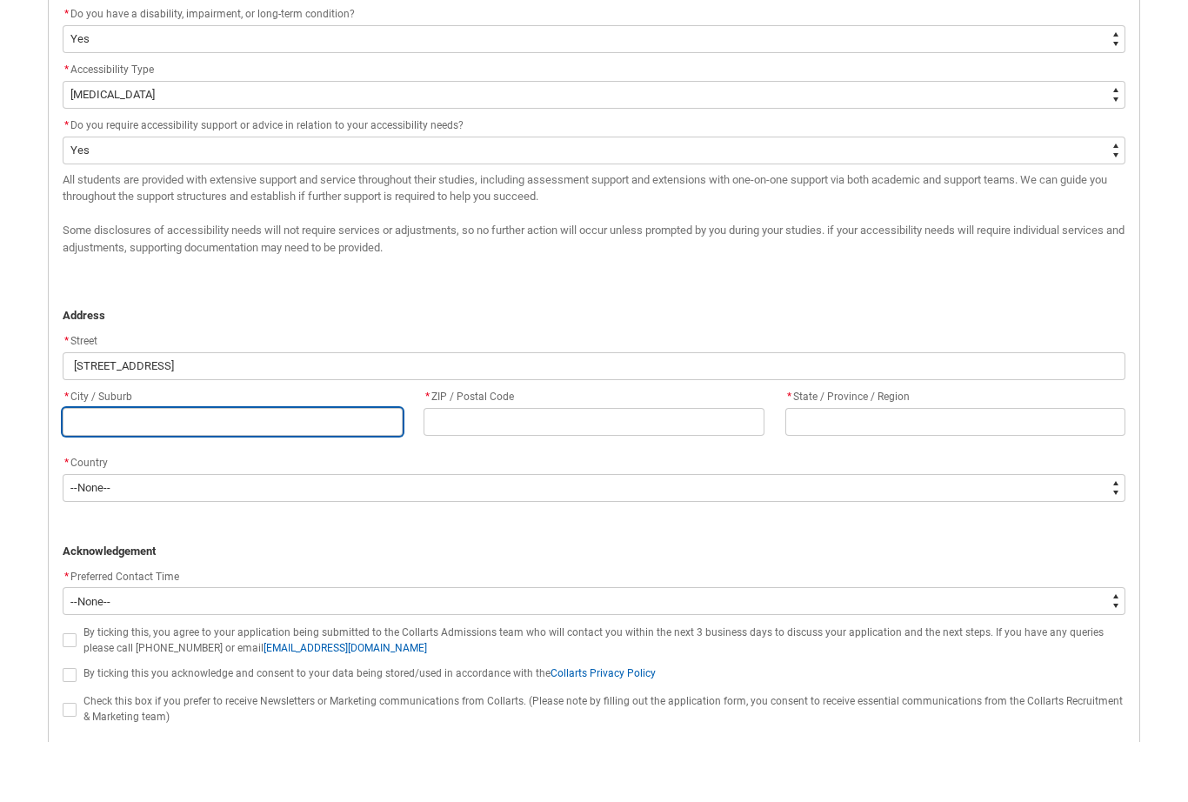
click at [344, 468] on input "REDU_Application_Form_for_Applicant flow" at bounding box center [233, 482] width 340 height 28
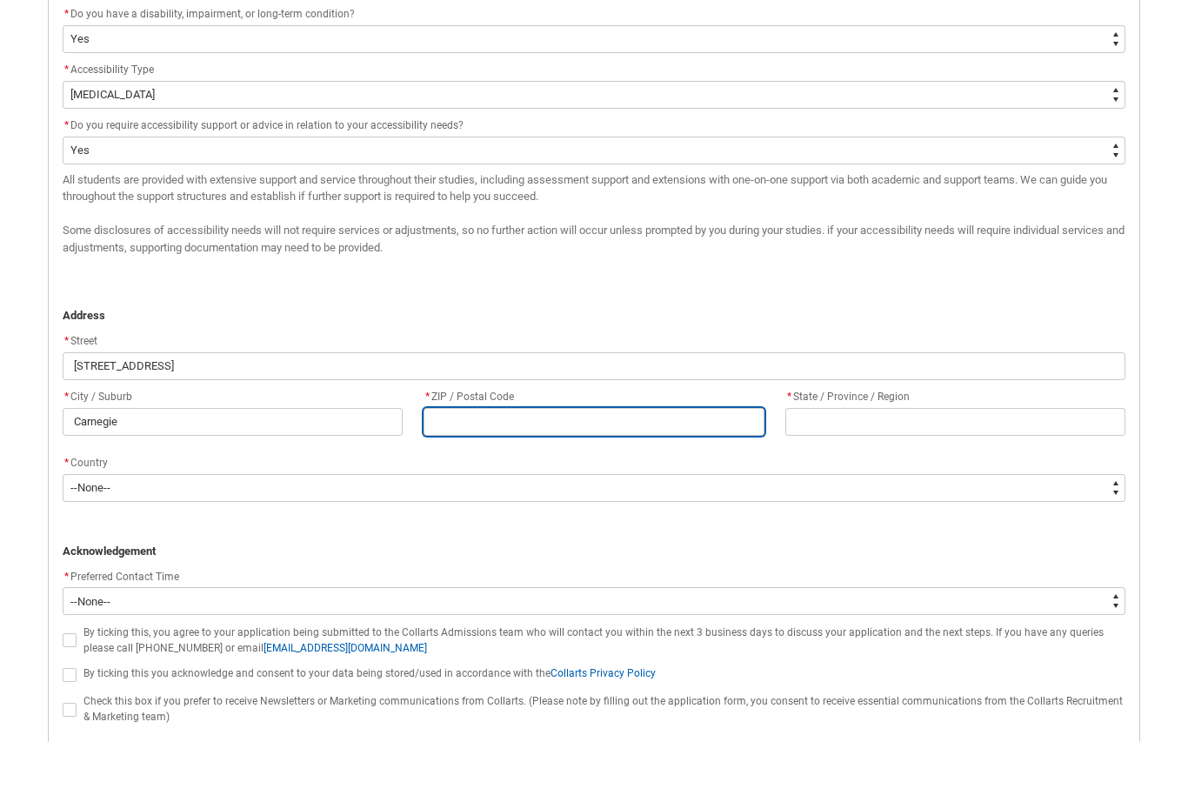
drag, startPoint x: 596, startPoint y: 425, endPoint x: 595, endPoint y: 414, distance: 10.5
click at [596, 468] on input "REDU_Application_Form_for_Applicant flow" at bounding box center [594, 482] width 340 height 28
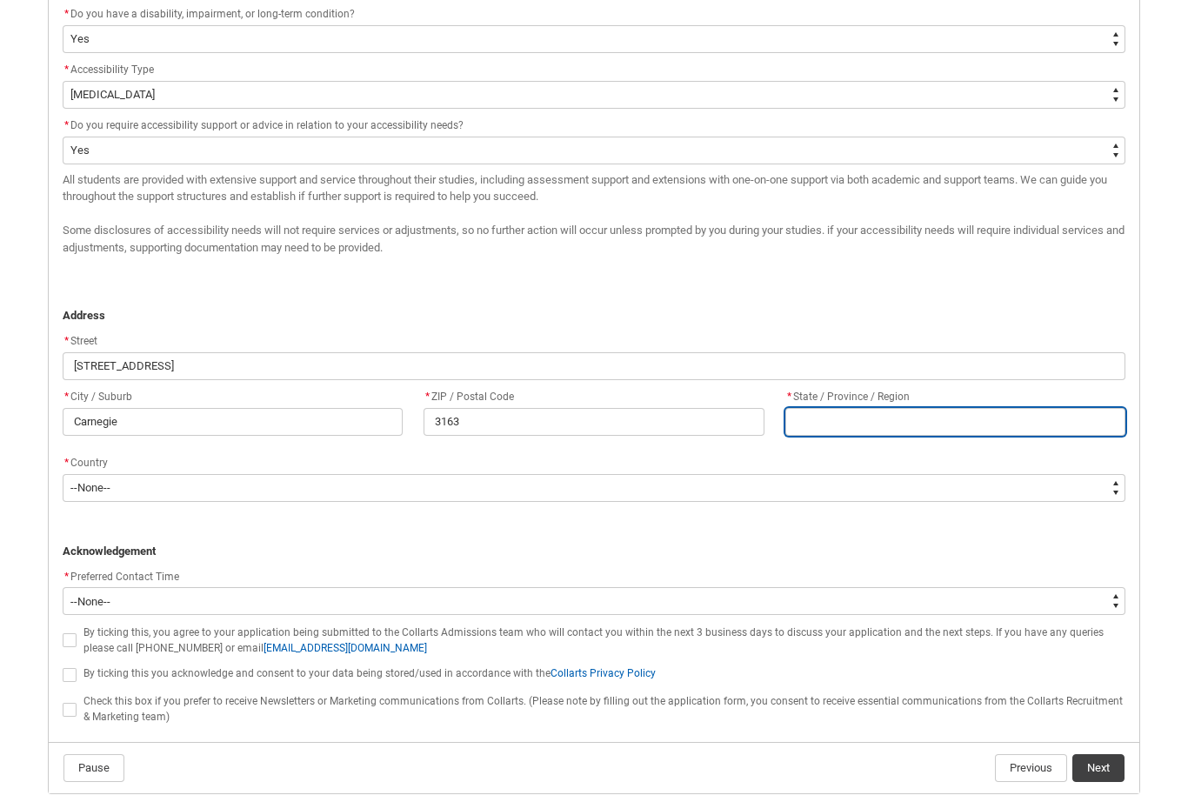
click at [890, 422] on input "REDU_Application_Form_for_Applicant flow" at bounding box center [956, 422] width 340 height 28
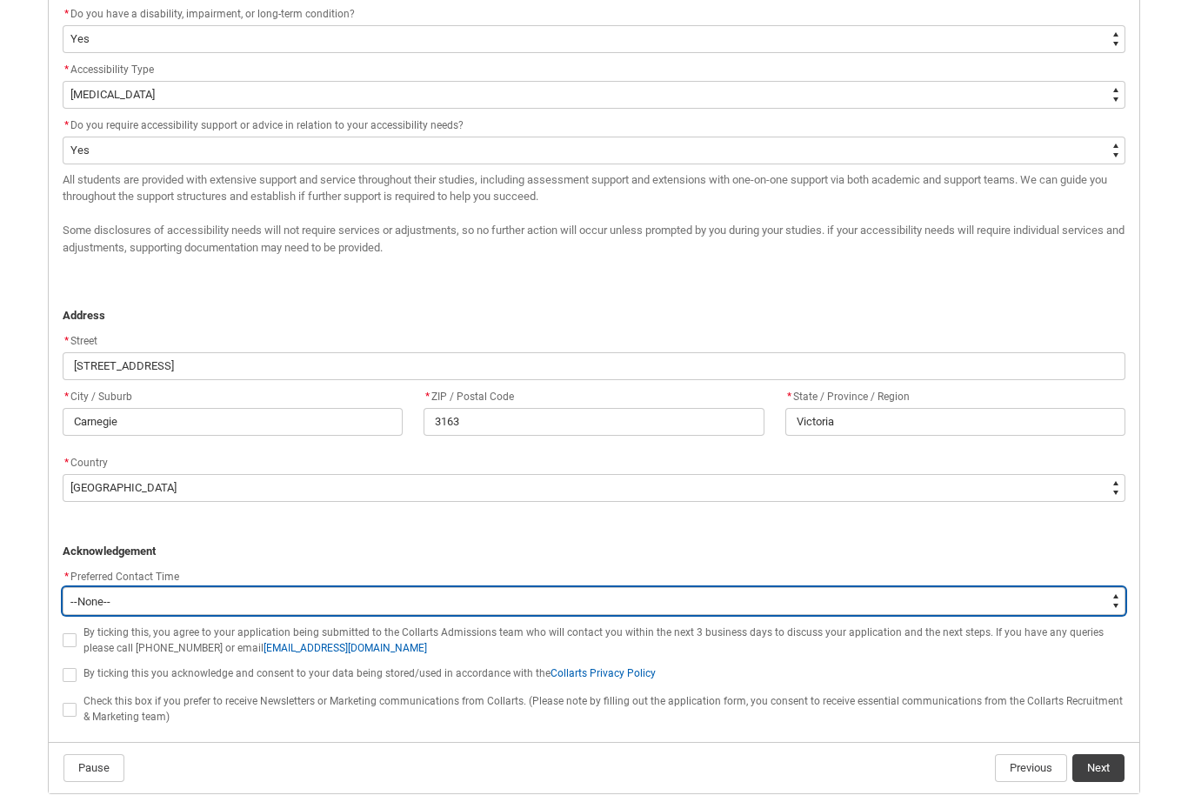
scroll to position [1133, 0]
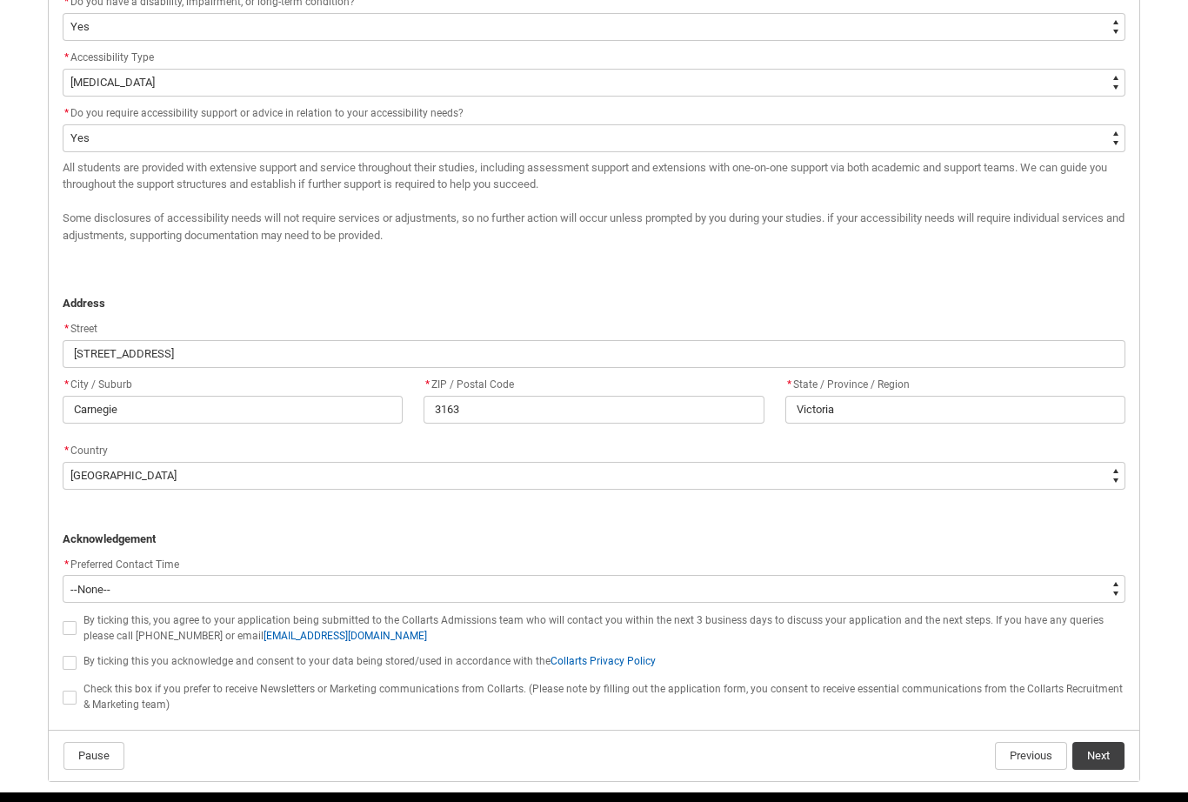
click at [1091, 746] on button "Next" at bounding box center [1099, 756] width 52 height 28
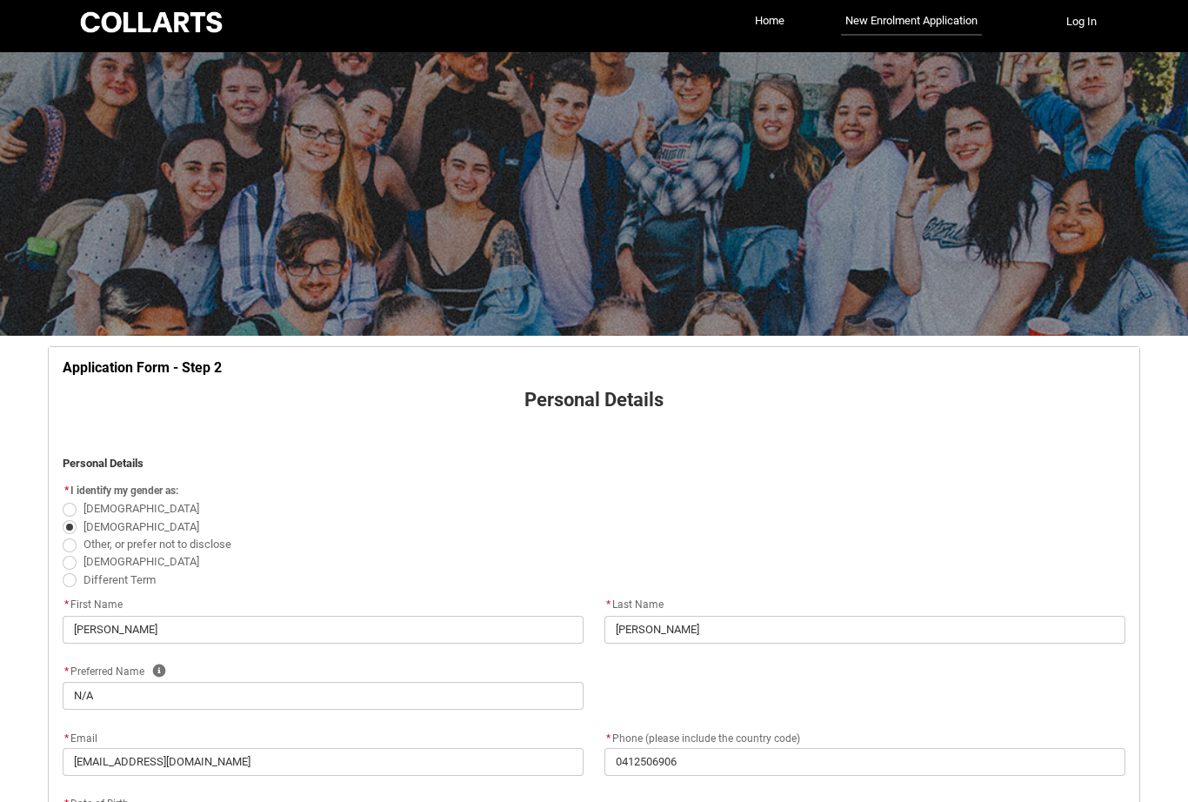
scroll to position [0, 0]
